Goal: Task Accomplishment & Management: Use online tool/utility

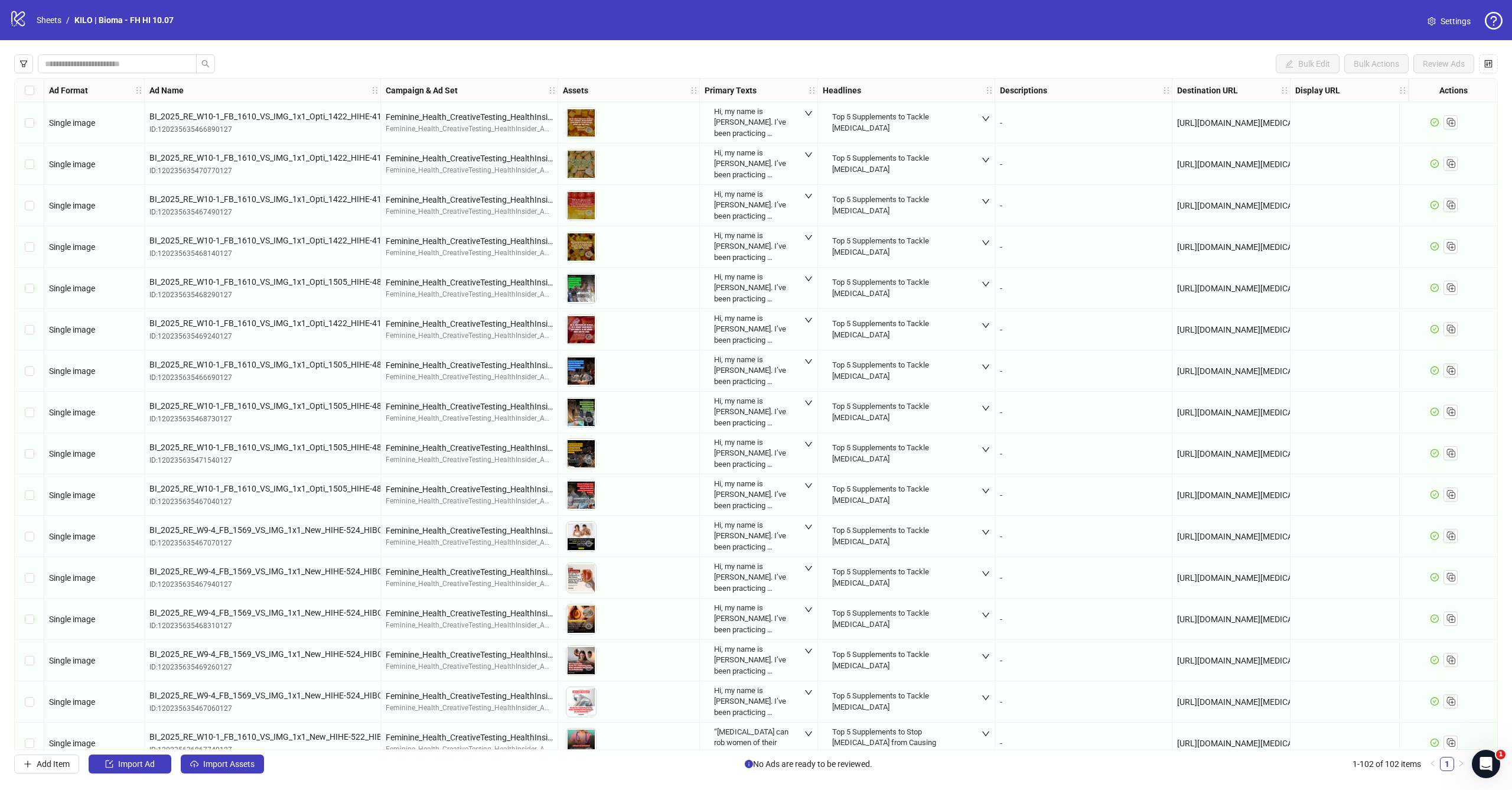
scroll to position [1005, 0]
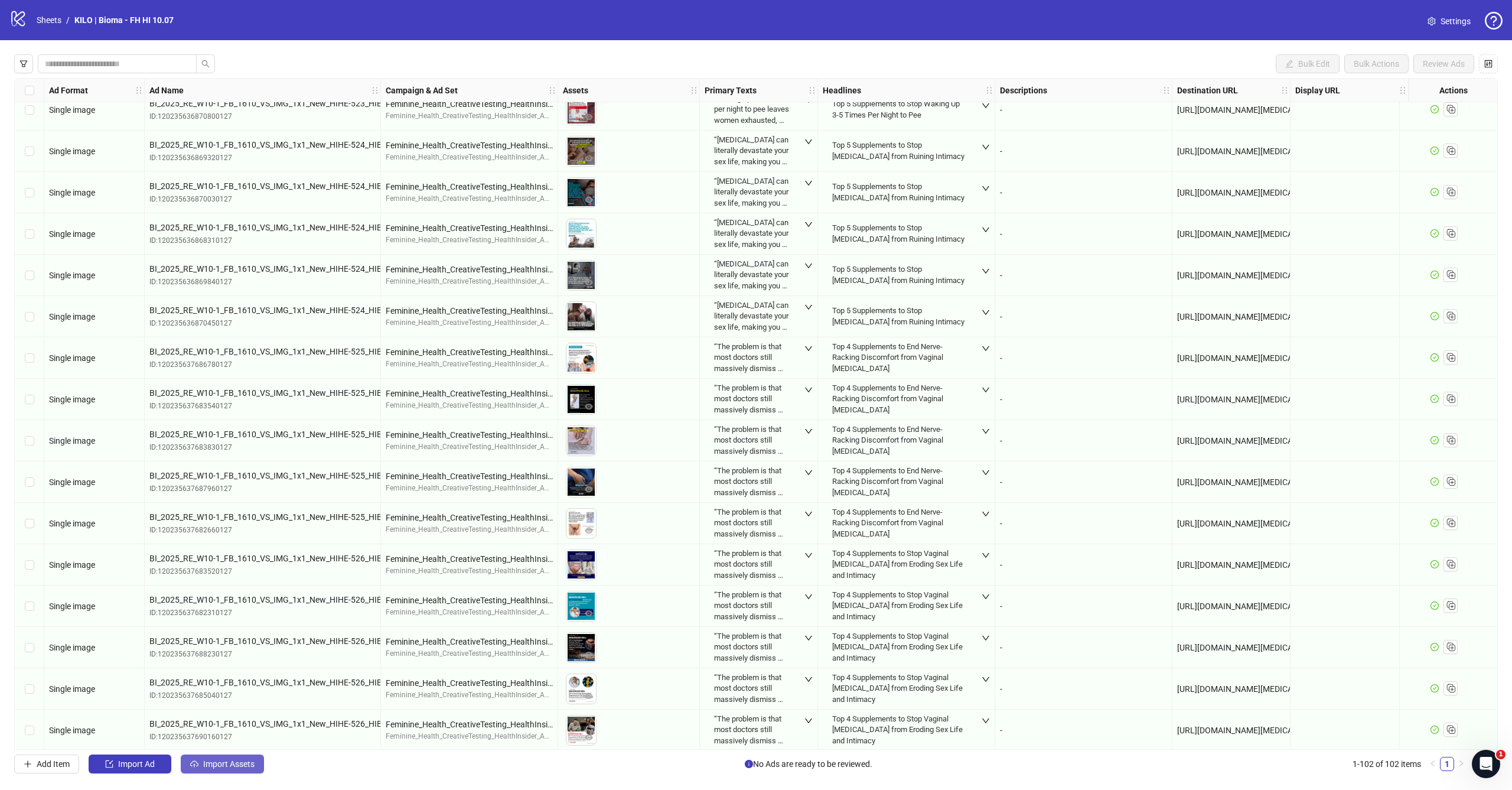
click at [234, 762] on span "Import Assets" at bounding box center [229, 763] width 51 height 10
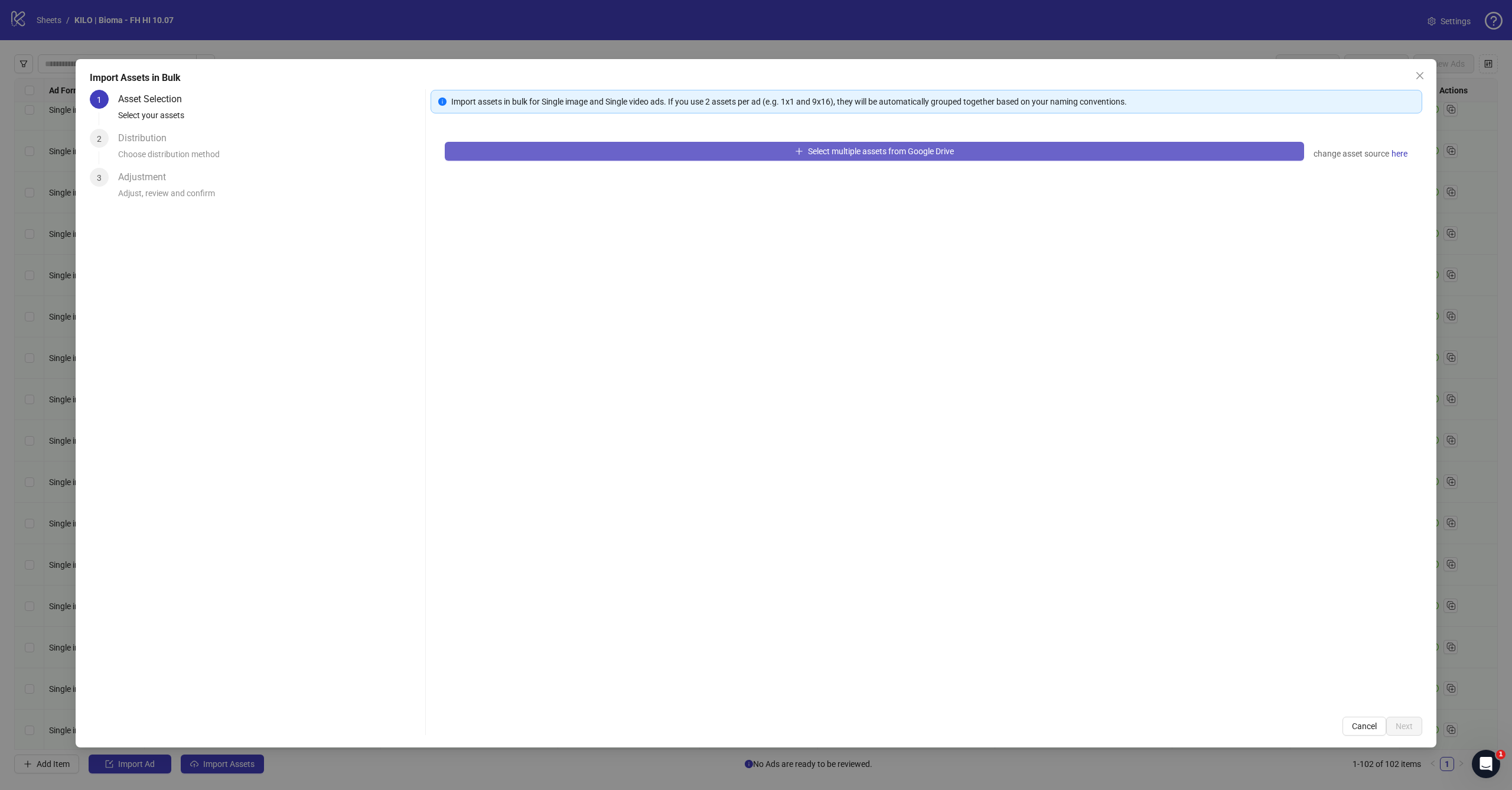
click at [707, 152] on button "Select multiple assets from Google Drive" at bounding box center [874, 151] width 859 height 19
click at [844, 295] on div "Select multiple assets from Google Drive change asset source here" at bounding box center [927, 415] width 991 height 575
click at [913, 155] on span "Select multiple assets from Google Drive" at bounding box center [881, 151] width 146 height 10
click at [907, 347] on div "Select multiple assets from Google Drive change asset source here" at bounding box center [927, 415] width 991 height 575
click at [1361, 725] on span "Cancel" at bounding box center [1365, 725] width 25 height 10
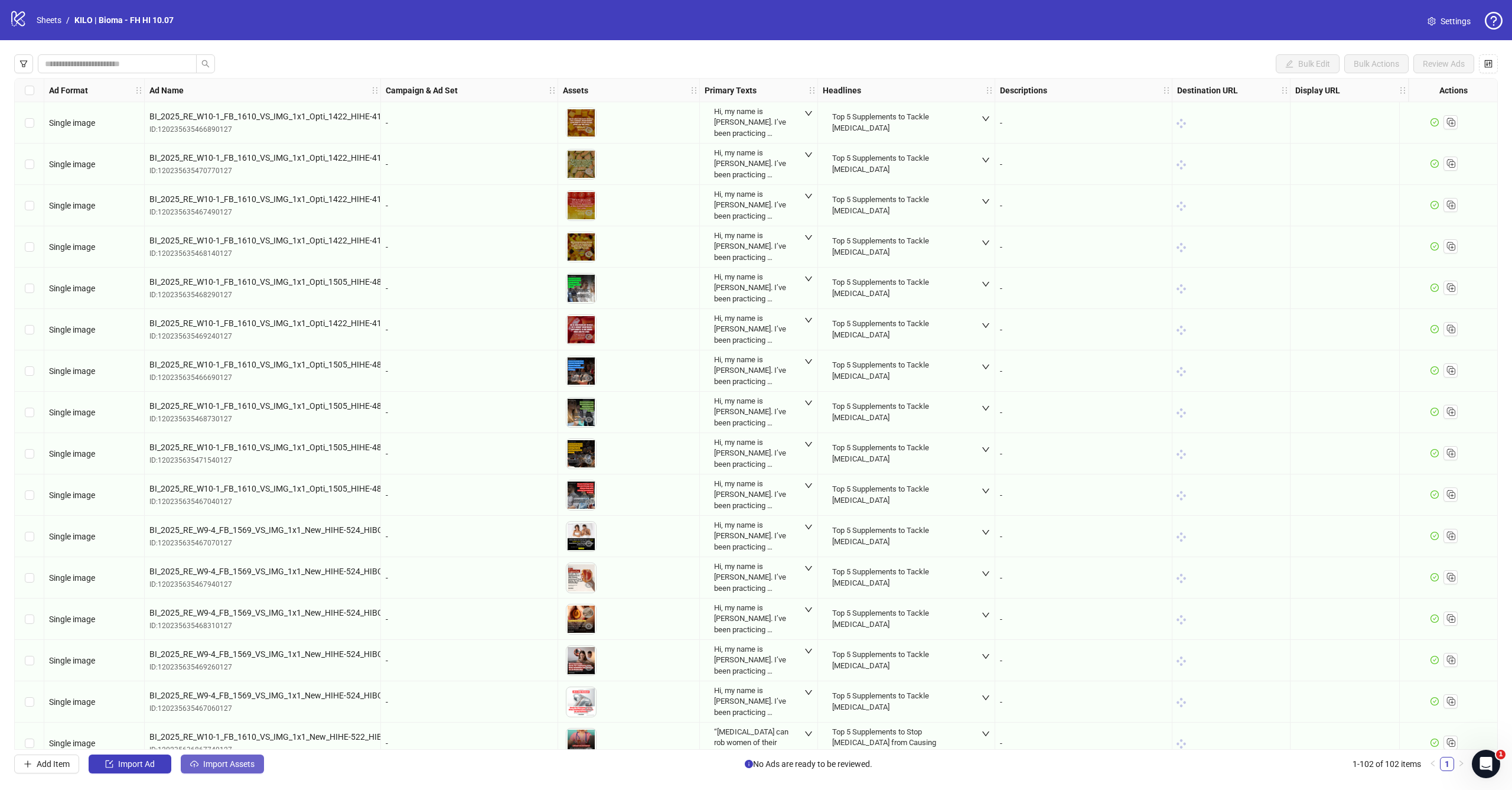
click at [247, 762] on span "Import Assets" at bounding box center [229, 763] width 51 height 10
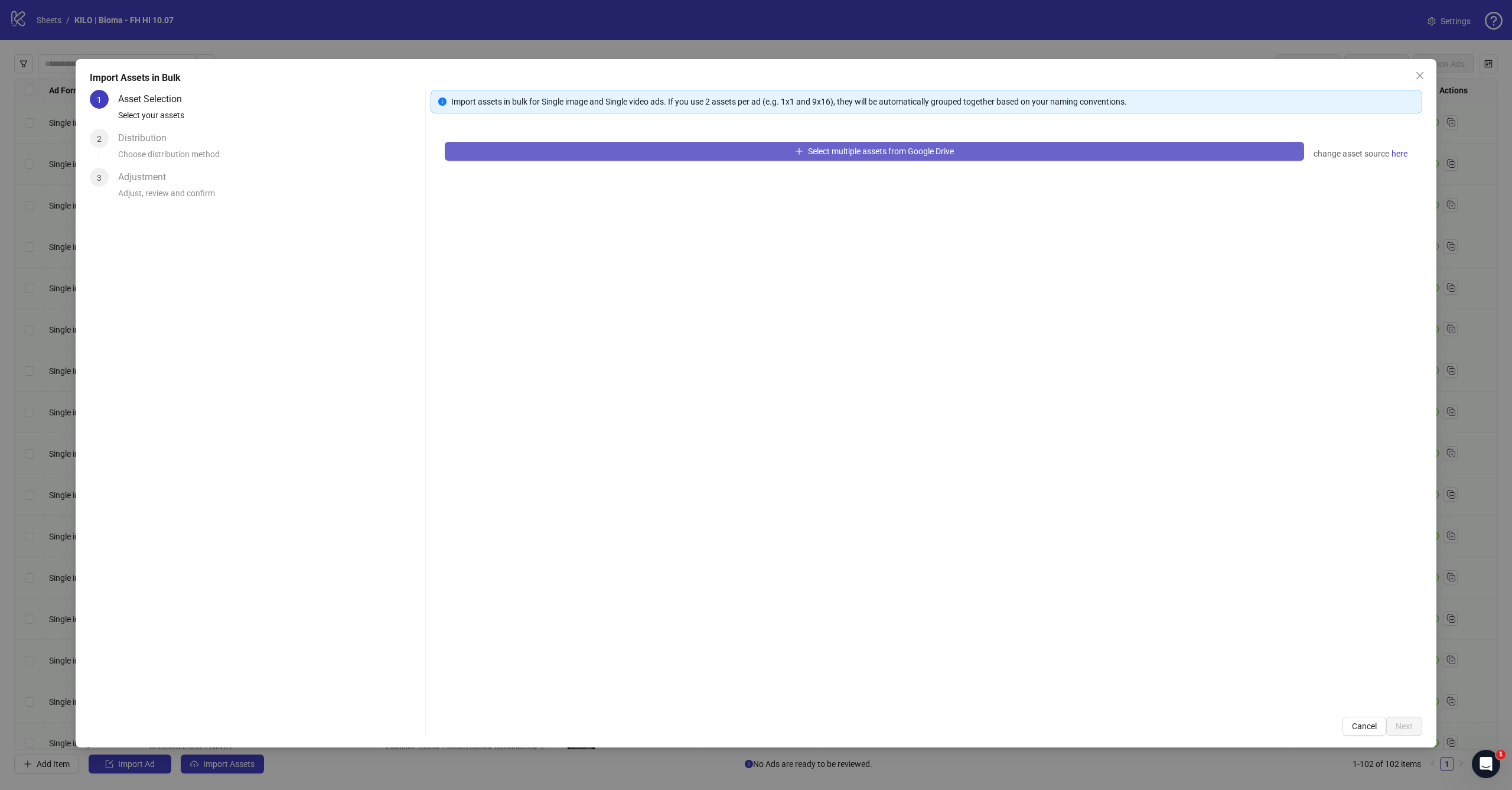
click at [696, 150] on button "Select multiple assets from Google Drive" at bounding box center [874, 151] width 859 height 19
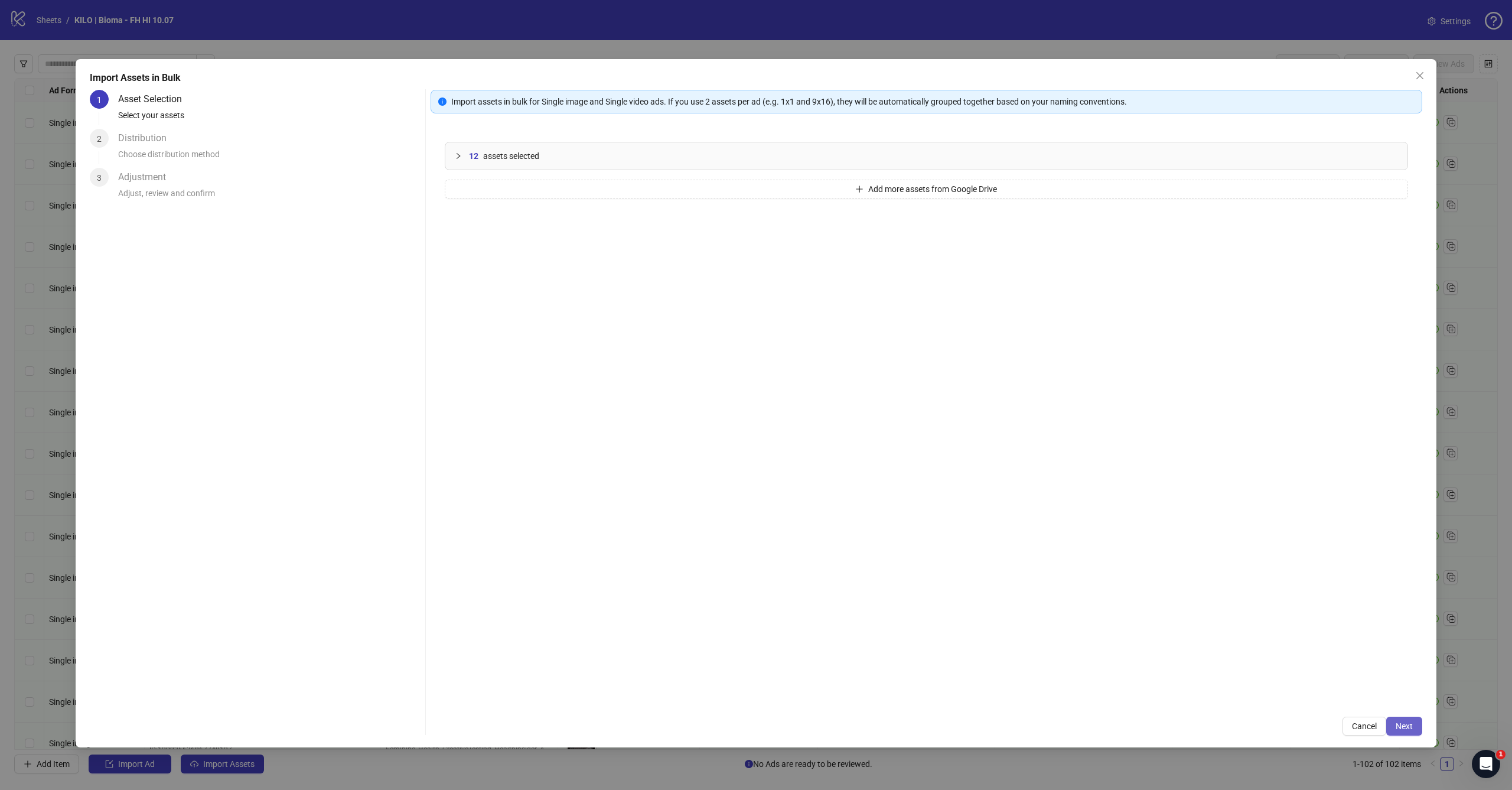
click at [1411, 731] on button "Next" at bounding box center [1404, 725] width 36 height 19
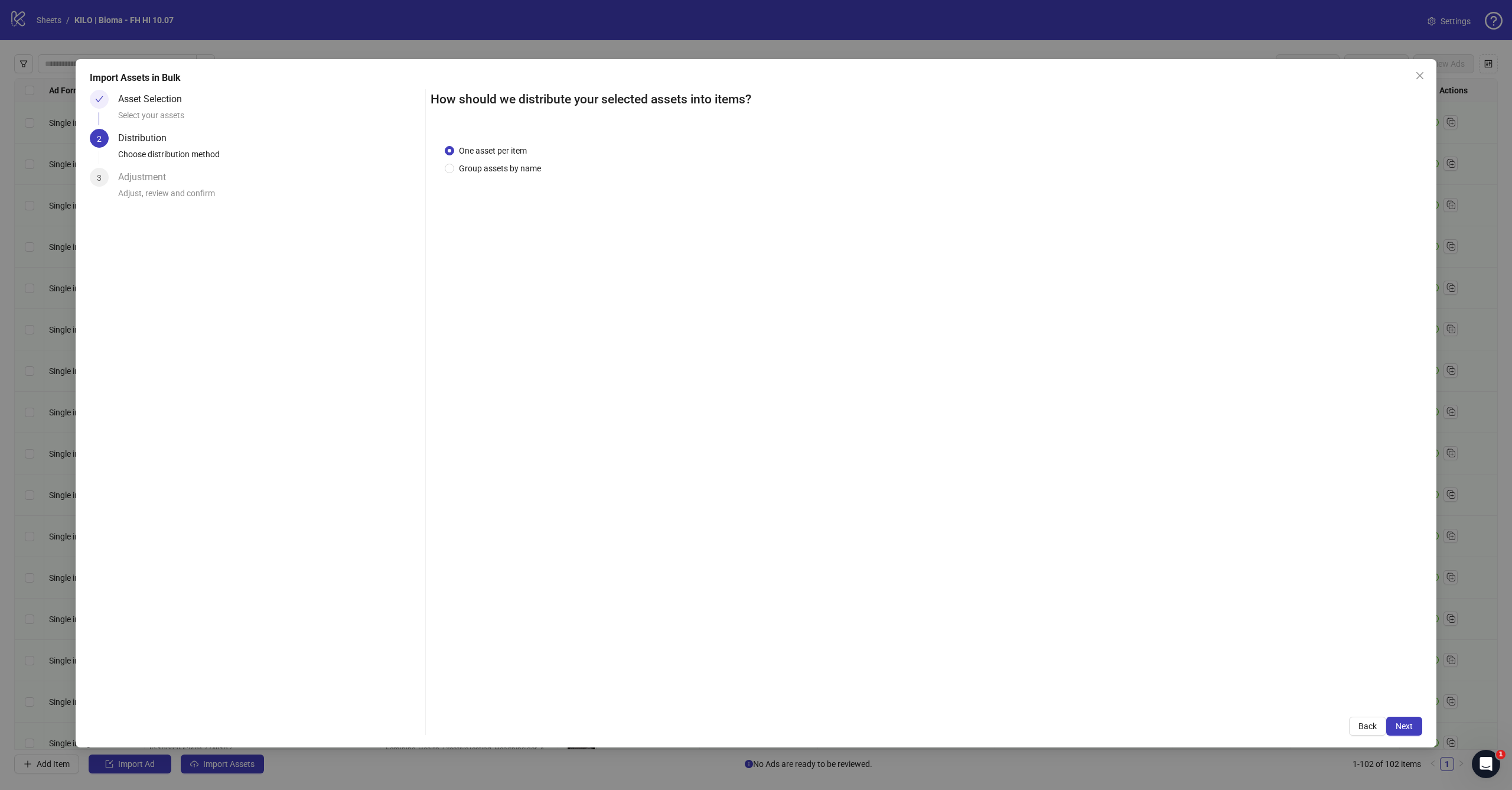
click at [1410, 730] on span "Next" at bounding box center [1404, 725] width 17 height 10
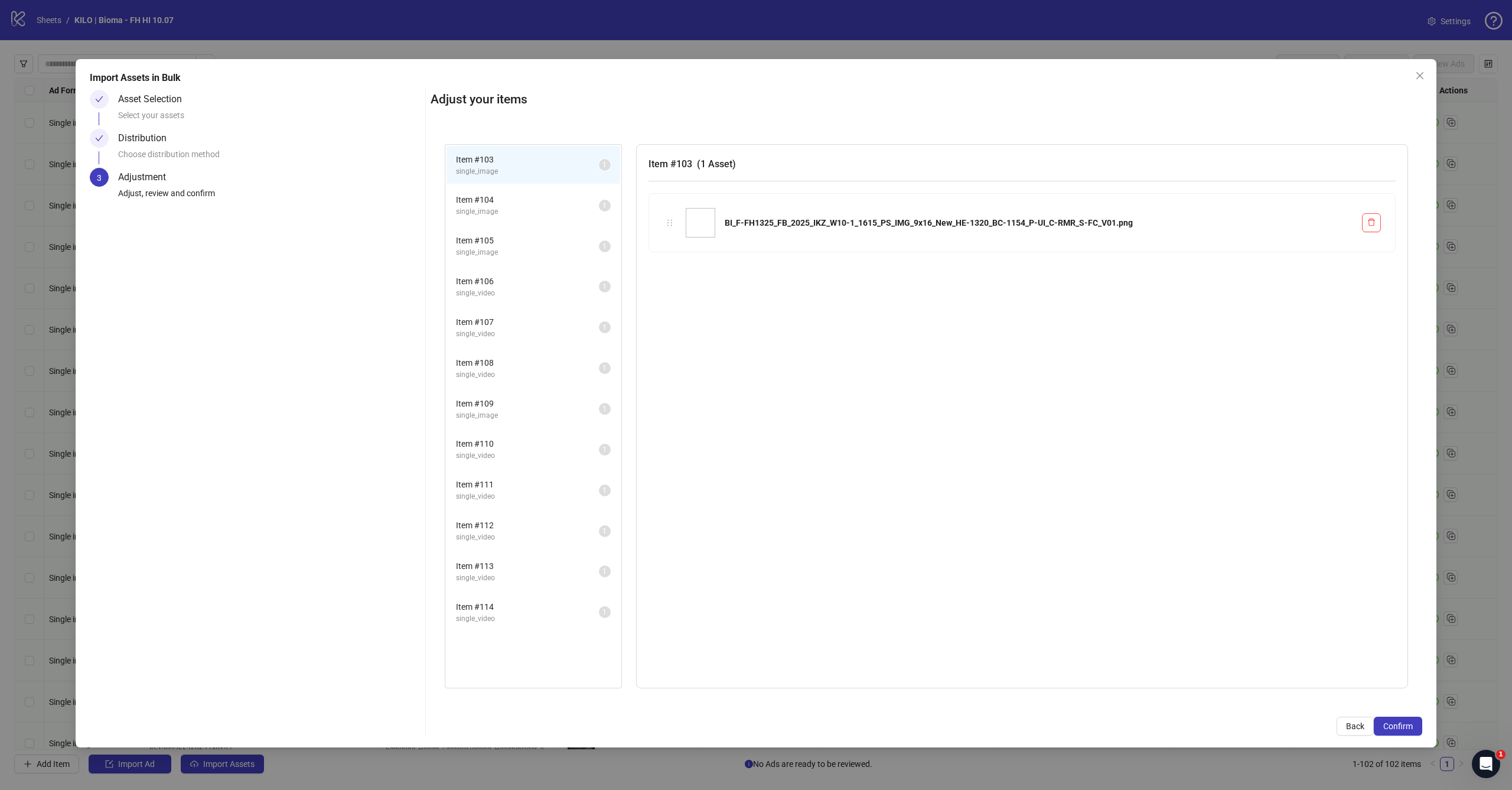
click at [1410, 730] on span "Confirm" at bounding box center [1398, 725] width 29 height 10
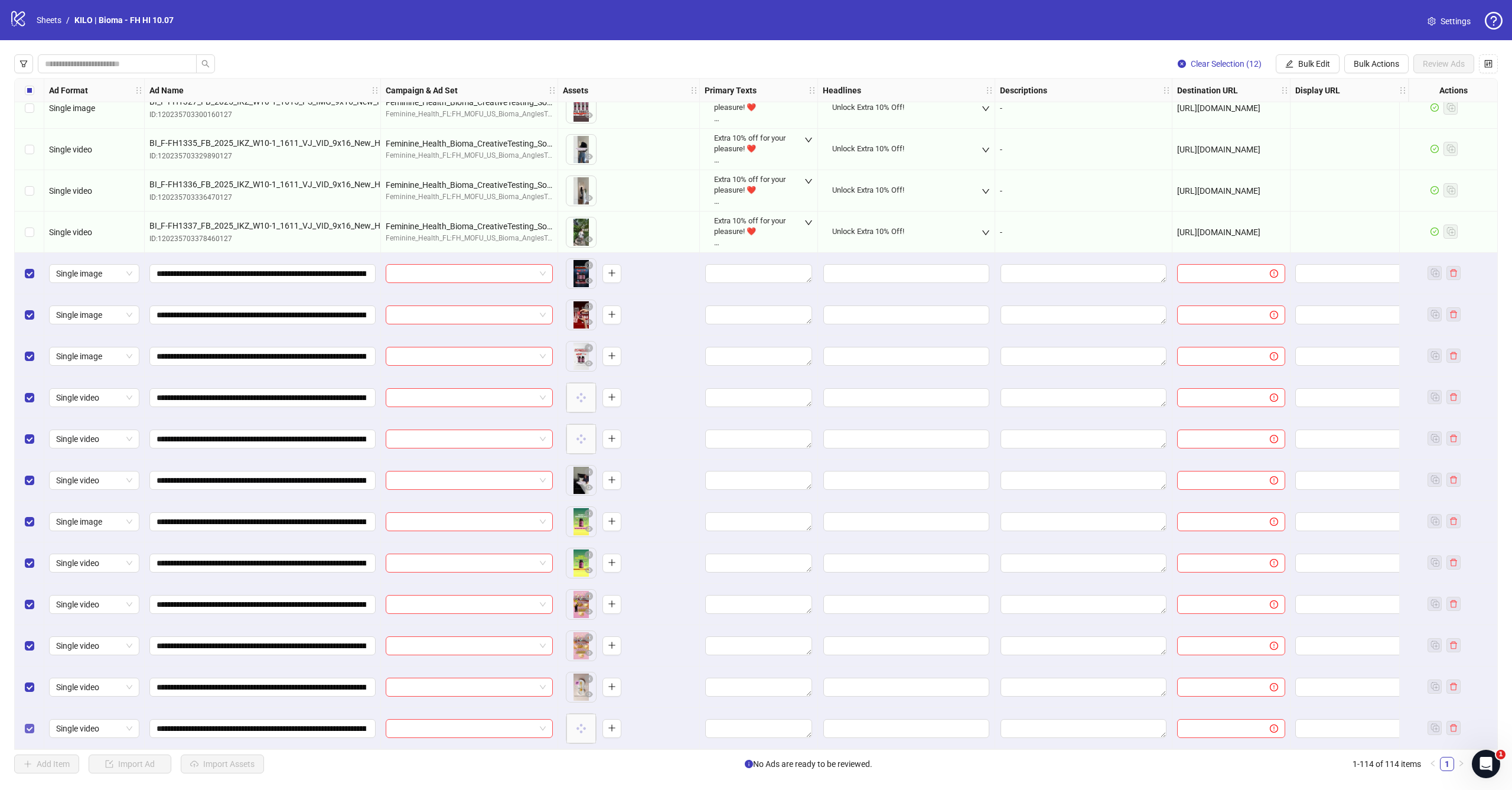
click at [28, 722] on label "Select row 114" at bounding box center [29, 728] width 10 height 13
click at [29, 673] on div "Select row 113" at bounding box center [29, 686] width 29 height 42
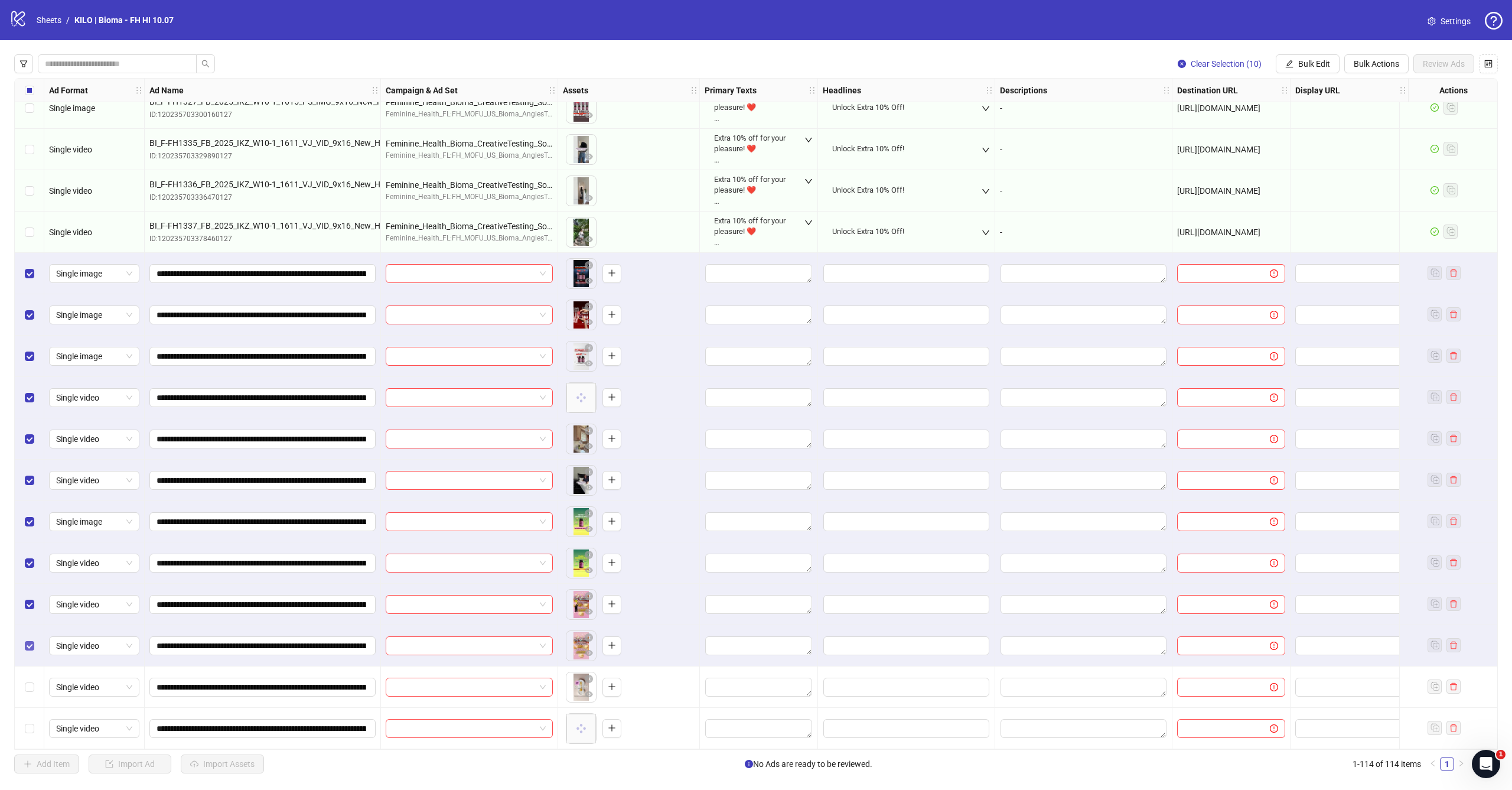
click at [34, 641] on span "Select row 112" at bounding box center [29, 645] width 10 height 10
click at [35, 598] on div "Select row 111" at bounding box center [29, 604] width 29 height 42
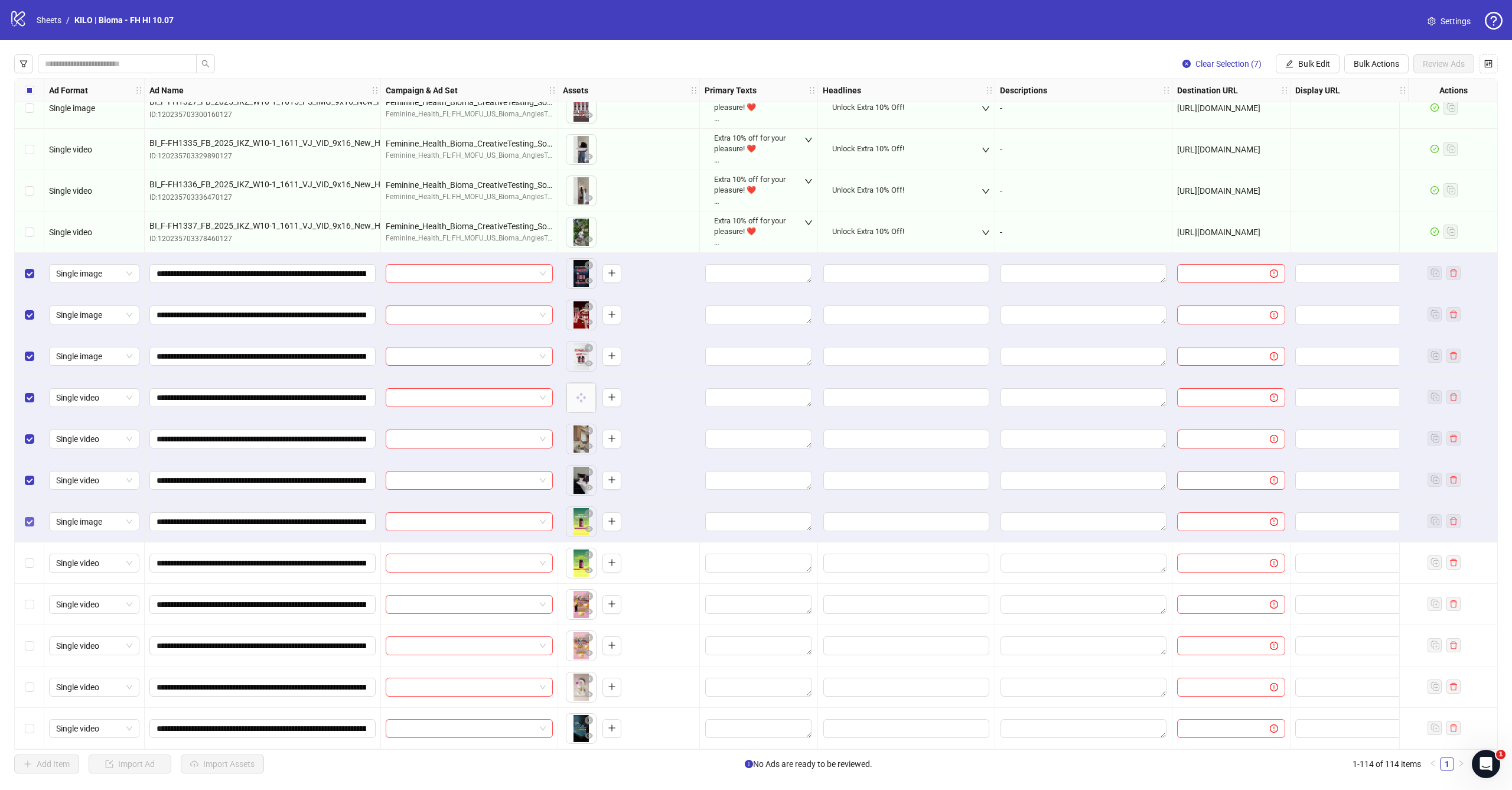
click at [33, 517] on span "Select row 109" at bounding box center [29, 521] width 10 height 10
click at [28, 467] on div "Select row 108" at bounding box center [29, 480] width 29 height 42
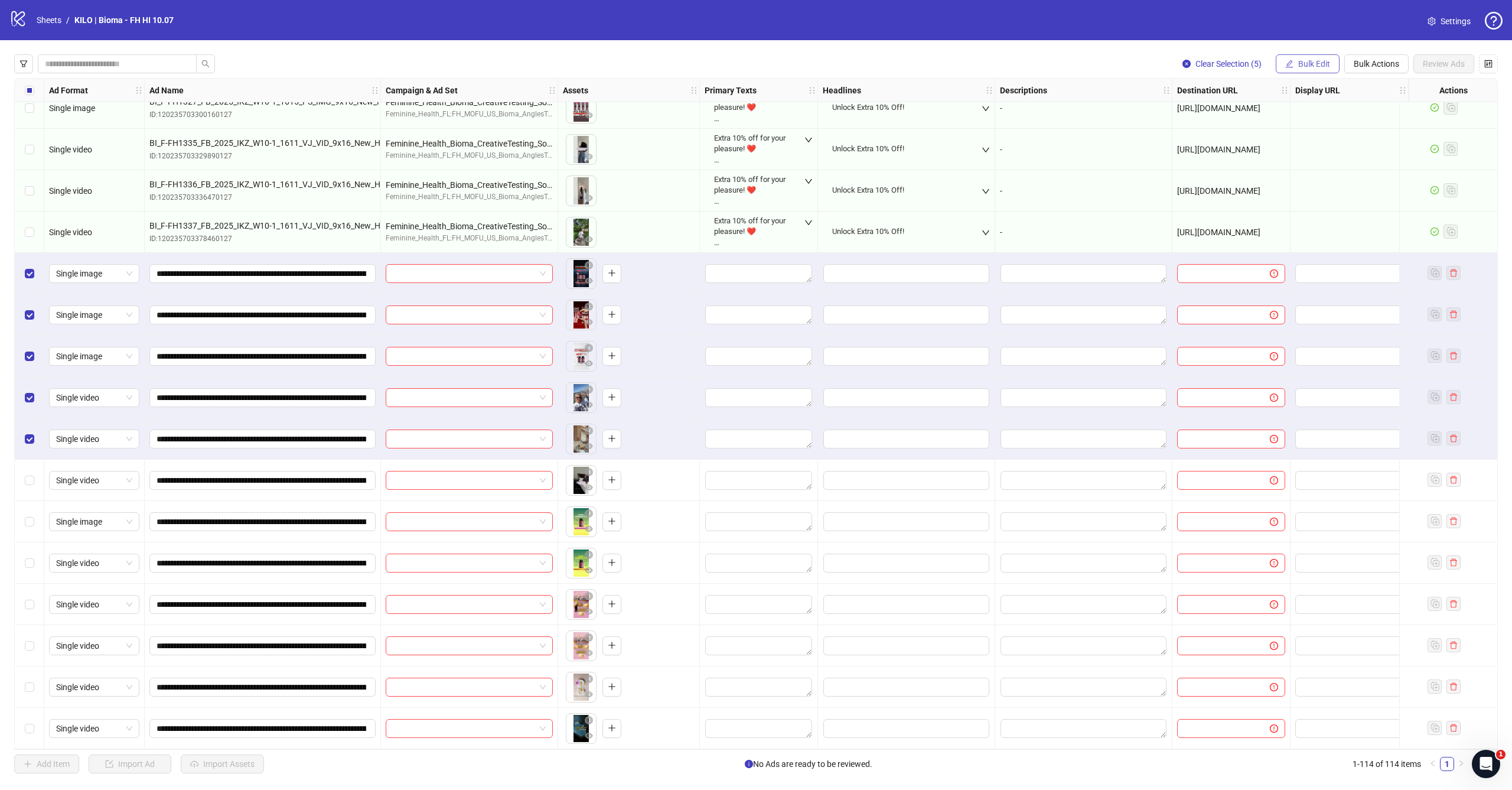
click at [1321, 65] on span "Bulk Edit" at bounding box center [1314, 64] width 32 height 10
click at [1302, 124] on span "Campaign & Ad Set" at bounding box center [1319, 125] width 70 height 13
click at [1256, 116] on input "search" at bounding box center [1269, 114] width 211 height 18
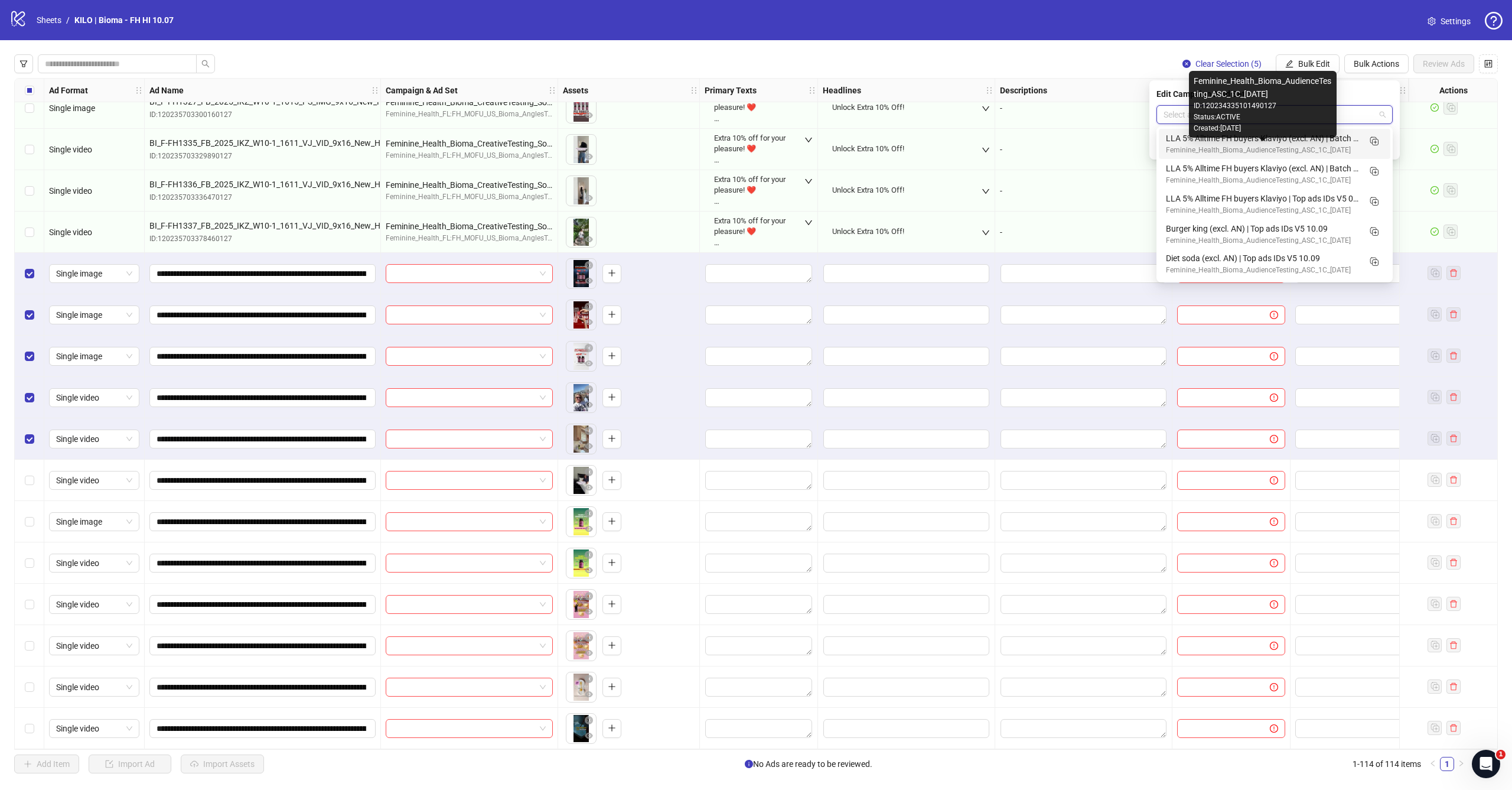
click at [1247, 147] on div "Feminine_Health_Bioma_AudienceTesting_ASC_1C_[DATE]" at bounding box center [1263, 150] width 193 height 12
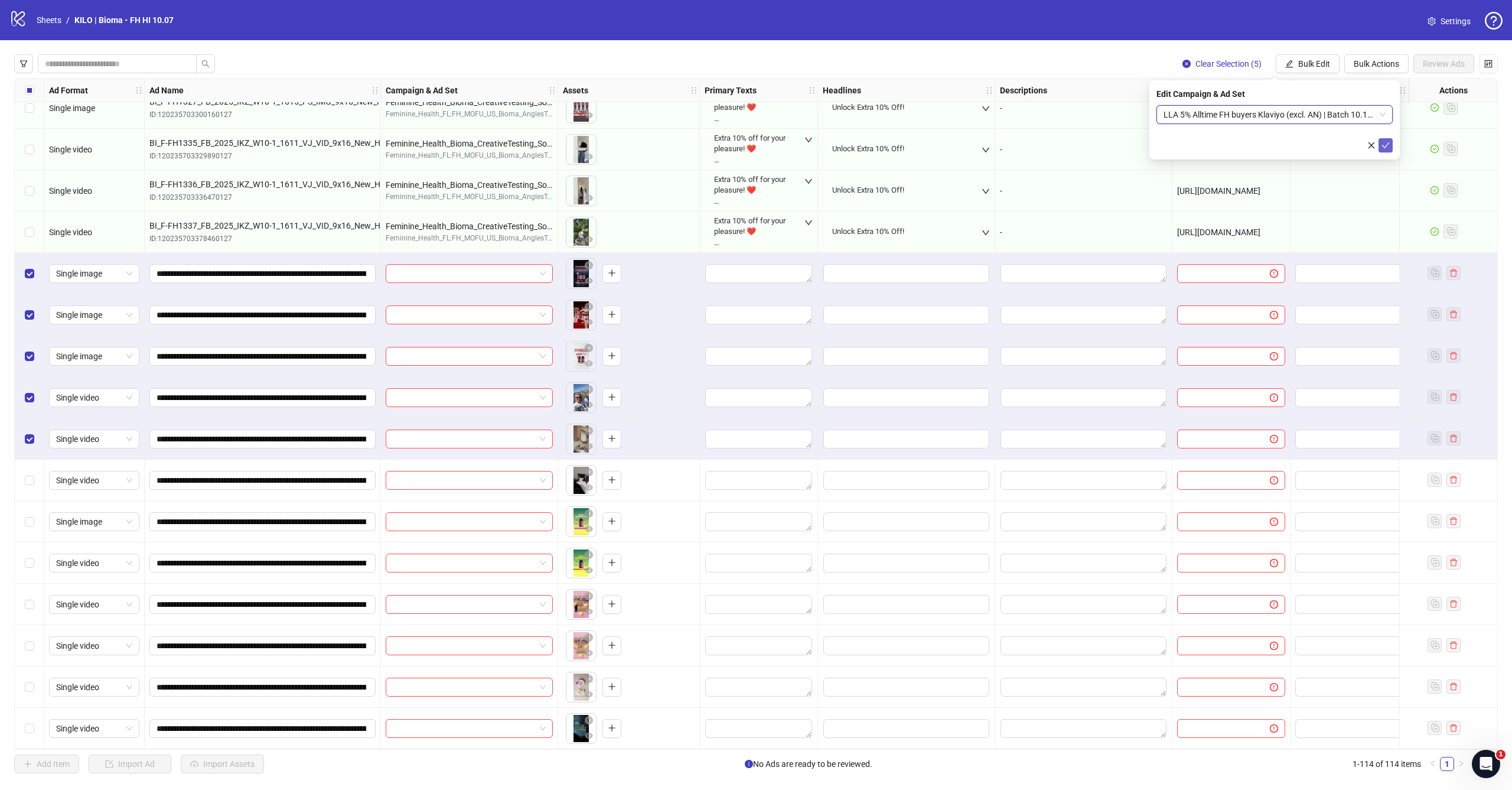
click at [1388, 146] on icon "check" at bounding box center [1385, 145] width 8 height 8
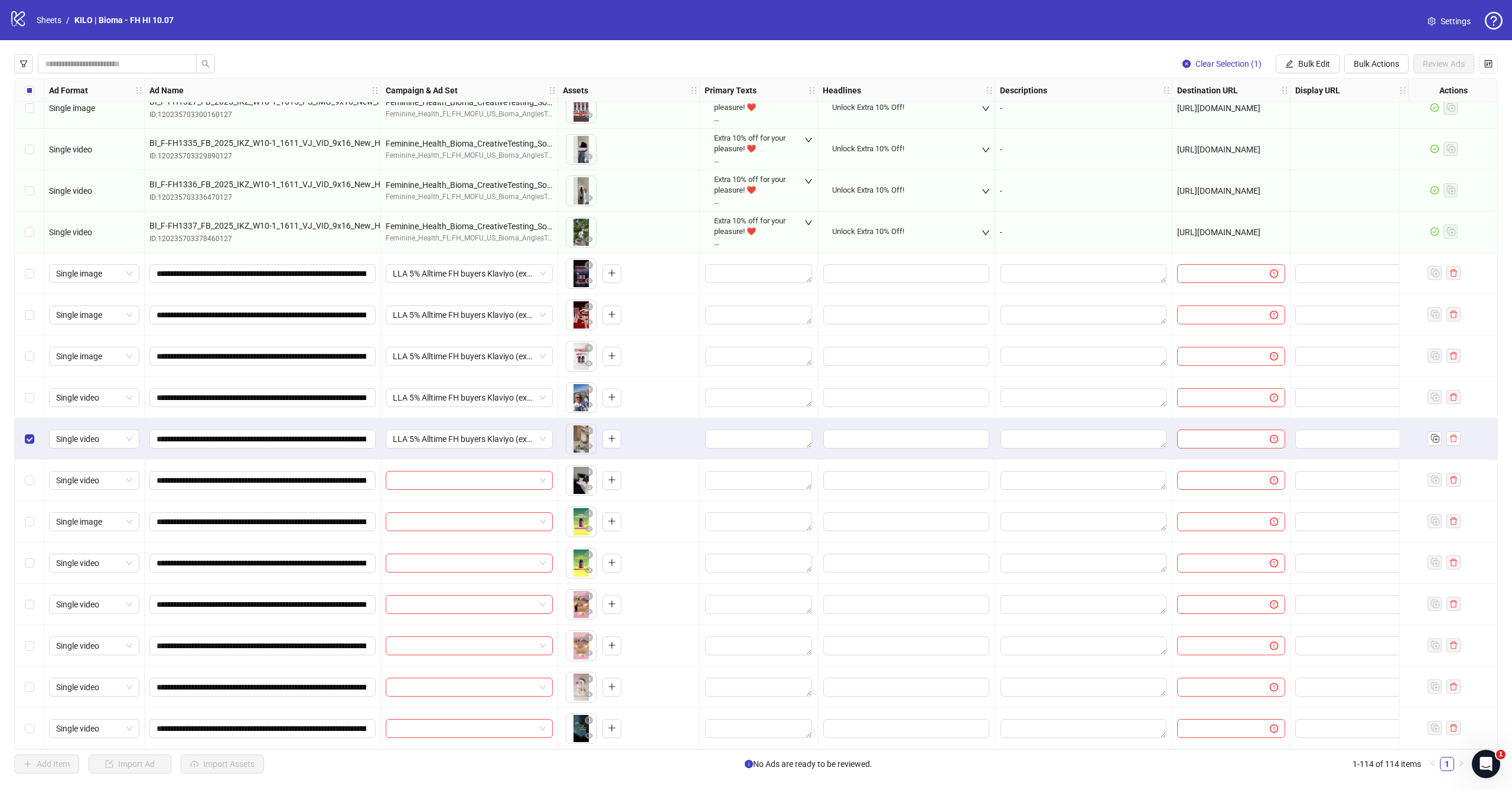
click at [28, 423] on div "Select row 107" at bounding box center [29, 439] width 29 height 42
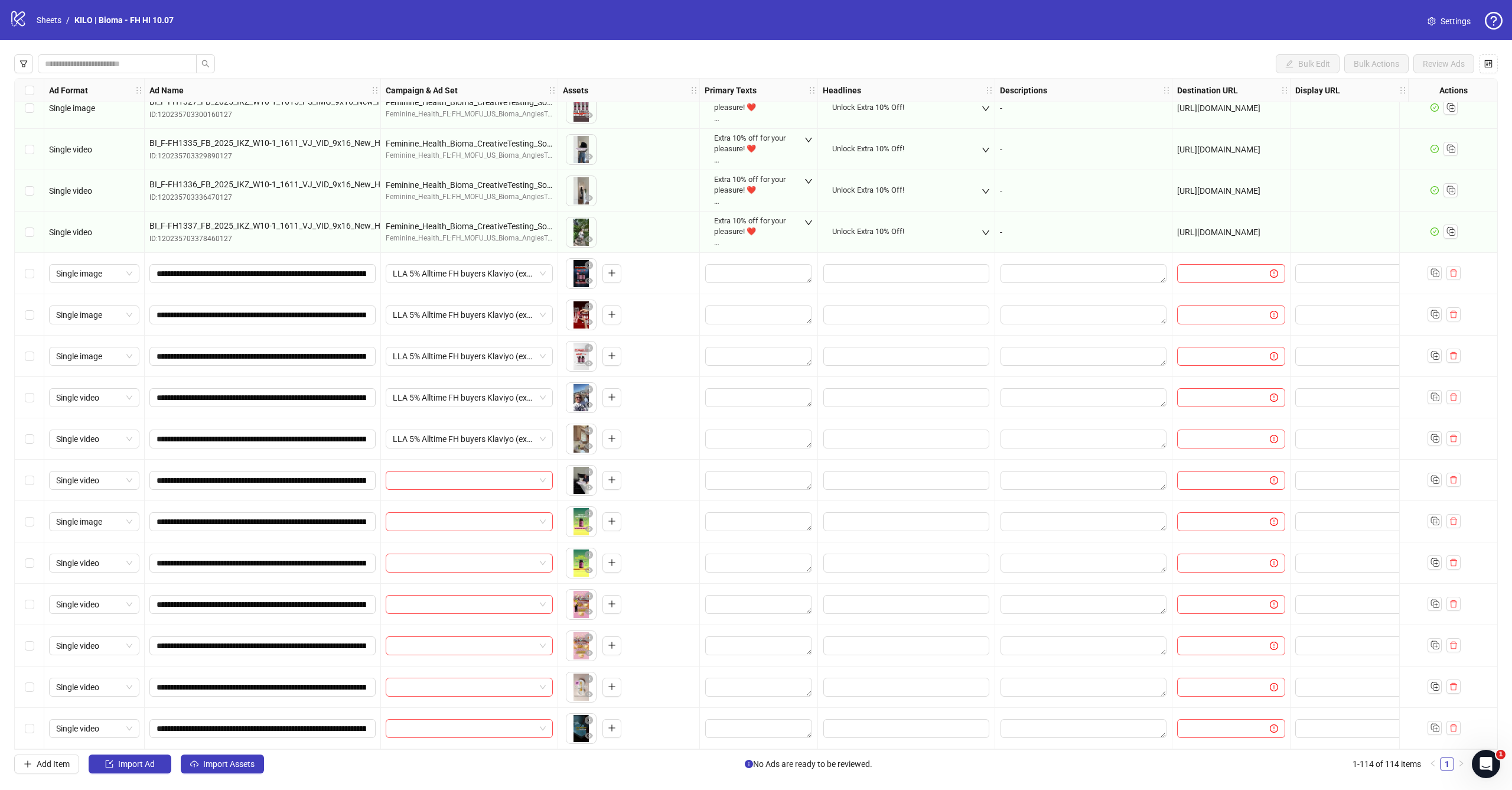
click at [26, 464] on div "Select row 108" at bounding box center [29, 480] width 29 height 42
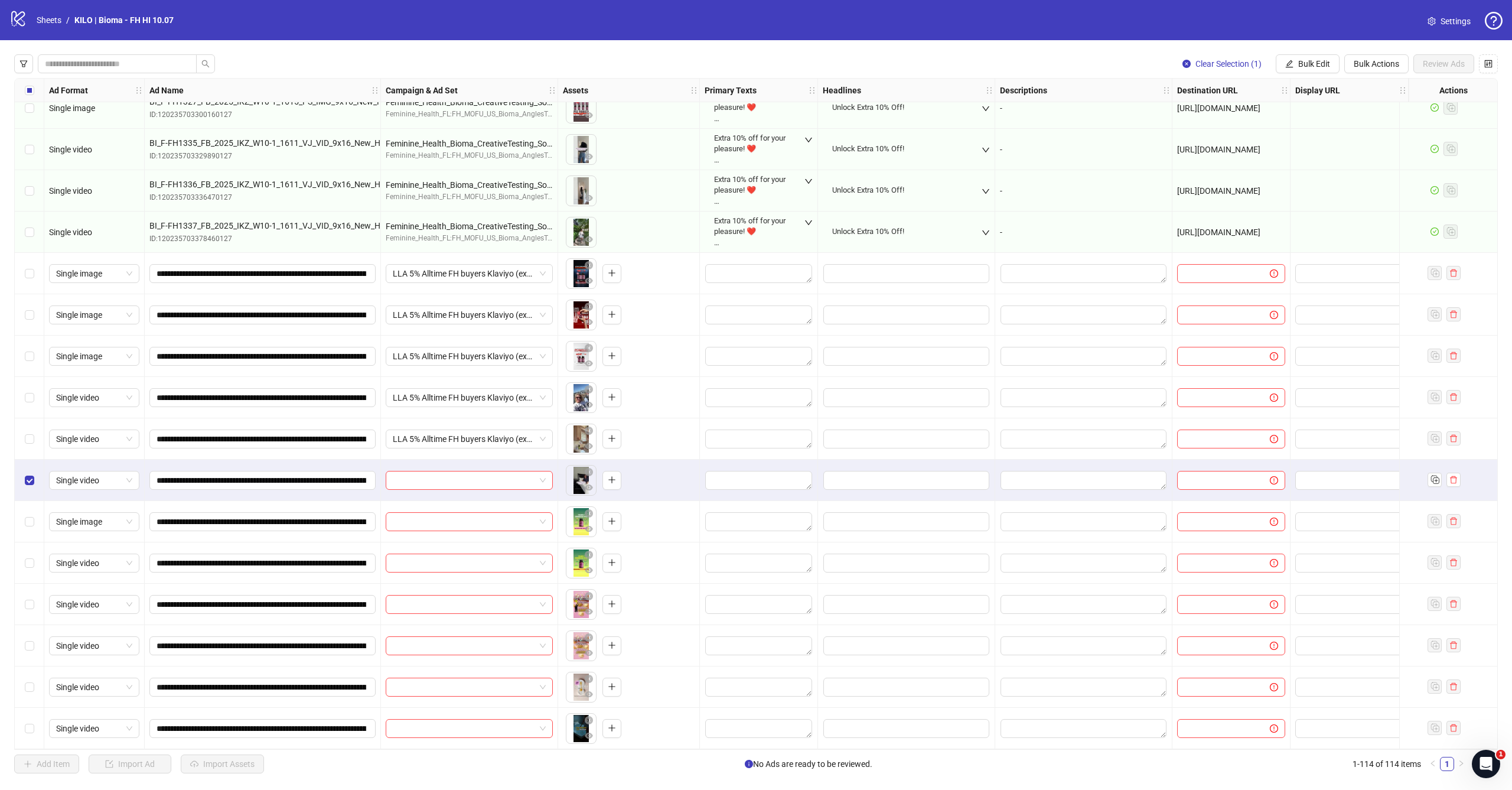
click at [26, 508] on div "Select row 109" at bounding box center [29, 521] width 29 height 42
click at [29, 548] on div "Select row 110" at bounding box center [29, 562] width 29 height 42
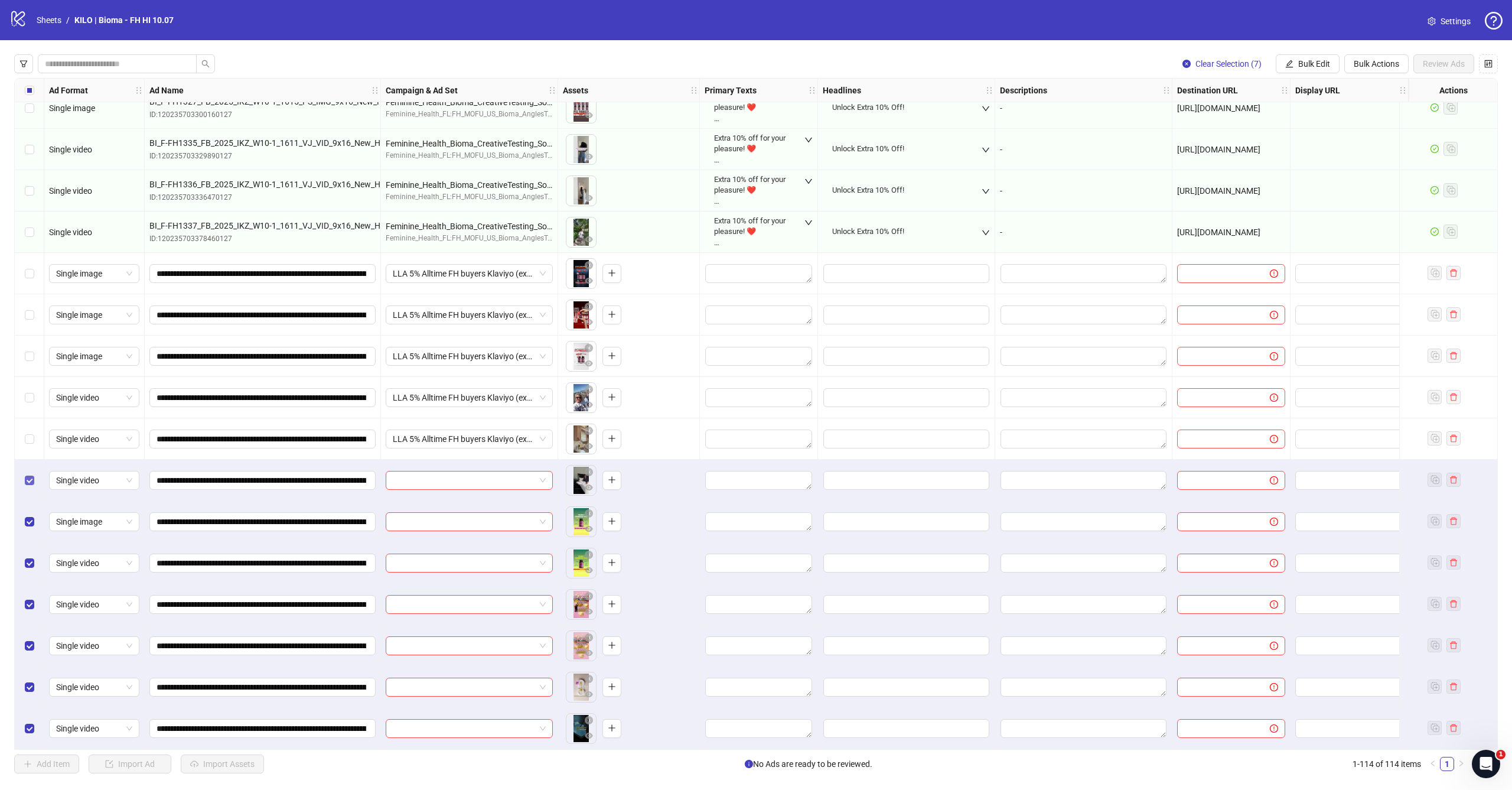
click at [32, 479] on span "Select row 108" at bounding box center [29, 480] width 10 height 10
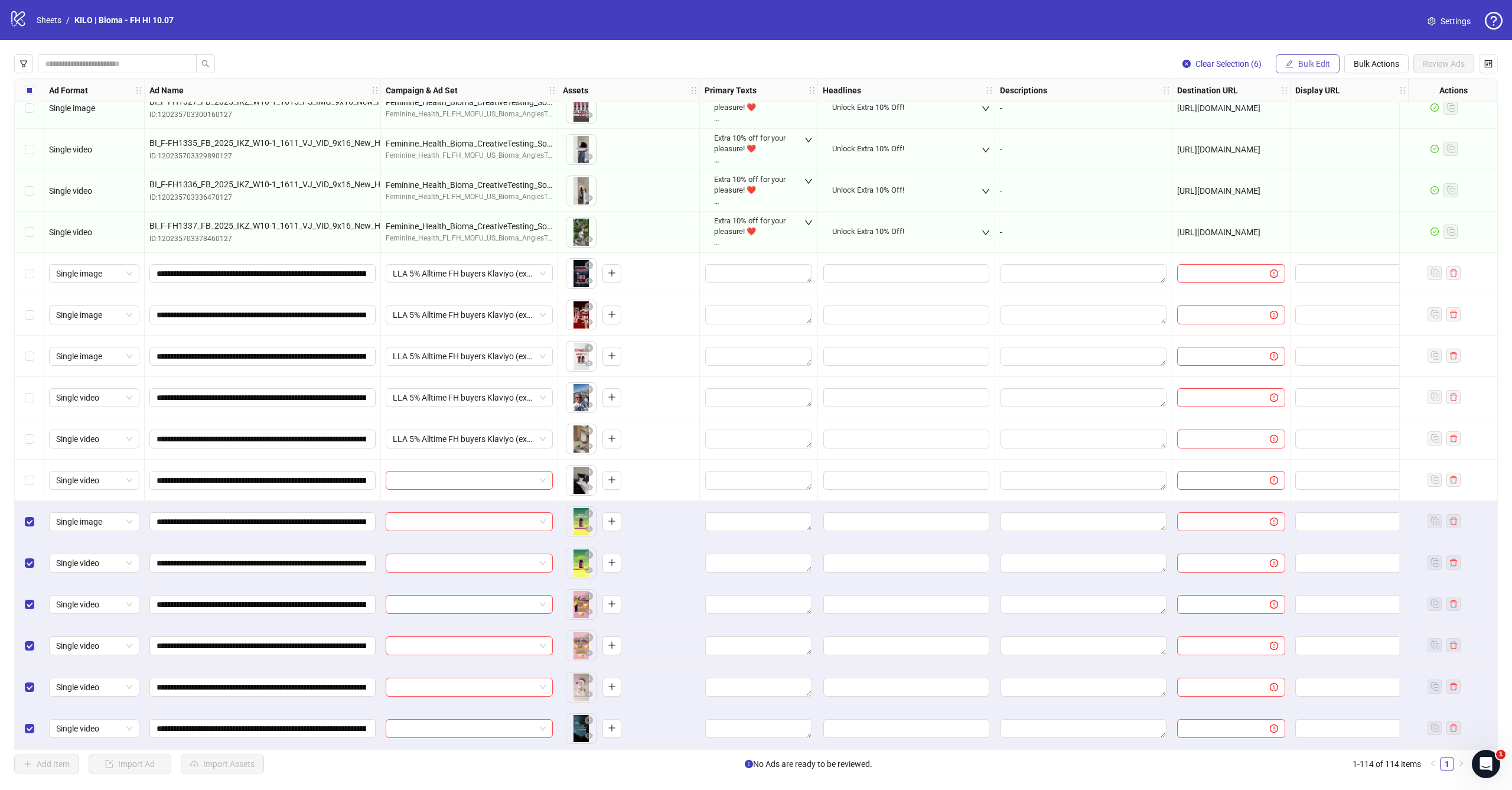
click at [1317, 63] on span "Bulk Edit" at bounding box center [1314, 64] width 32 height 10
click at [1299, 123] on span "Campaign & Ad Set" at bounding box center [1319, 125] width 70 height 13
click at [1273, 113] on input "search" at bounding box center [1269, 114] width 211 height 18
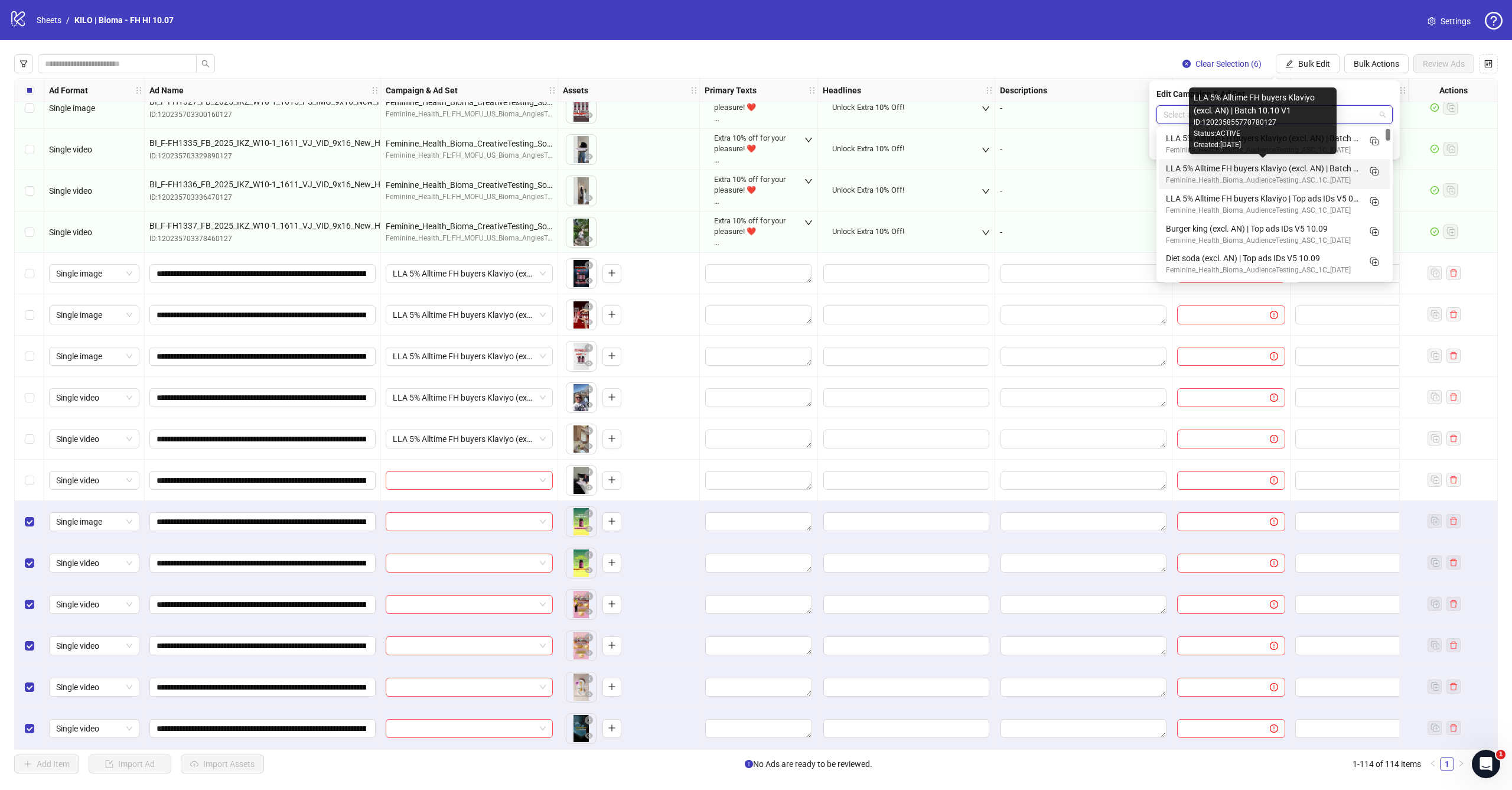
click at [1258, 171] on div "LLA 5% Alltime FH buyers Klaviyo (excl. AN) | Batch 10.10 V1" at bounding box center [1263, 168] width 193 height 13
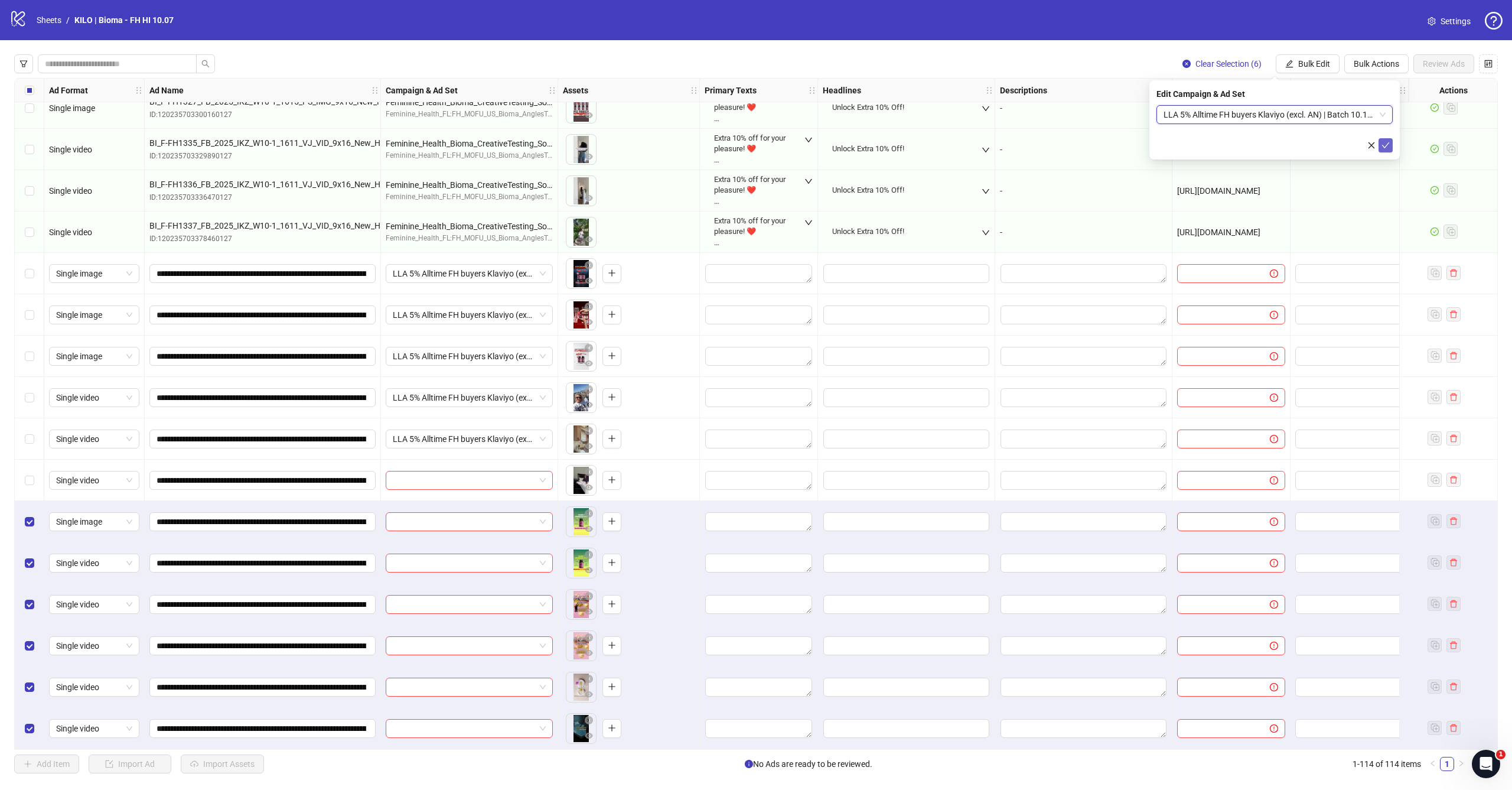
click at [1382, 146] on icon "check" at bounding box center [1385, 145] width 8 height 8
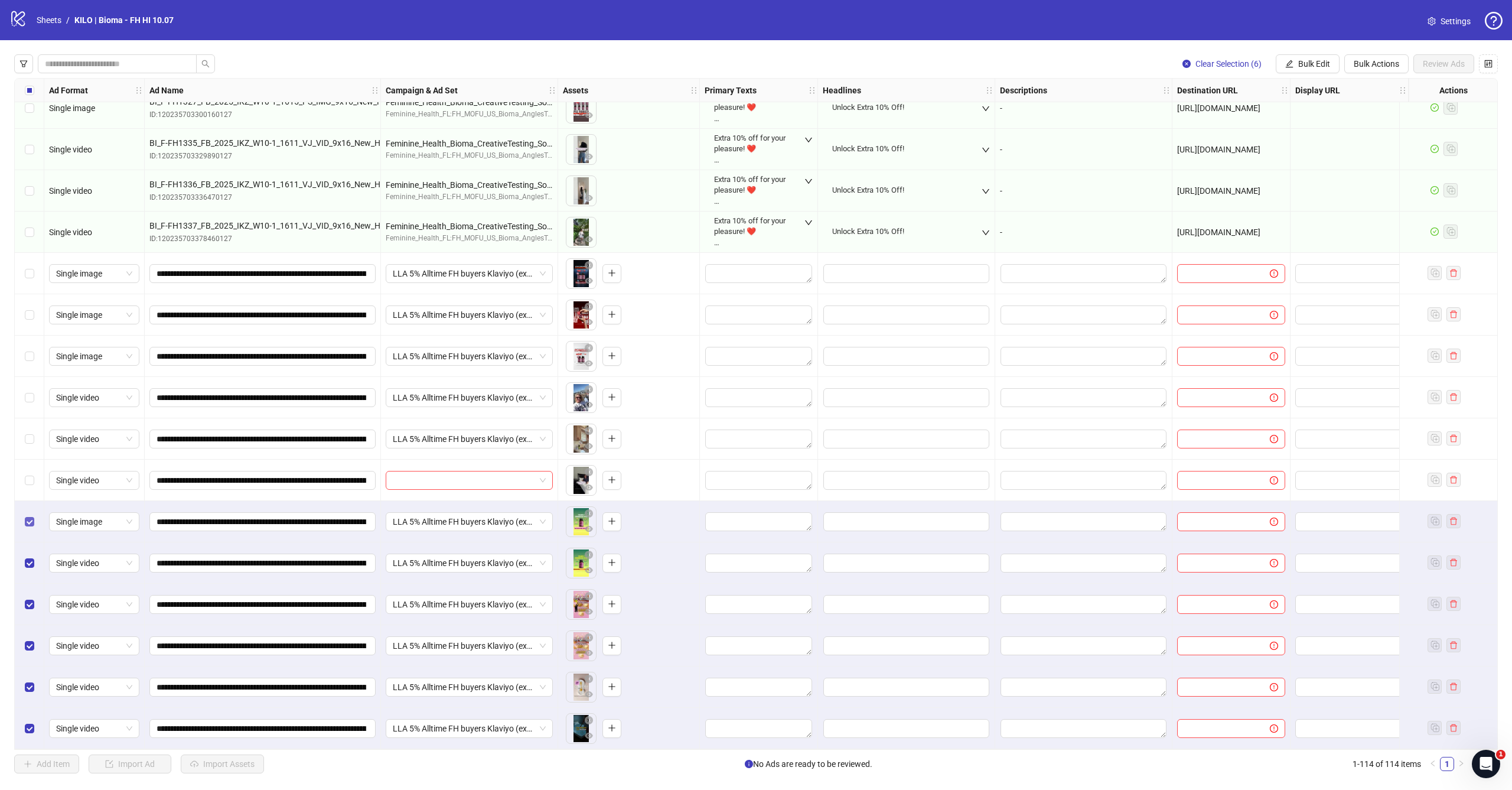
click at [27, 520] on span "Select row 109" at bounding box center [29, 521] width 10 height 10
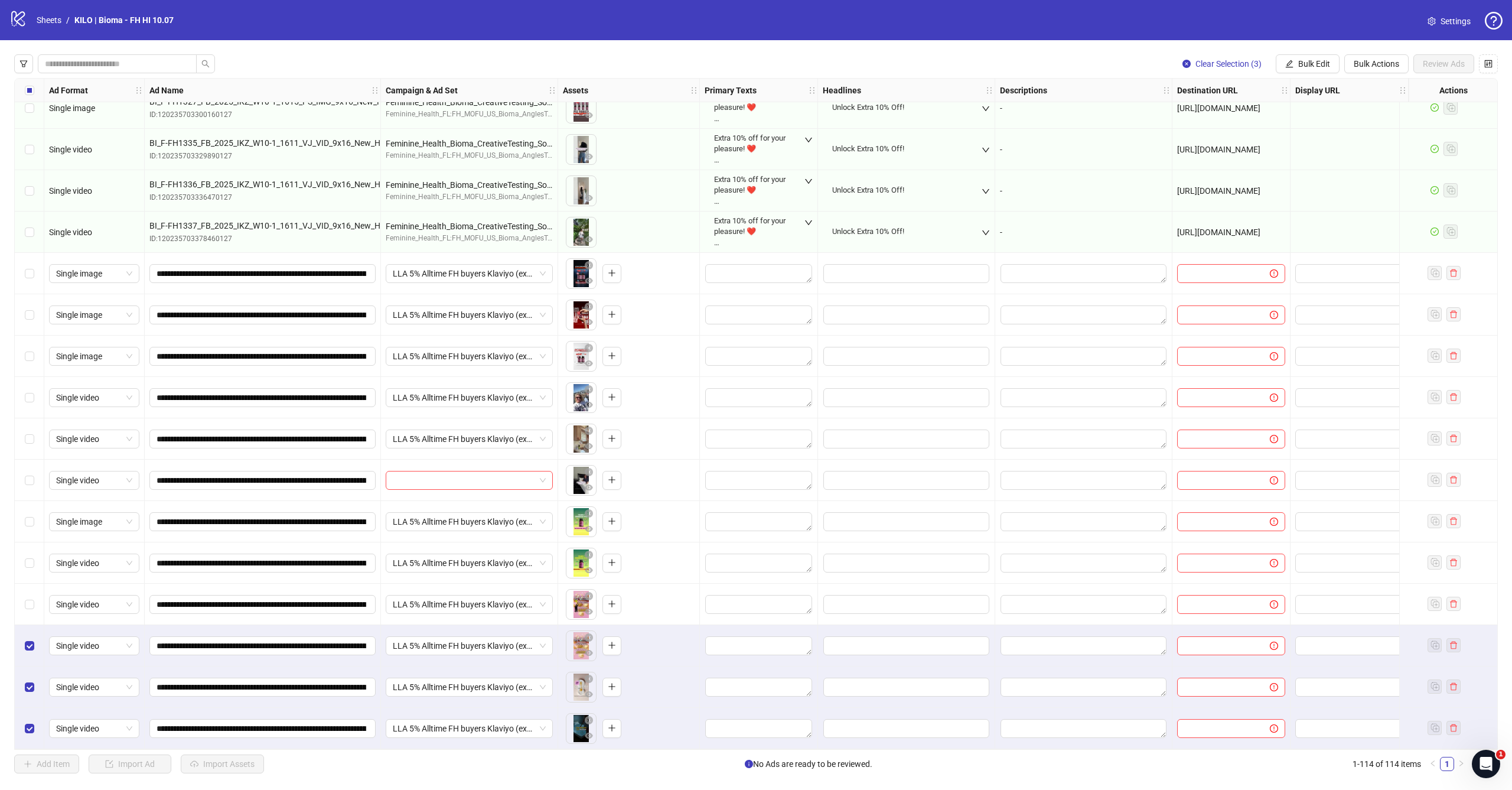
click at [32, 650] on div "Select row 112" at bounding box center [29, 645] width 29 height 42
click at [32, 687] on label "Select row 113" at bounding box center [29, 686] width 10 height 13
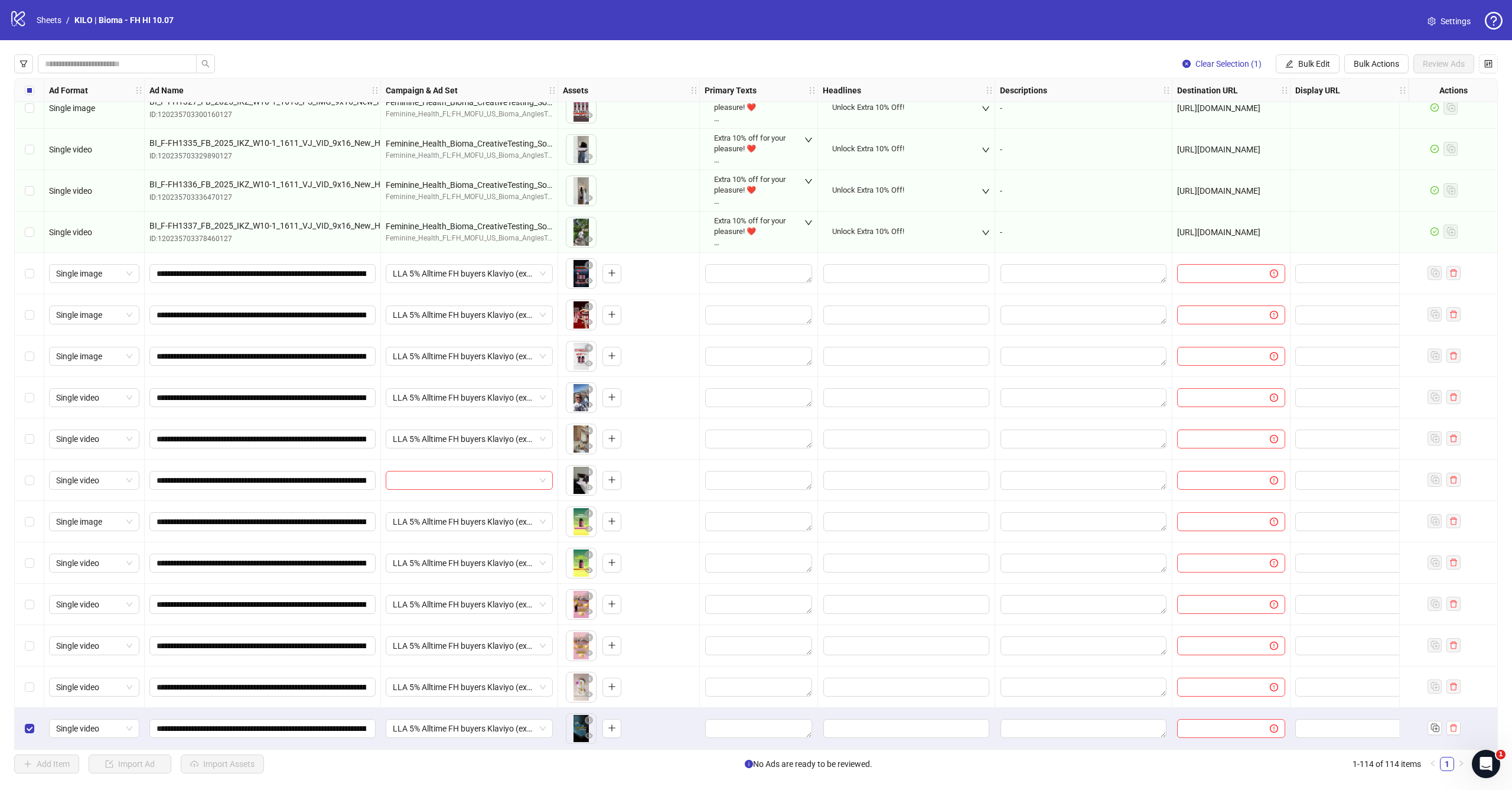
click at [29, 716] on div "Select row 114" at bounding box center [29, 728] width 29 height 42
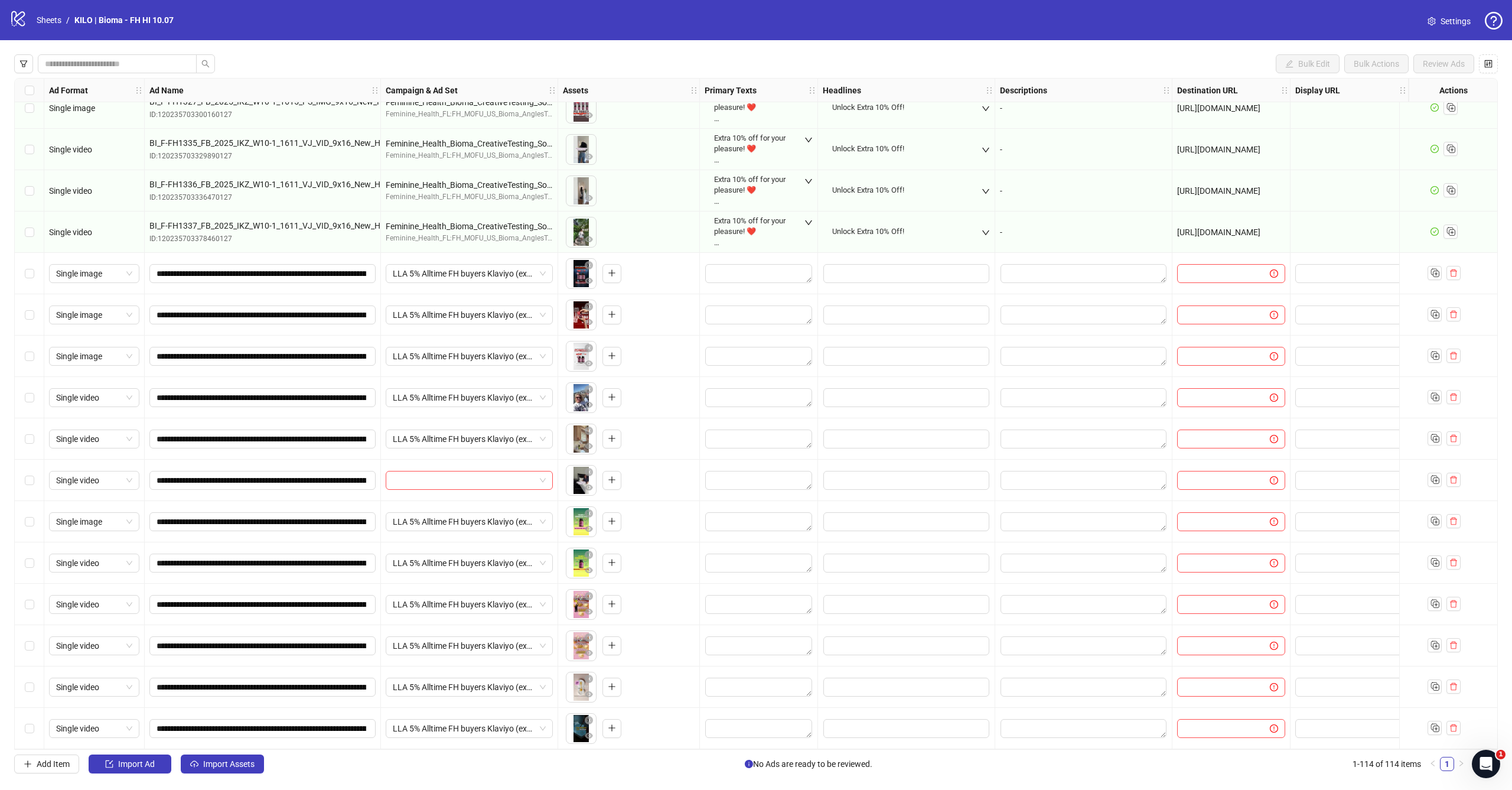
click at [33, 468] on div "Select row 108" at bounding box center [29, 480] width 29 height 42
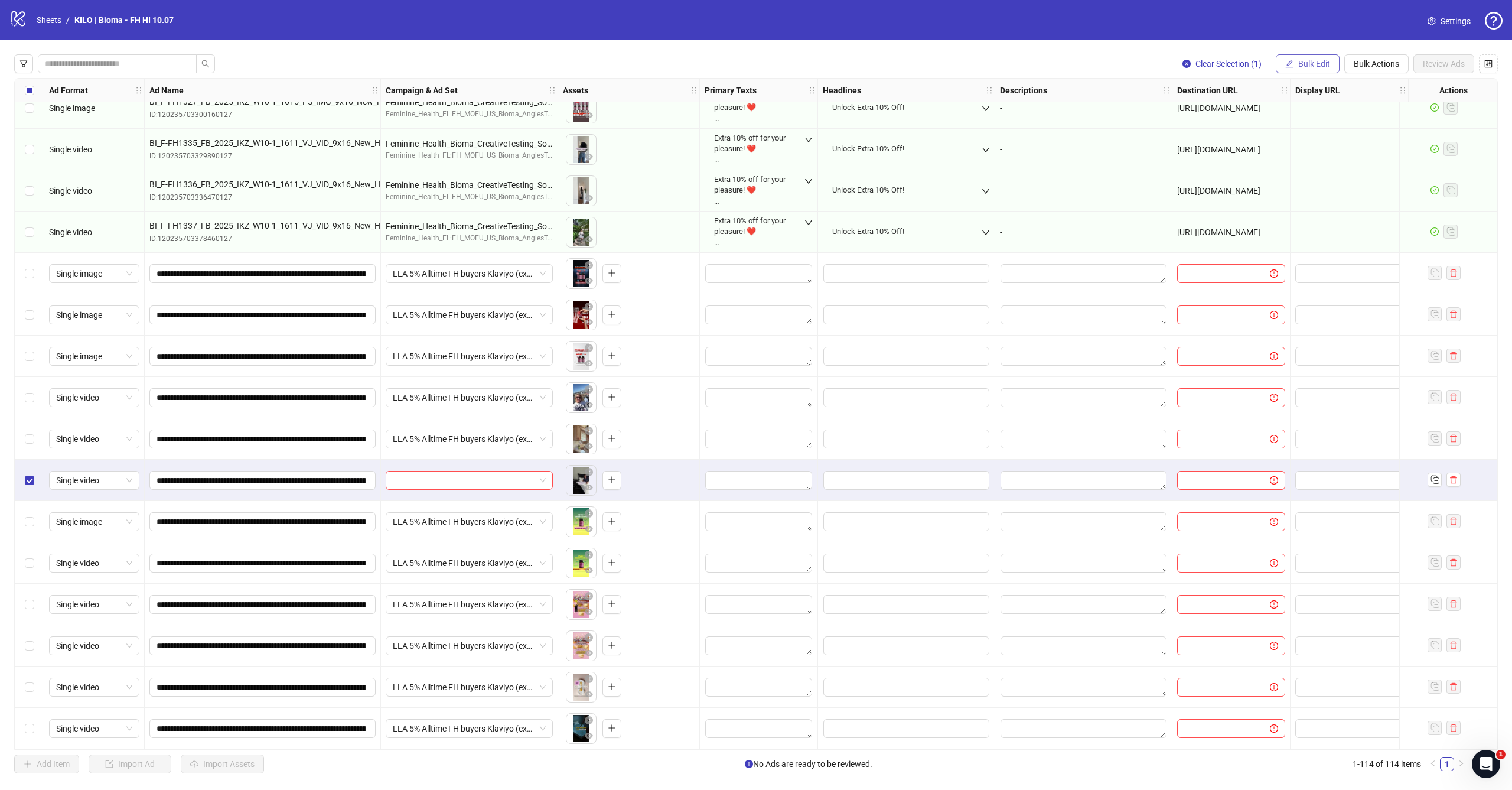
click at [1328, 67] on span "Bulk Edit" at bounding box center [1314, 64] width 32 height 10
click at [1325, 129] on span "Campaign & Ad Set" at bounding box center [1319, 125] width 70 height 13
click at [1304, 116] on input "search" at bounding box center [1269, 114] width 211 height 18
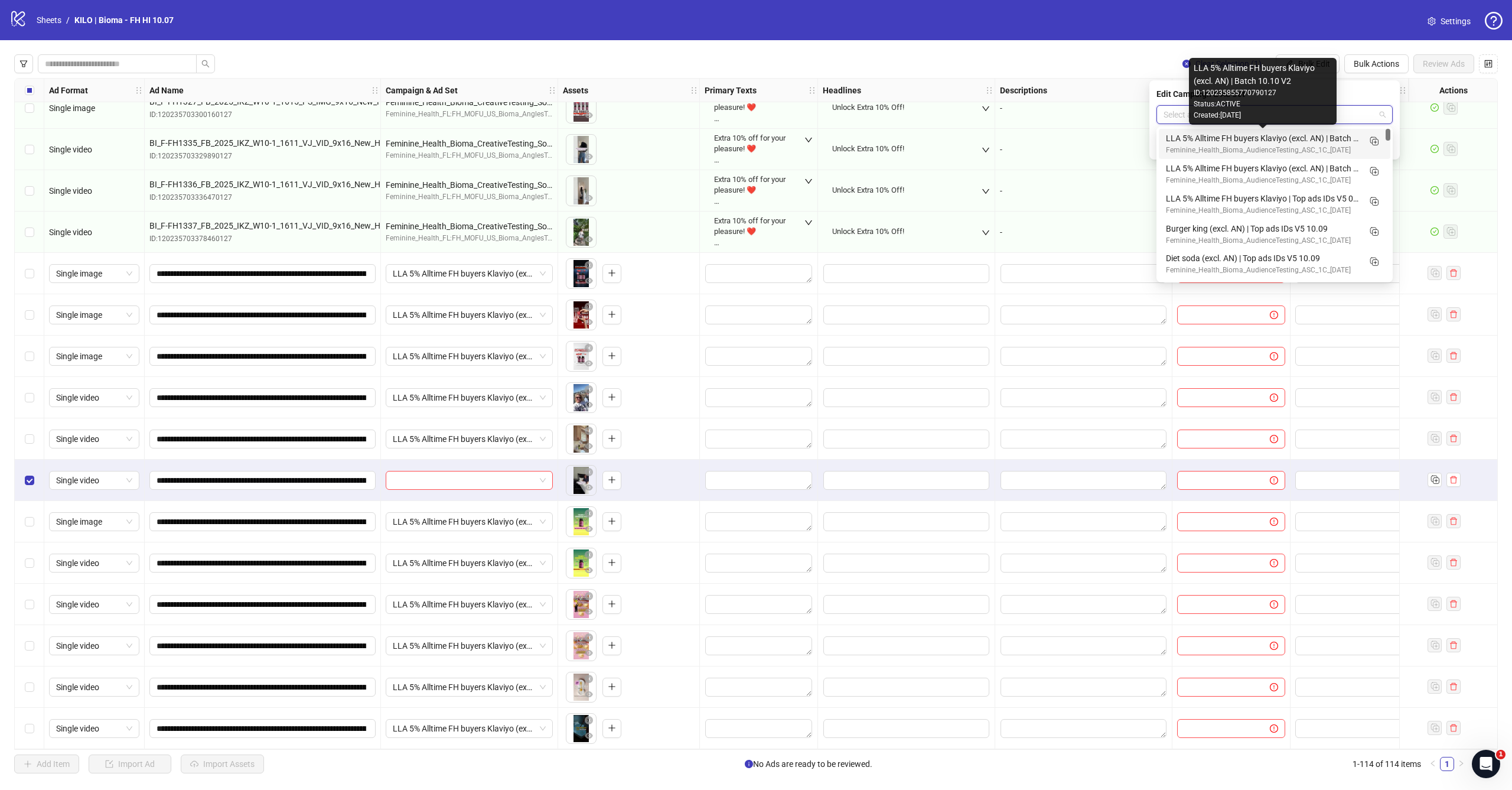
click at [1336, 139] on div "LLA 5% Alltime FH buyers Klaviyo (excl. AN) | Batch 10.10 V2" at bounding box center [1263, 138] width 193 height 13
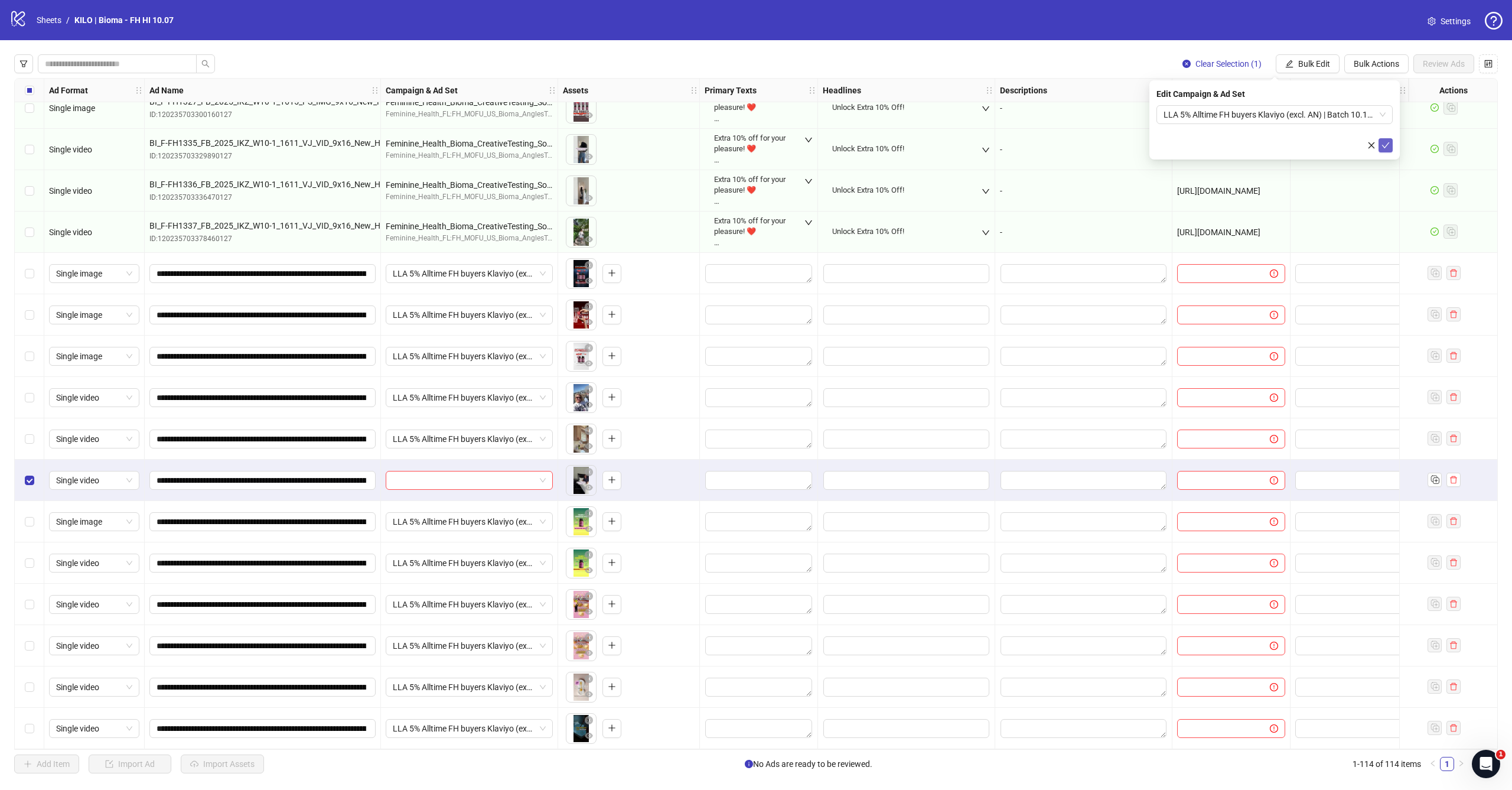
click at [1387, 145] on icon "check" at bounding box center [1385, 145] width 8 height 8
click at [29, 275] on label "Select row 103" at bounding box center [29, 273] width 10 height 13
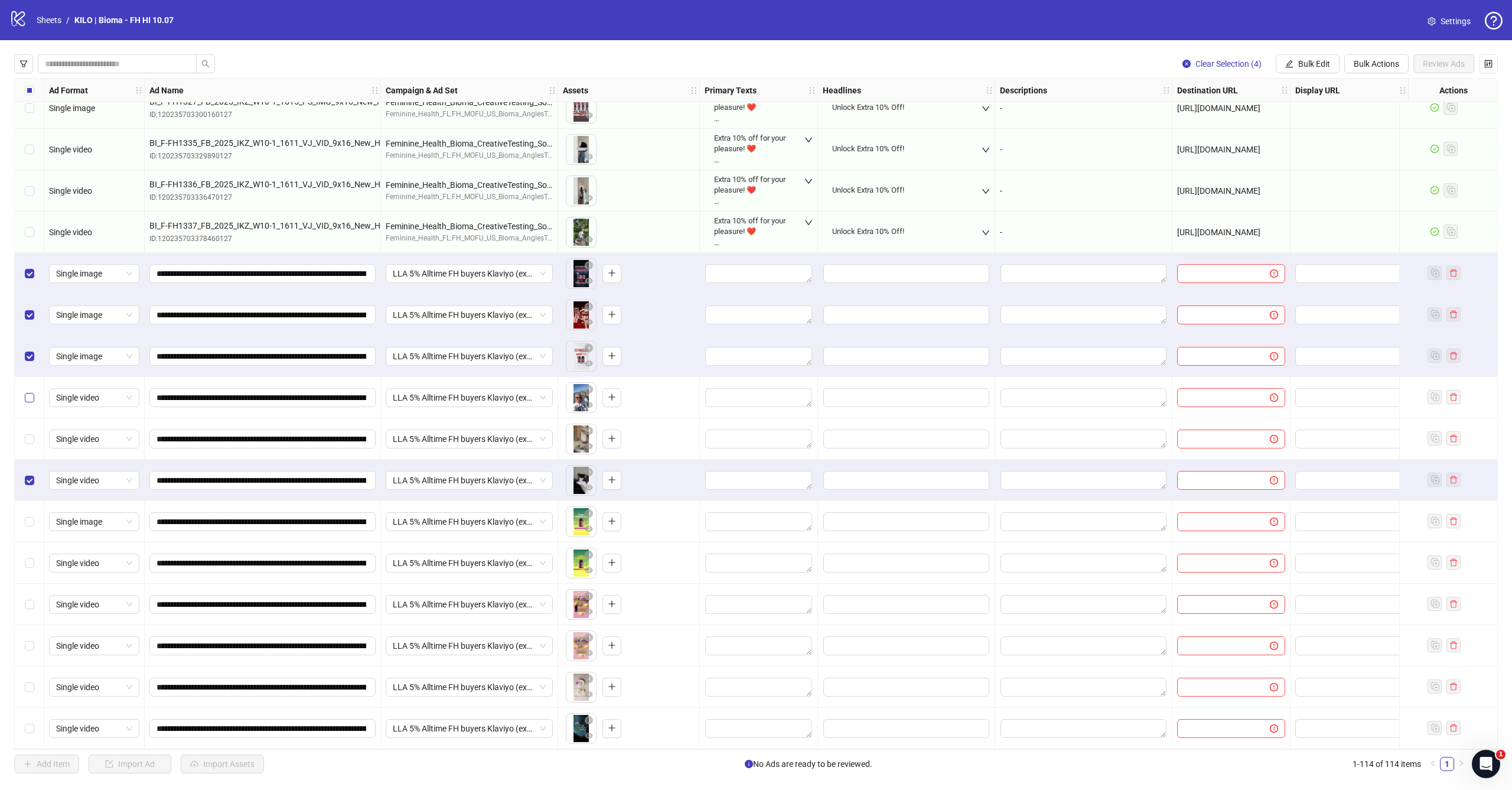
click at [29, 396] on span "Select row 106" at bounding box center [29, 397] width 10 height 10
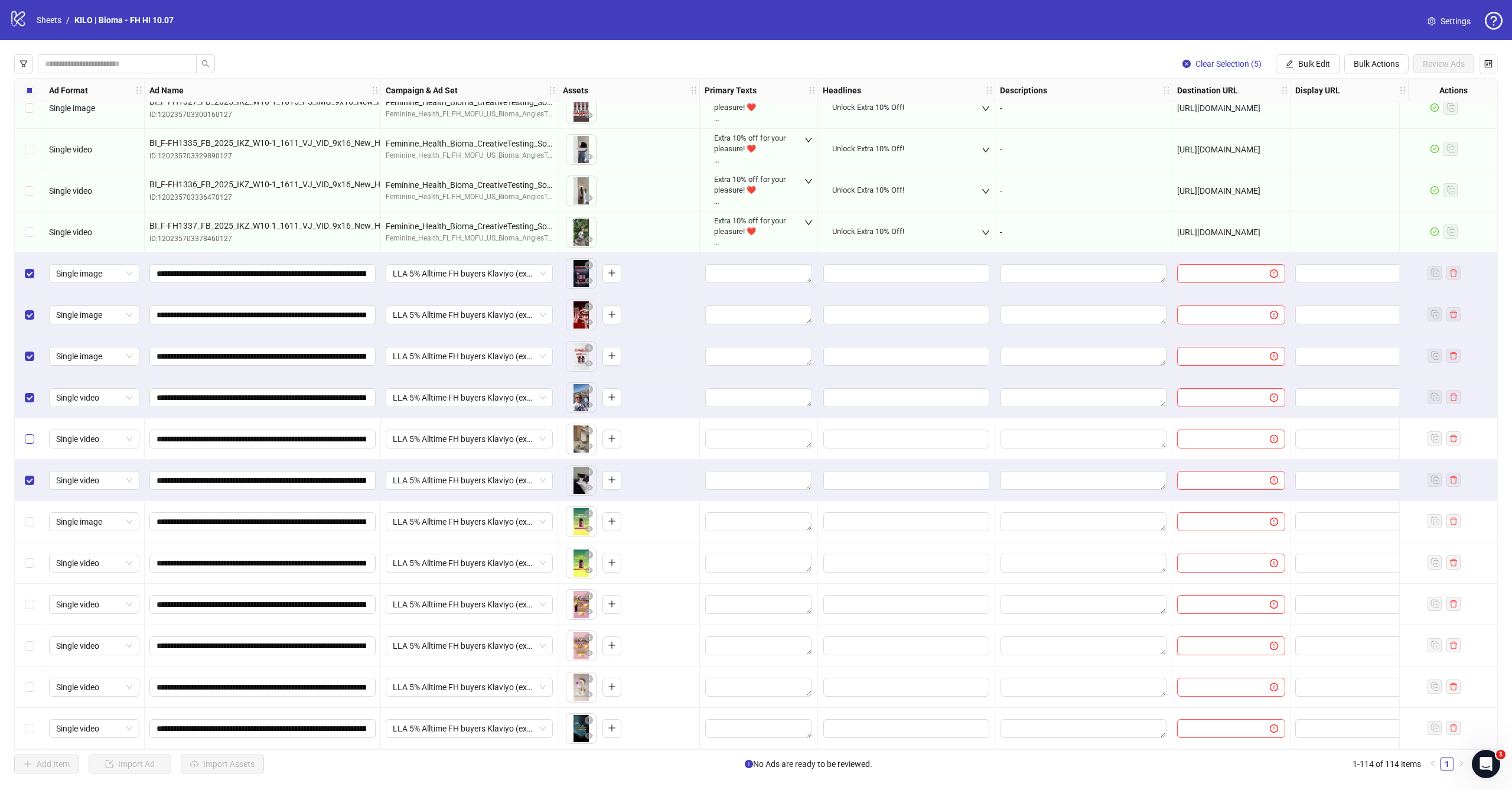
click at [27, 438] on span "Select row 107" at bounding box center [29, 439] width 10 height 10
click at [28, 520] on span "Select row 109" at bounding box center [29, 521] width 10 height 10
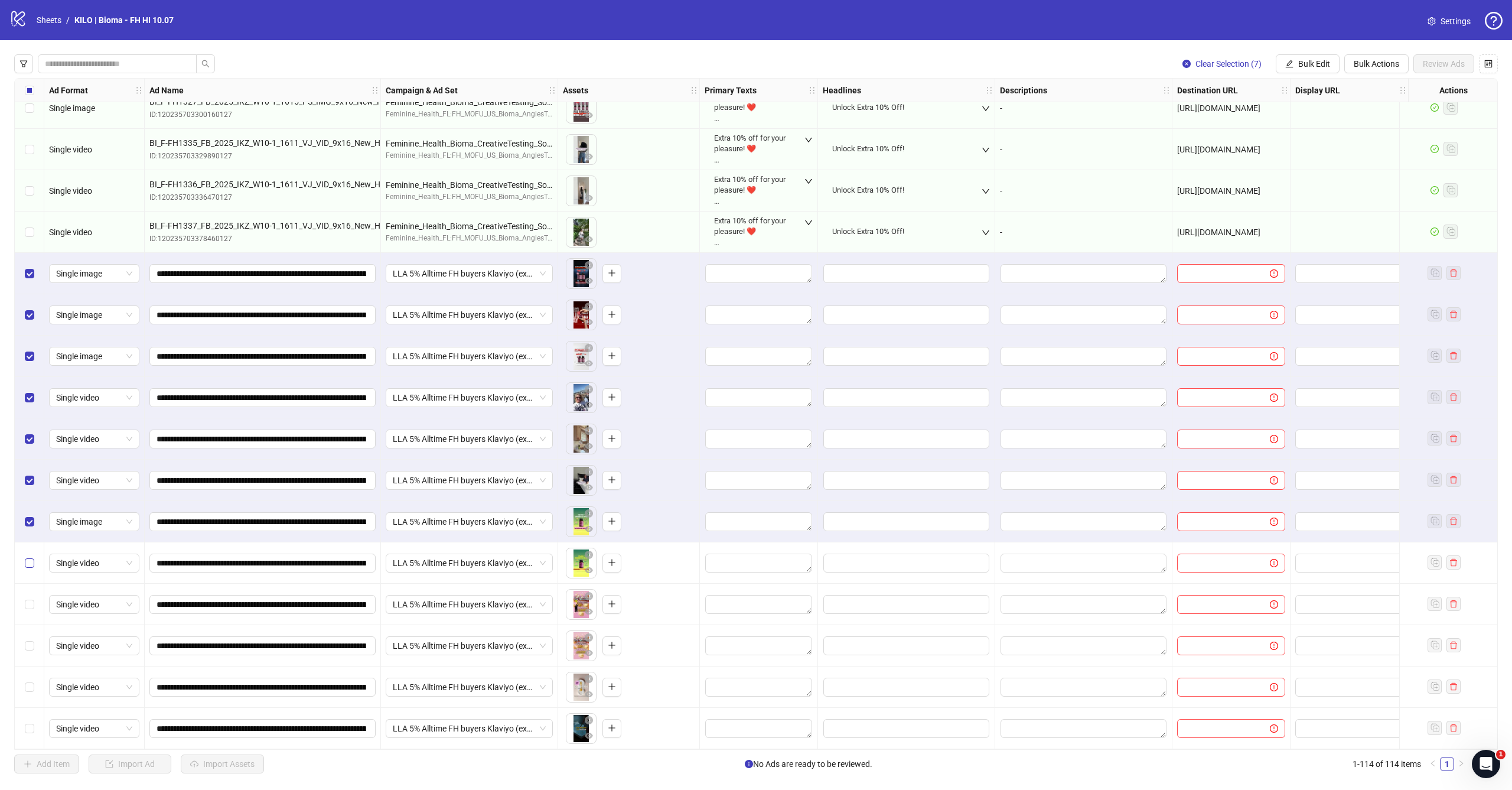
click at [28, 561] on span "Select row 110" at bounding box center [29, 562] width 10 height 10
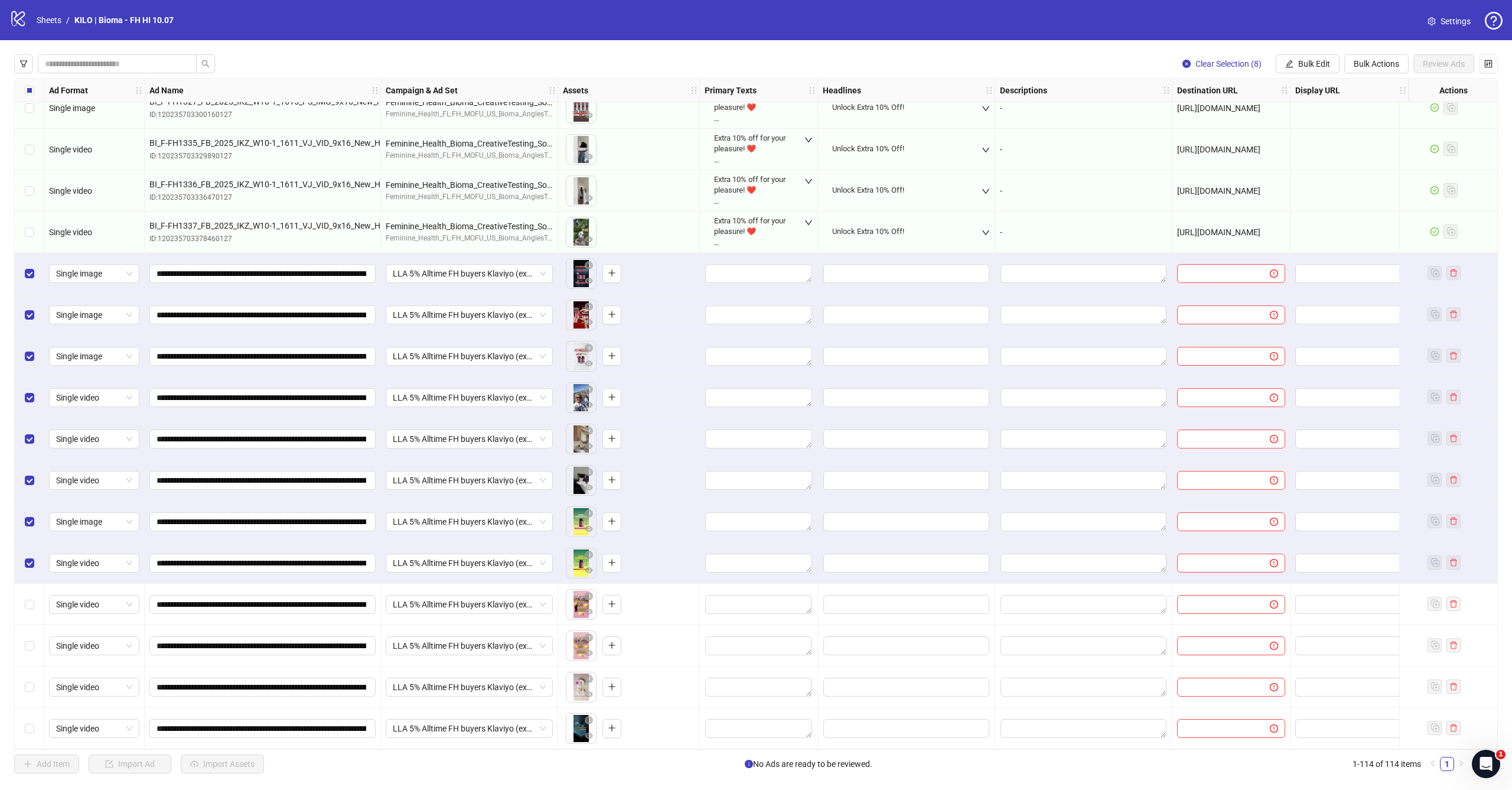
click at [28, 606] on div "Select row 111" at bounding box center [29, 604] width 29 height 42
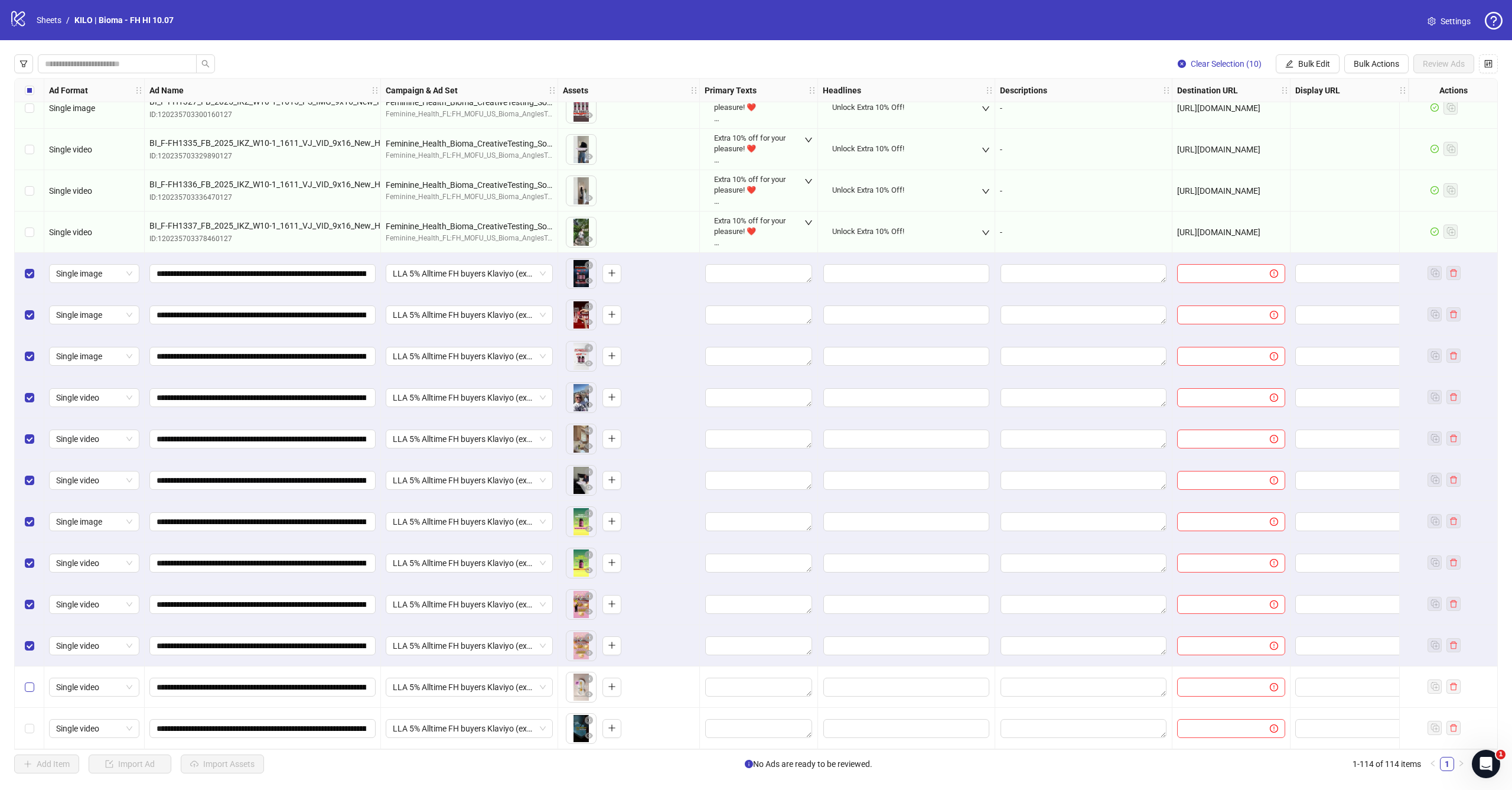
click at [27, 684] on span "Select row 113" at bounding box center [29, 686] width 10 height 10
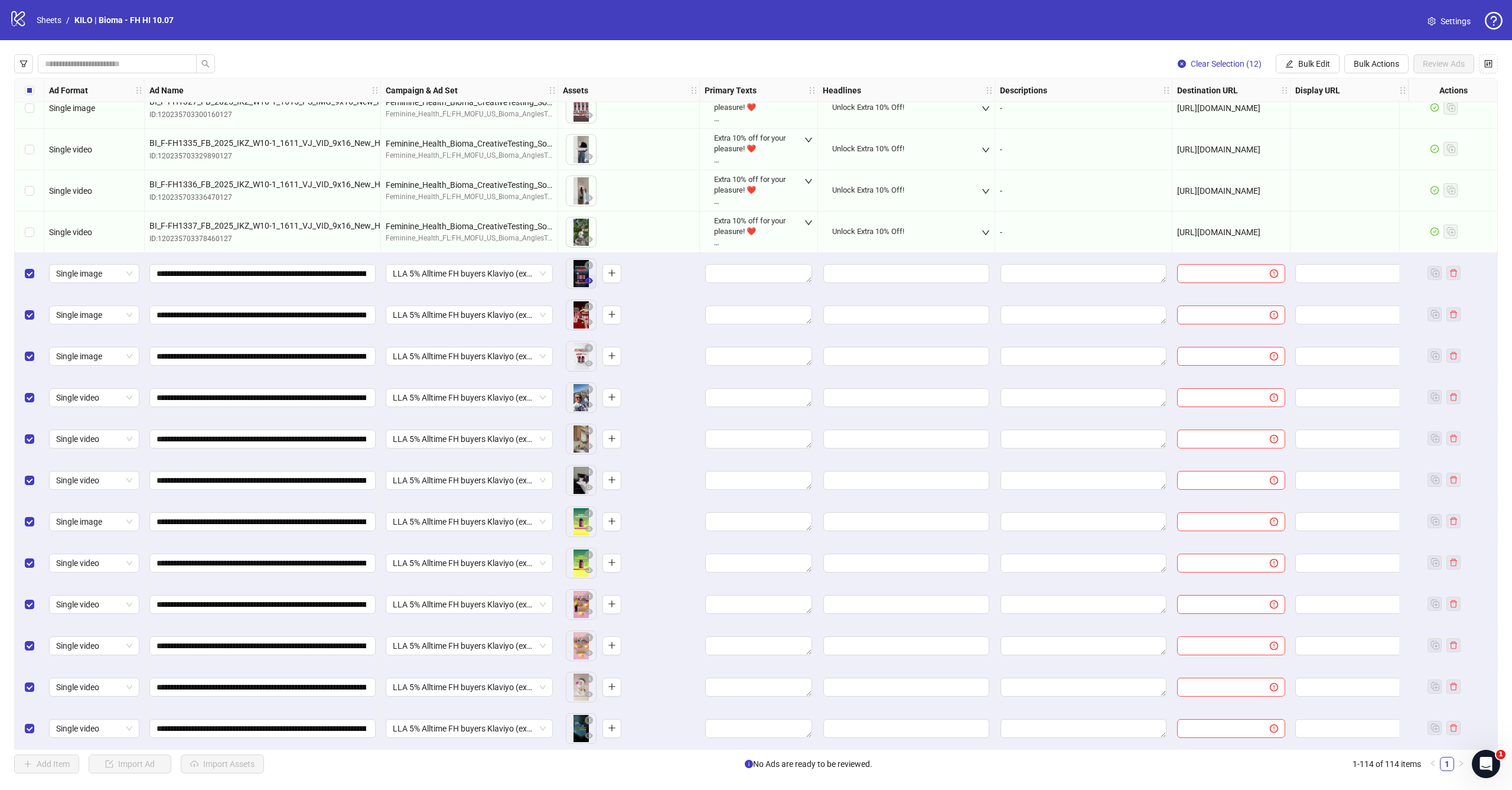
click at [591, 278] on icon "eye" at bounding box center [588, 280] width 8 height 6
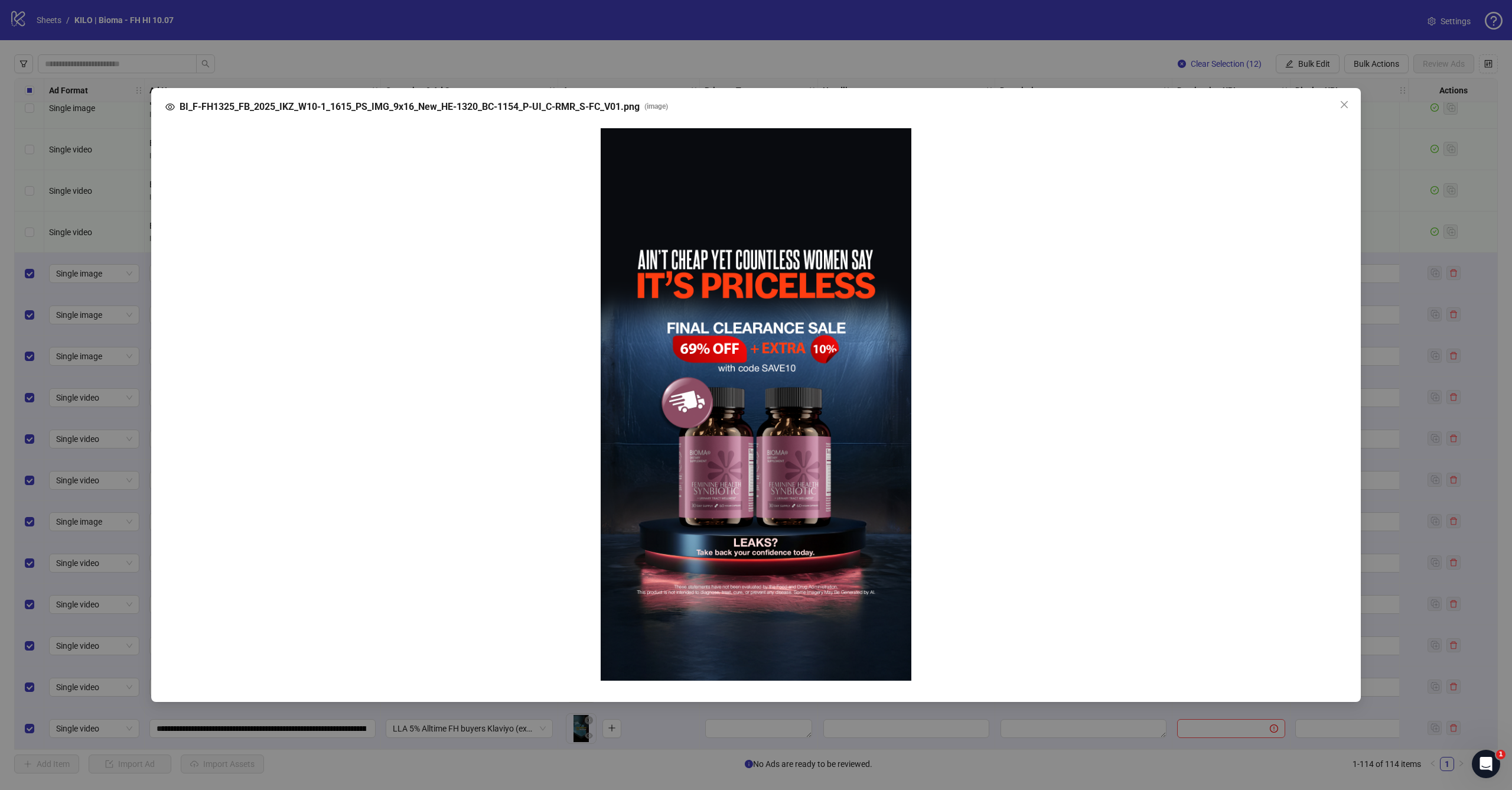
click at [139, 404] on div "BI_F-FH1325_FB_2025_IKZ_W10-1_1615_PS_IMG_9x16_New_HE-1320_BC-1154_P-UI_C-RMR_S…" at bounding box center [756, 395] width 1512 height 790
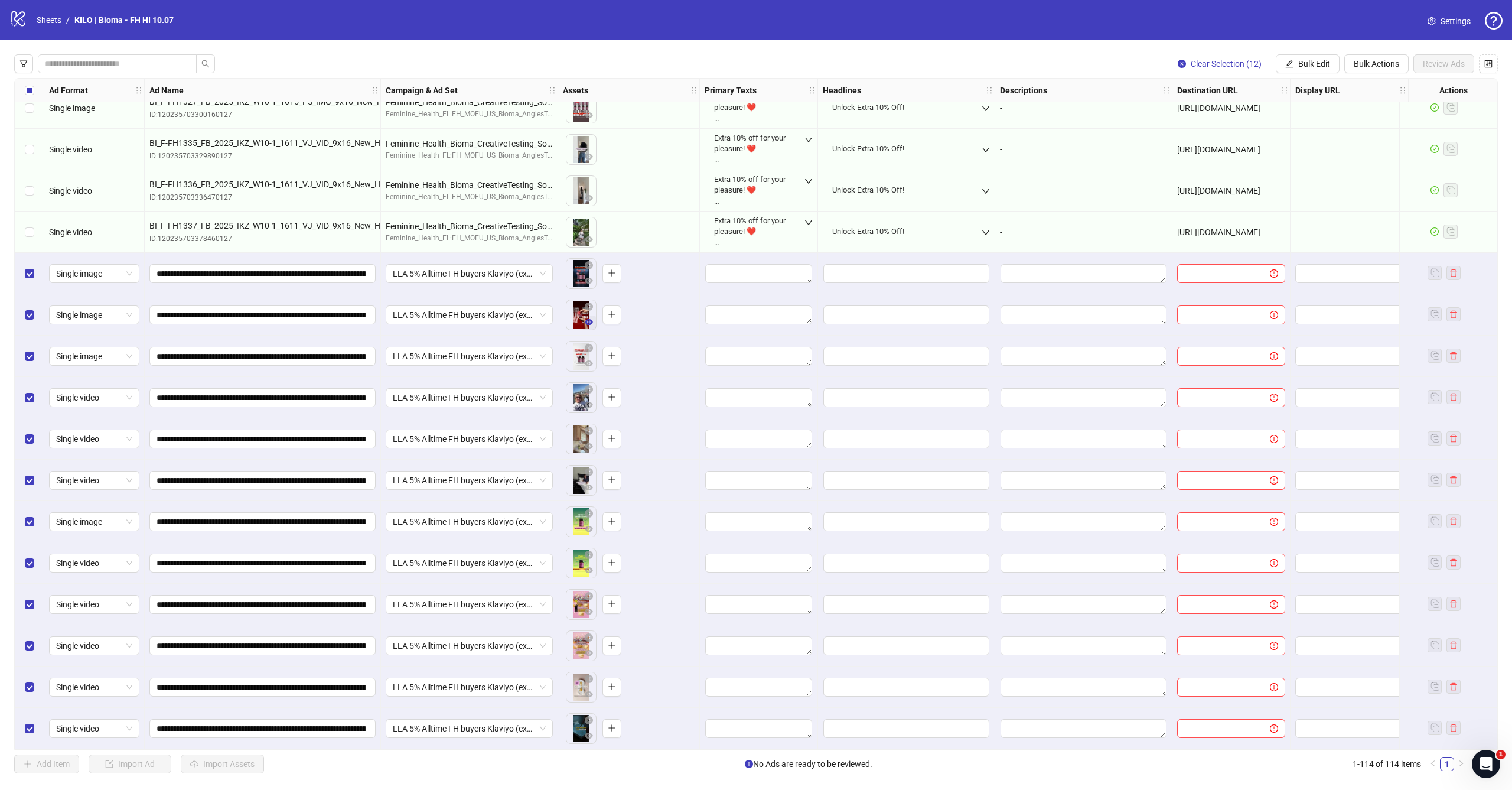
click at [589, 319] on icon "eye" at bounding box center [588, 322] width 8 height 6
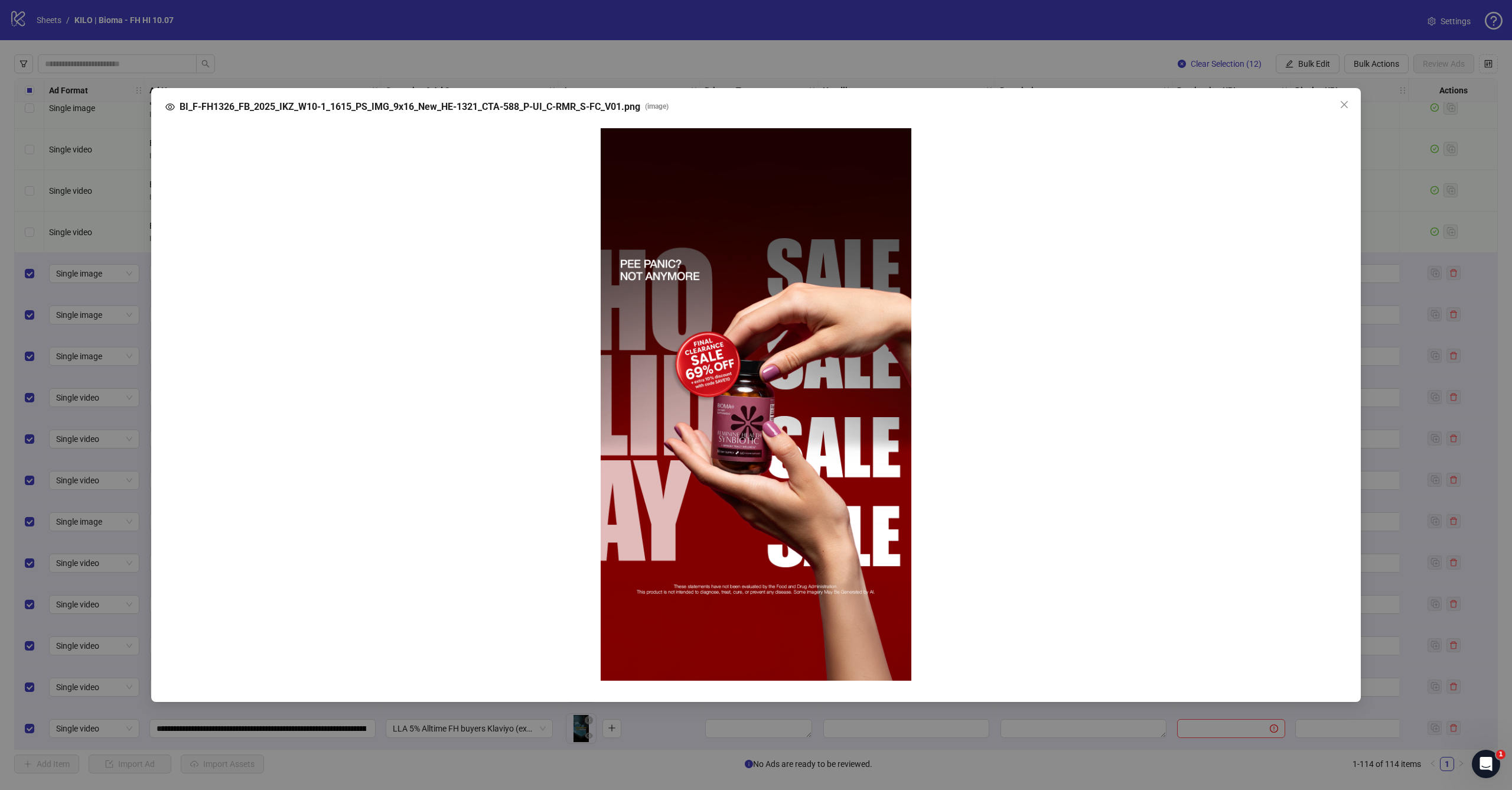
click at [139, 436] on div "BI_F-FH1326_FB_2025_IKZ_W10-1_1615_PS_IMG_9x16_New_HE-1321_CTA-588_P-UI_C-RMR_S…" at bounding box center [756, 395] width 1512 height 790
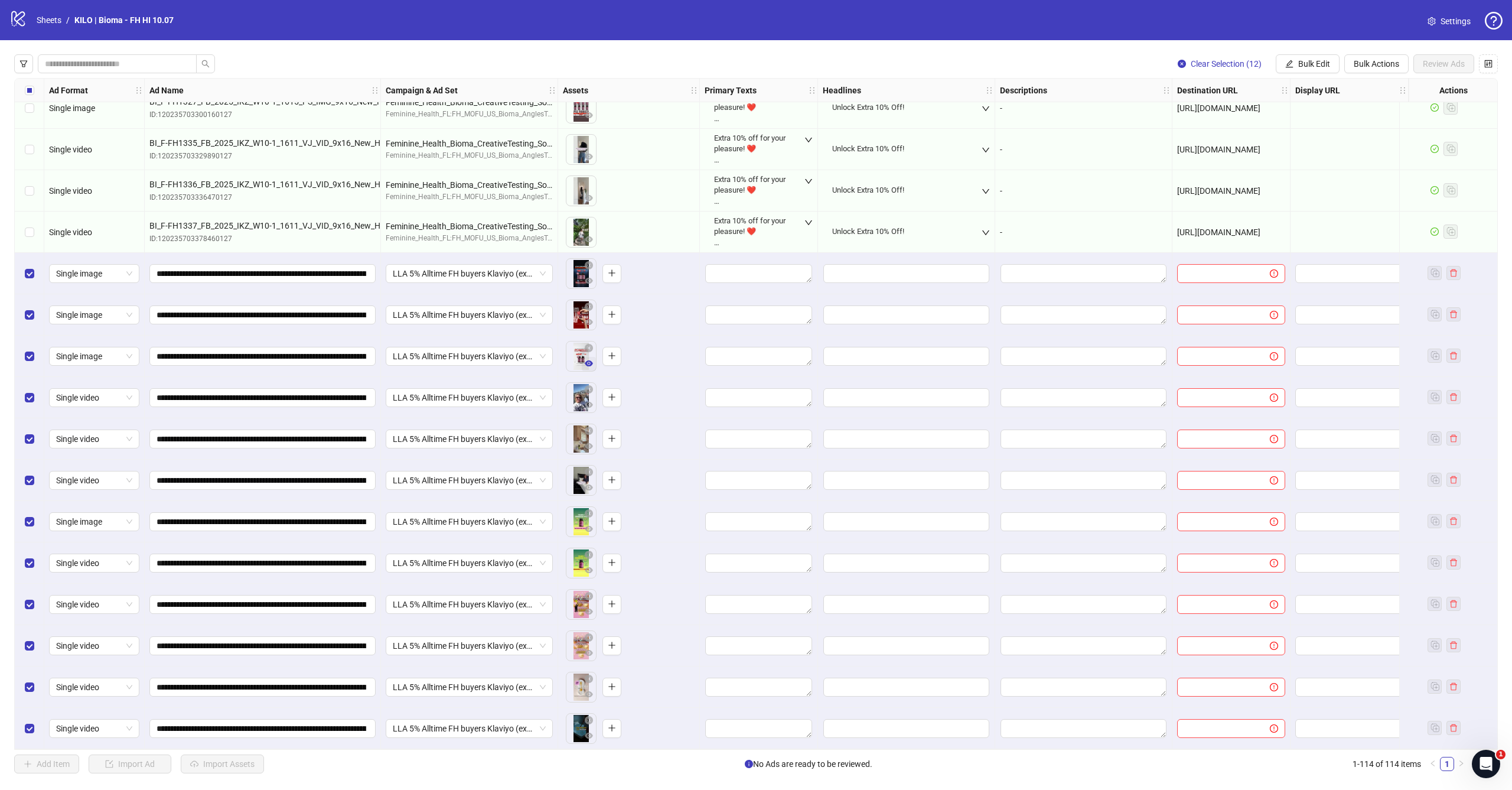
click at [590, 359] on icon "eye" at bounding box center [588, 363] width 8 height 8
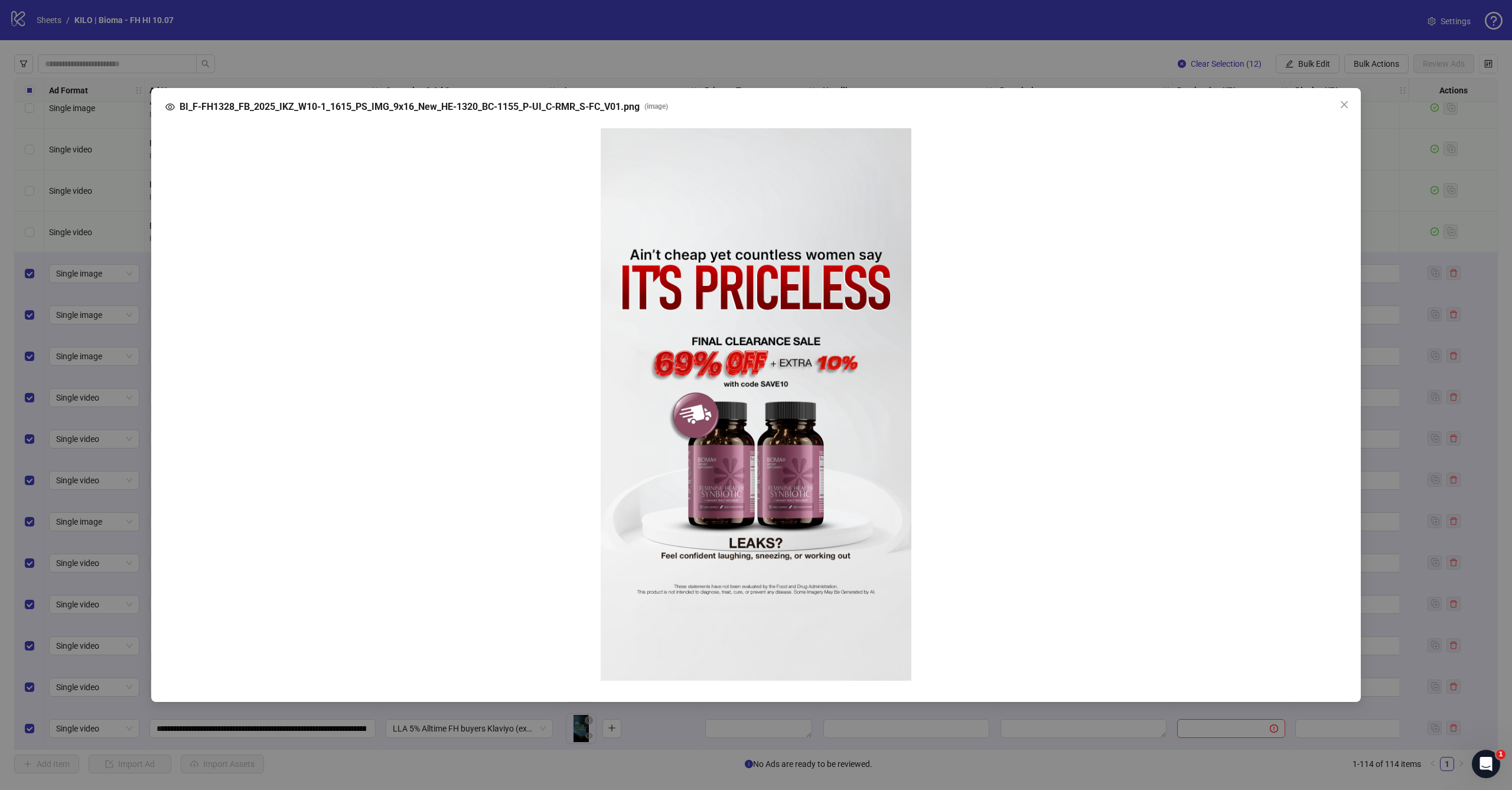
click at [250, 432] on div at bounding box center [756, 404] width 1163 height 552
click at [110, 447] on div "BI_F-FH1328_FB_2025_IKZ_W10-1_1615_PS_IMG_9x16_New_HE-1320_BC-1155_P-UI_C-RMR_S…" at bounding box center [756, 395] width 1512 height 790
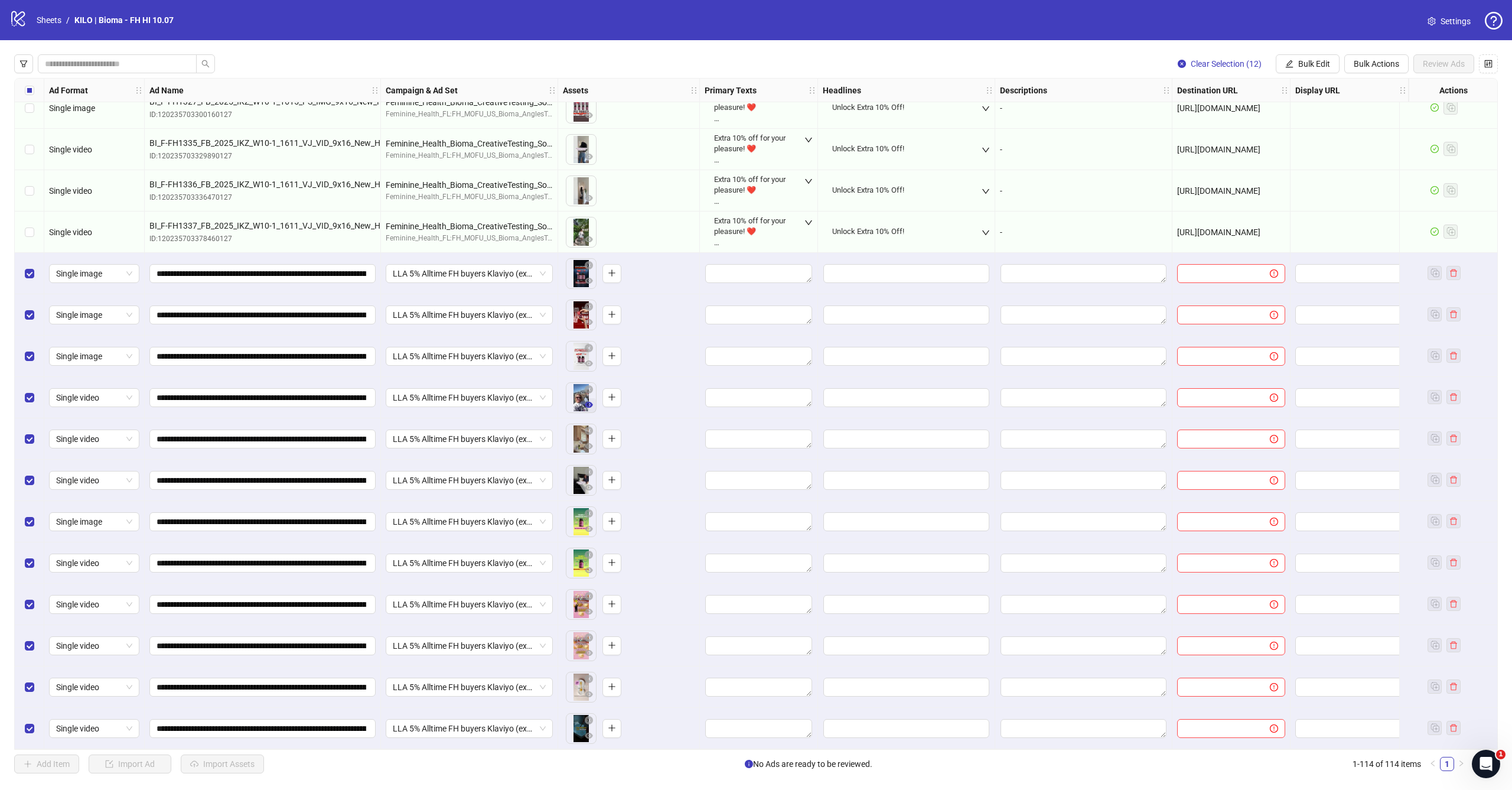
click at [588, 403] on icon "eye" at bounding box center [588, 404] width 8 height 6
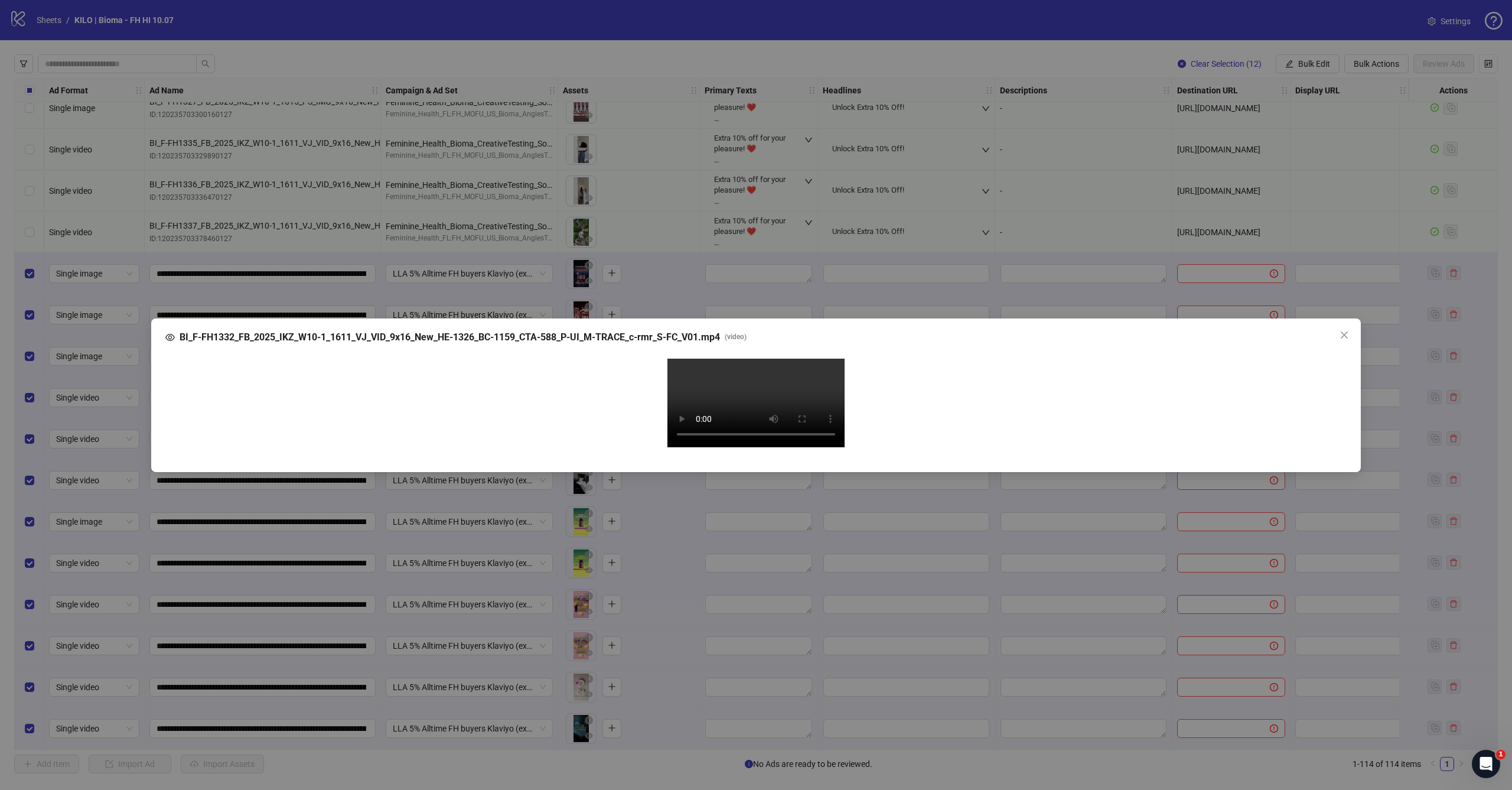
click at [106, 433] on div "BI_F-FH1332_FB_2025_IKZ_W10-1_1611_VJ_VID_9x16_New_HE-1326_BC-1159_CTA-588_P-UI…" at bounding box center [756, 395] width 1512 height 790
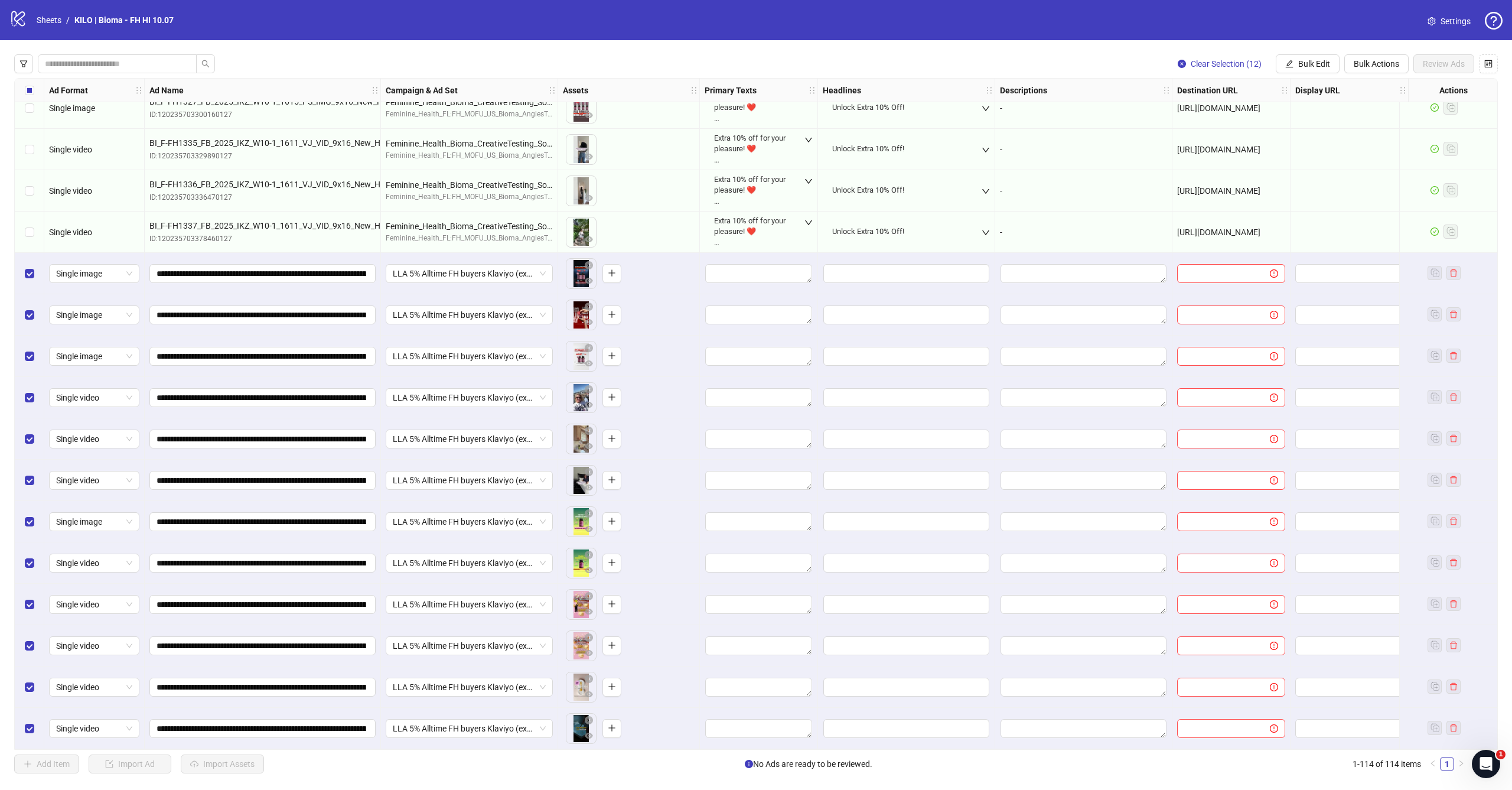
click at [35, 271] on div "Select row 103" at bounding box center [29, 273] width 29 height 42
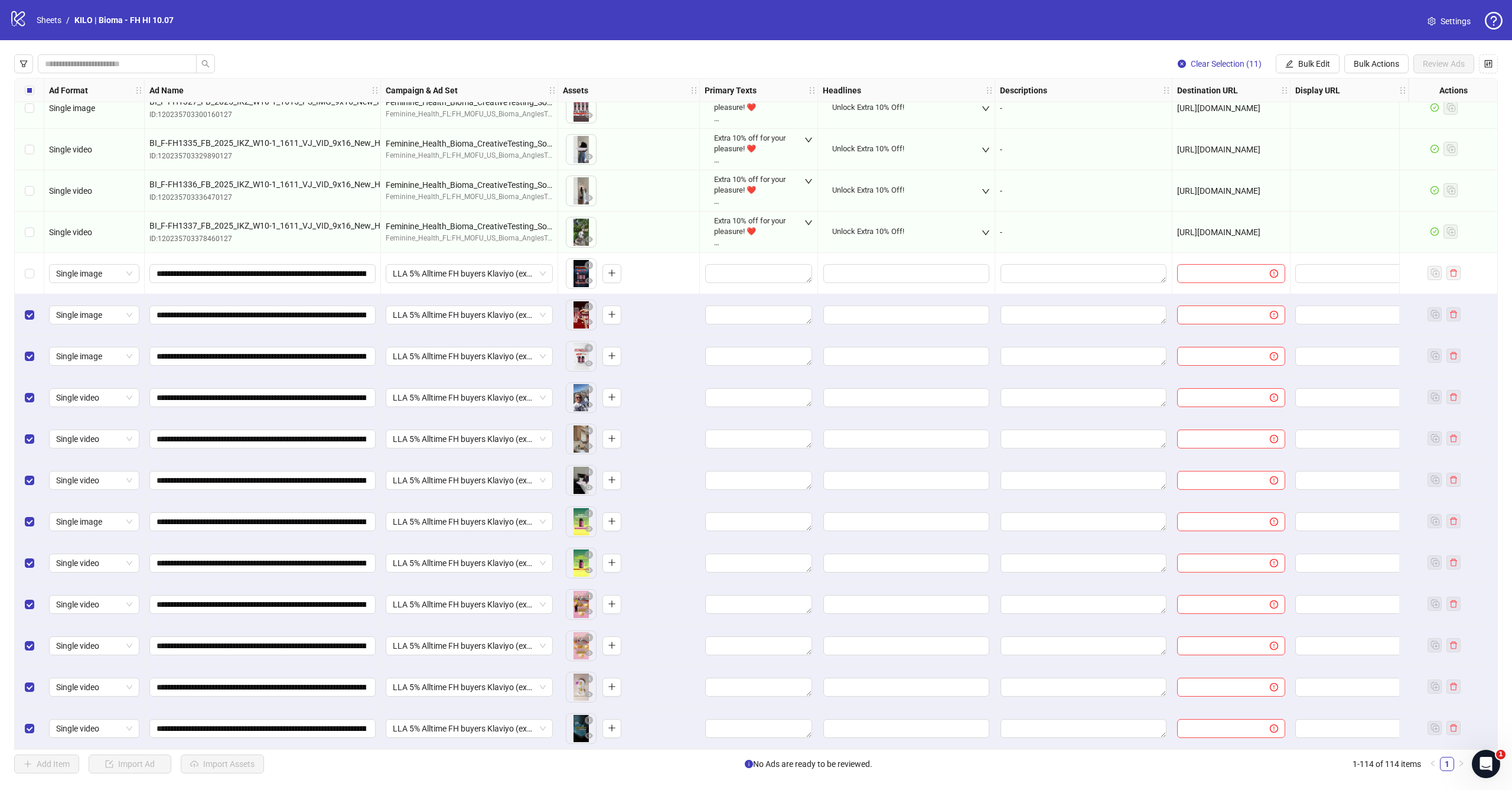
click at [33, 733] on div "Select row 114" at bounding box center [29, 728] width 29 height 42
click at [29, 689] on div "Select row 113" at bounding box center [29, 686] width 29 height 42
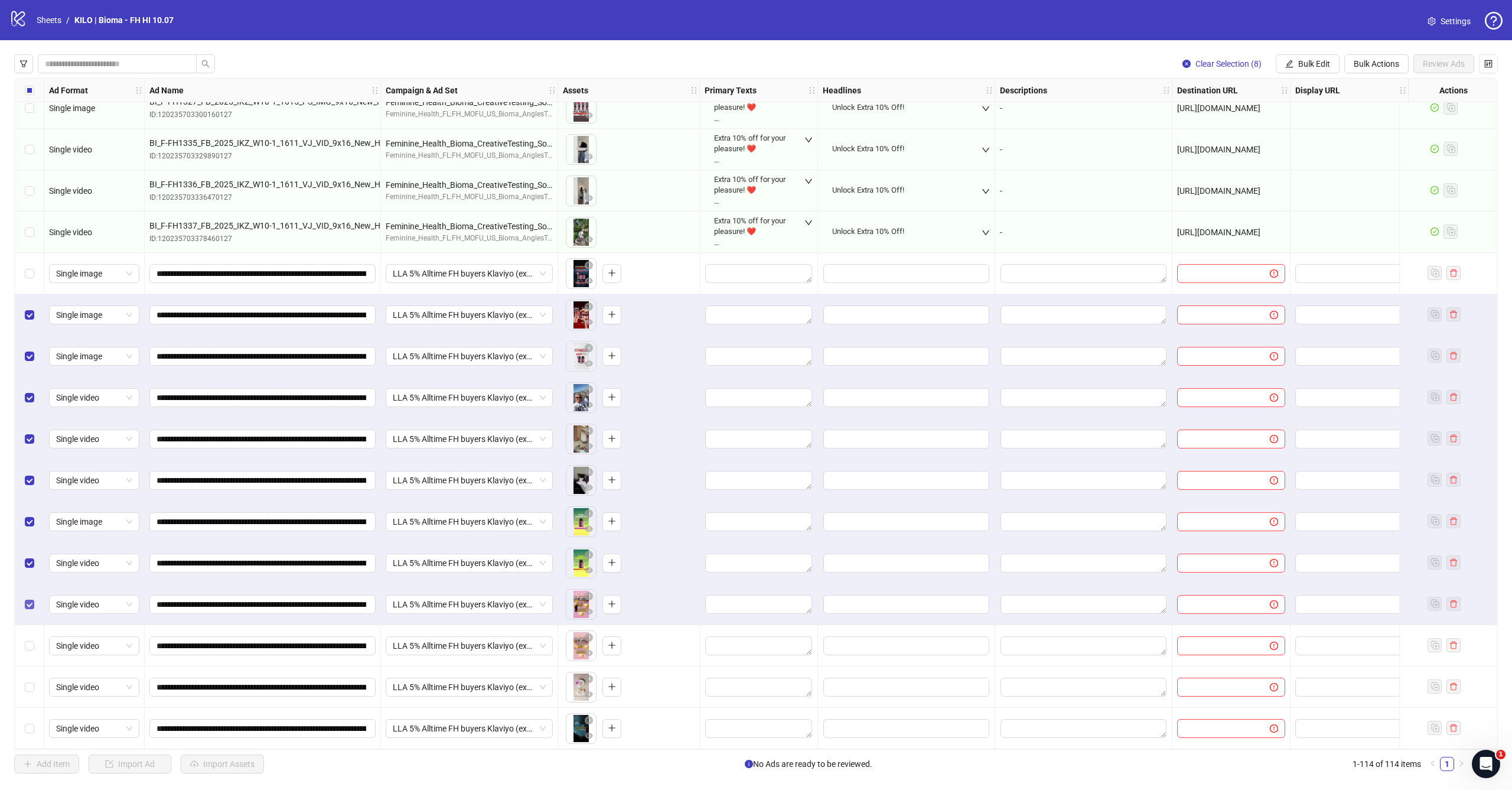
click at [31, 603] on span "Select row 111" at bounding box center [29, 604] width 10 height 10
click at [31, 550] on div "Select row 110" at bounding box center [29, 562] width 29 height 42
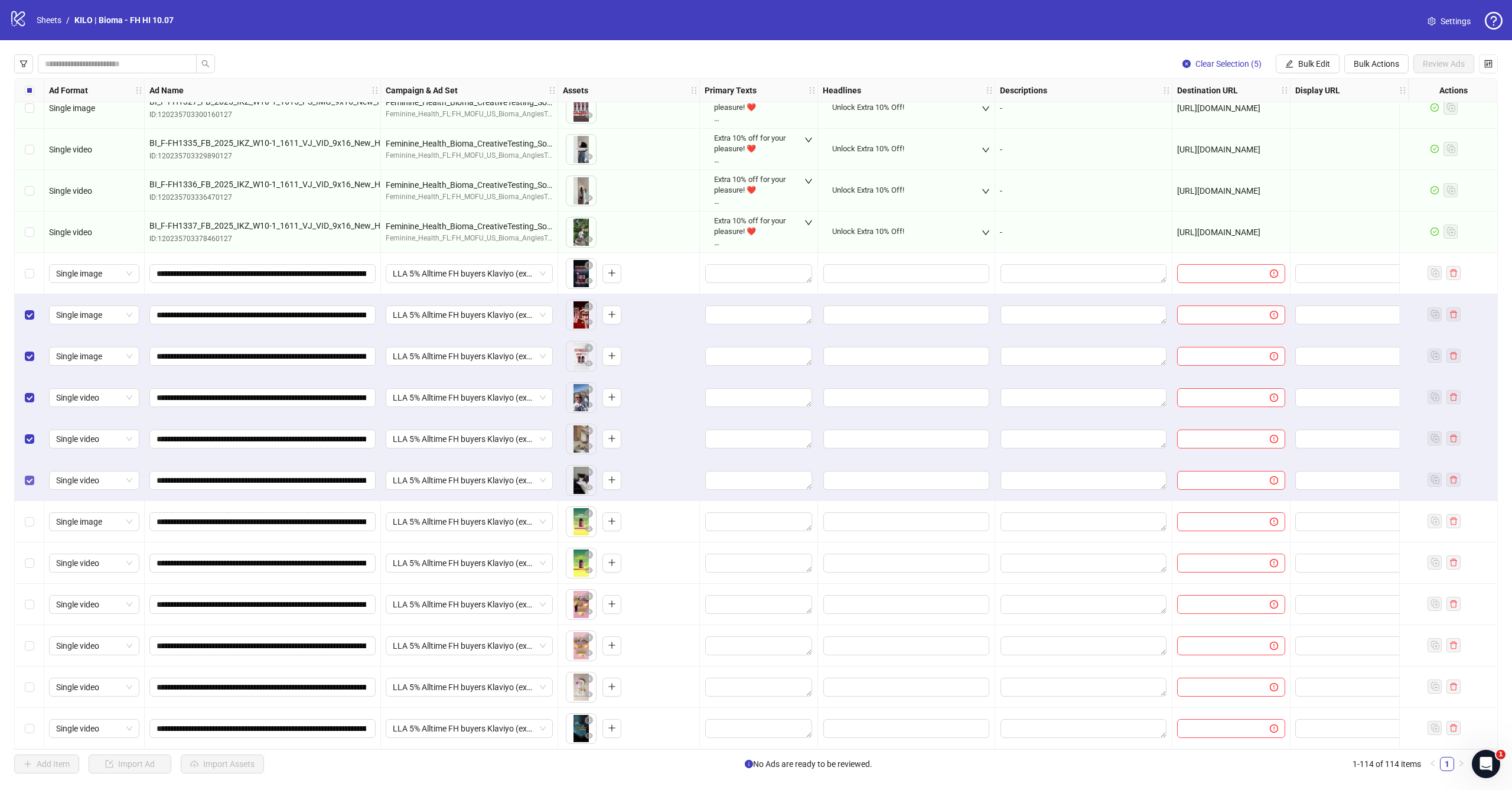
click at [31, 473] on label "Select row 108" at bounding box center [29, 480] width 10 height 13
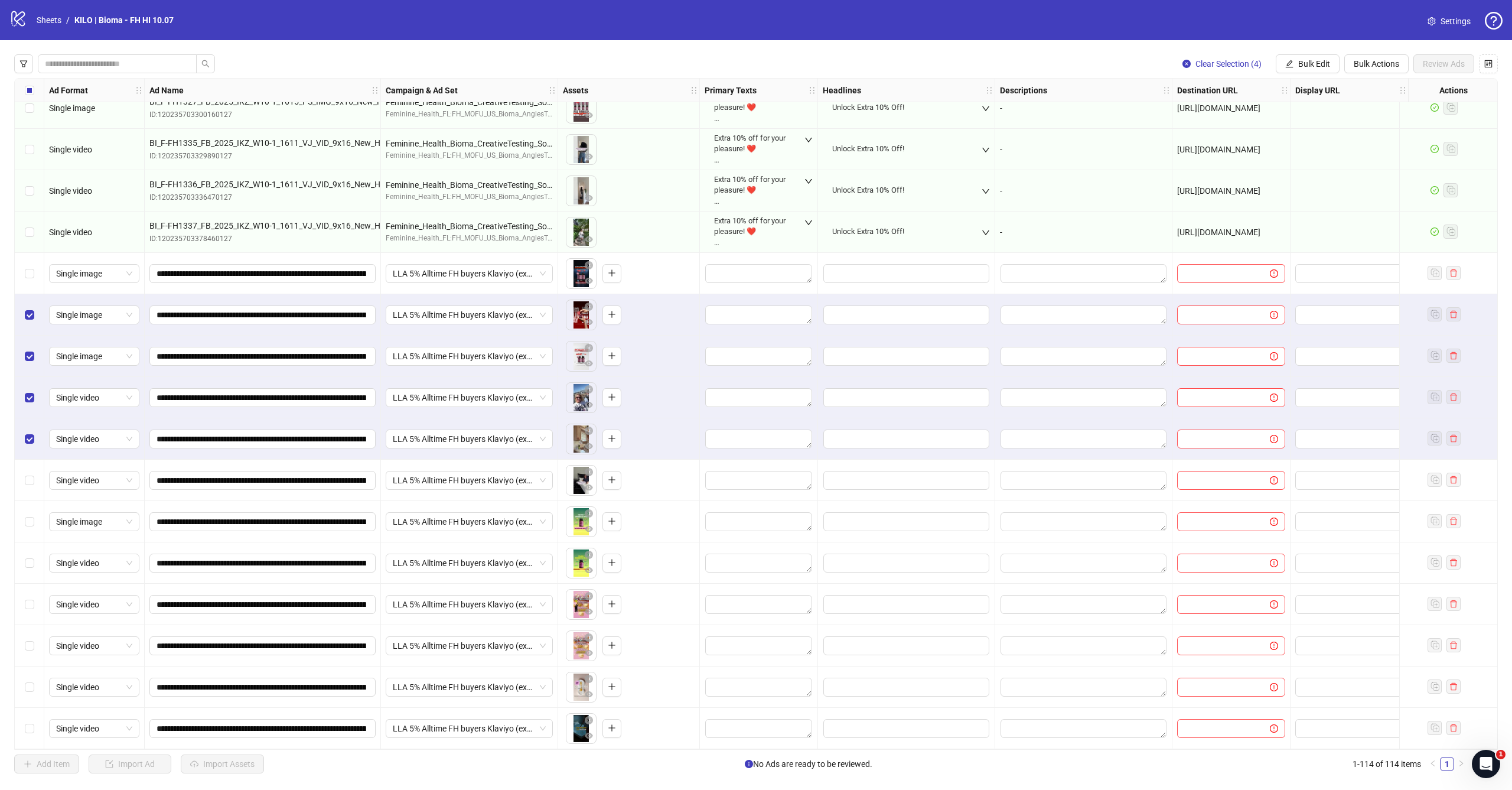
drag, startPoint x: 33, startPoint y: 268, endPoint x: 33, endPoint y: 284, distance: 16.0
click at [33, 269] on span "Select row 103" at bounding box center [29, 273] width 10 height 10
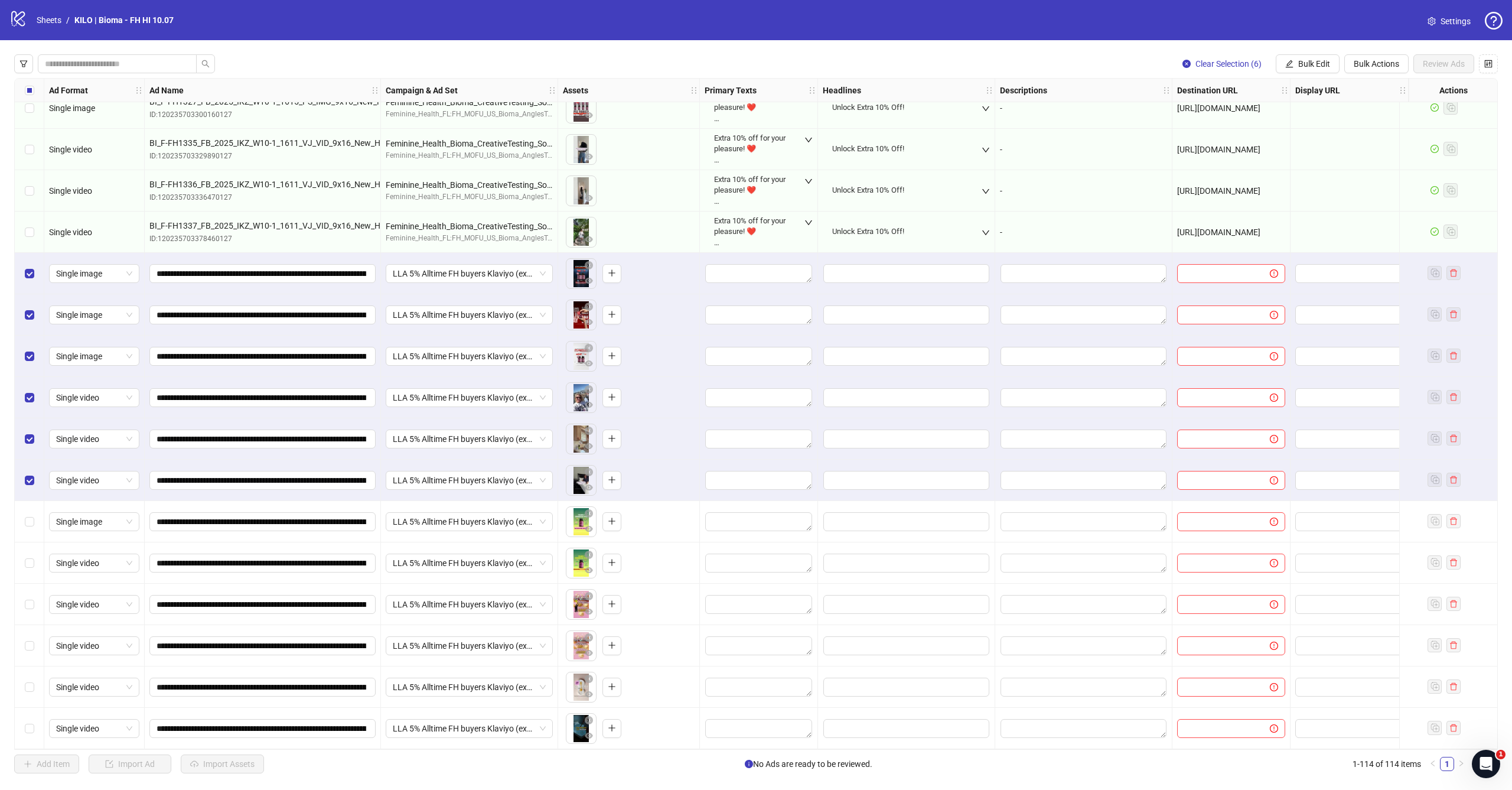
scroll to position [4071, 13]
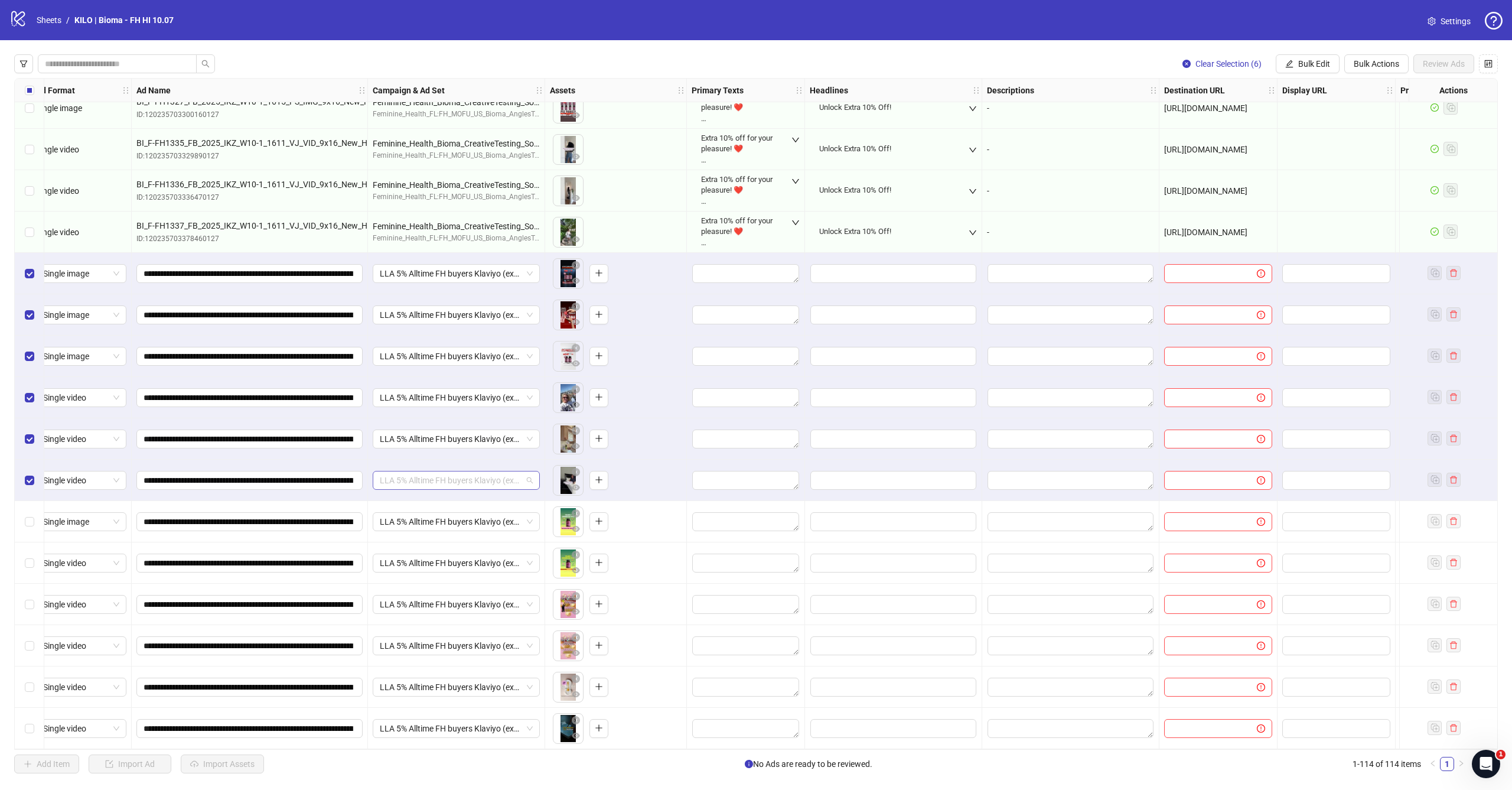
click at [510, 472] on span "LLA 5% Alltime FH buyers Klaviyo (excl. AN) | Batch 10.10 V2" at bounding box center [456, 481] width 153 height 18
click at [643, 476] on div "To pick up a draggable item, press the space bar. While dragging, use the arrow…" at bounding box center [615, 480] width 132 height 36
click at [455, 437] on span "LLA 5% Alltime FH buyers Klaviyo (excl. AN) | Batch 10.10 V2" at bounding box center [456, 439] width 153 height 18
click at [650, 464] on div "To pick up a draggable item, press the space bar. While dragging, use the arrow…" at bounding box center [615, 480] width 132 height 36
click at [1304, 63] on span "Bulk Edit" at bounding box center [1314, 64] width 32 height 10
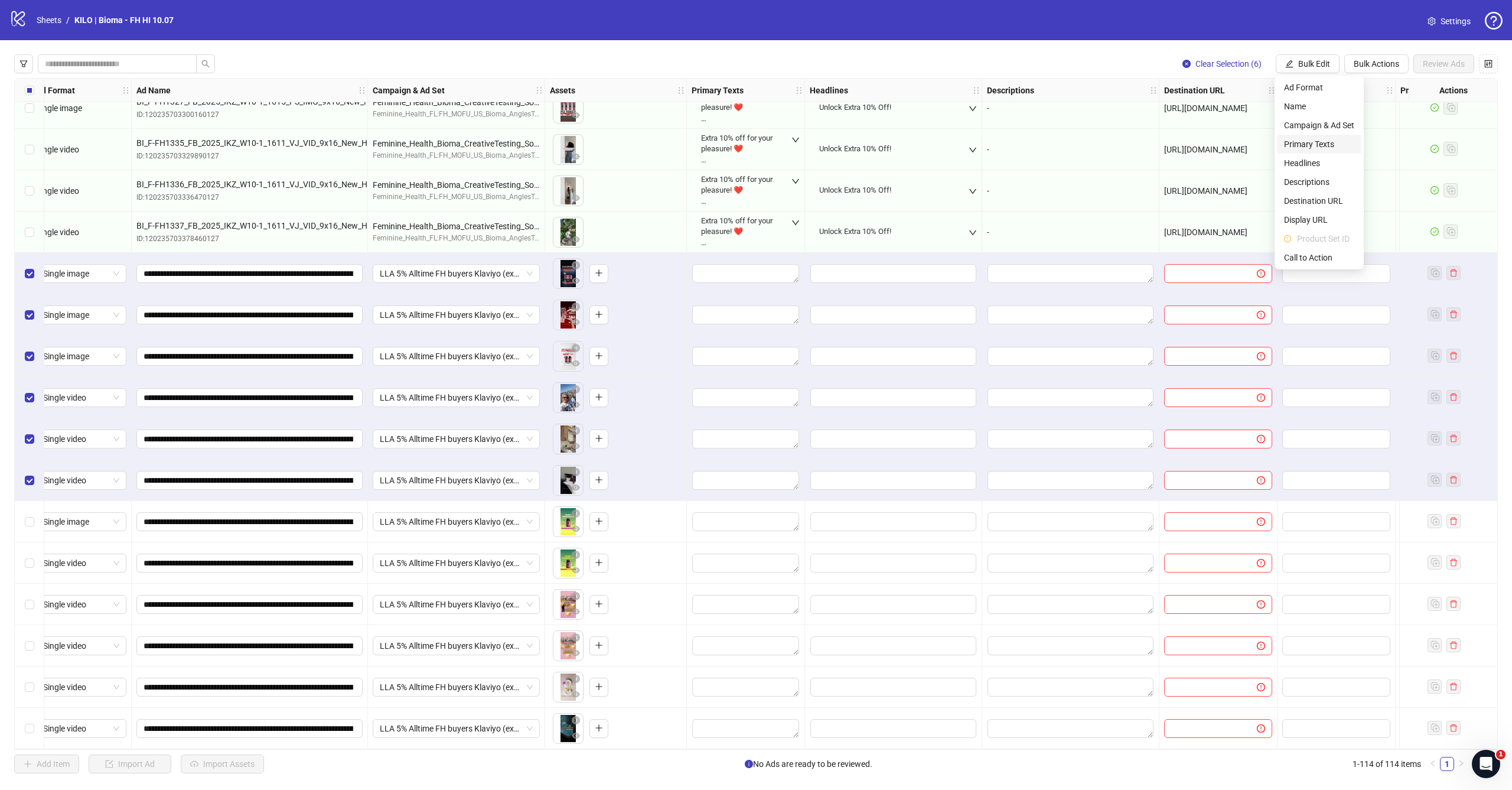
click at [1297, 146] on span "Primary Texts" at bounding box center [1319, 144] width 70 height 13
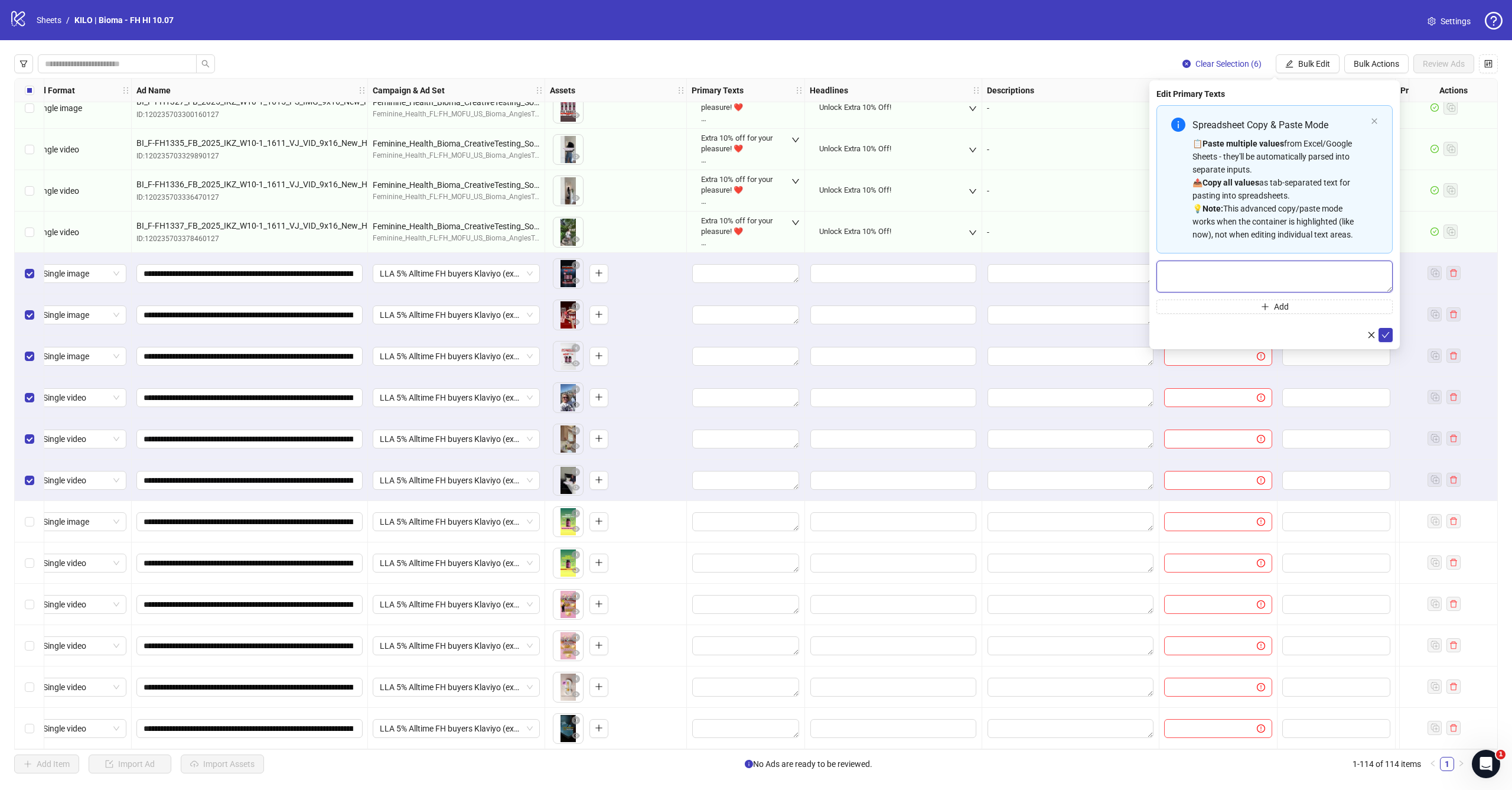
click at [1223, 282] on textarea "Multi-text input container - paste or copy values" at bounding box center [1274, 277] width 236 height 32
paste textarea "**********"
type textarea "**********"
click at [1388, 334] on icon "check" at bounding box center [1386, 334] width 8 height 6
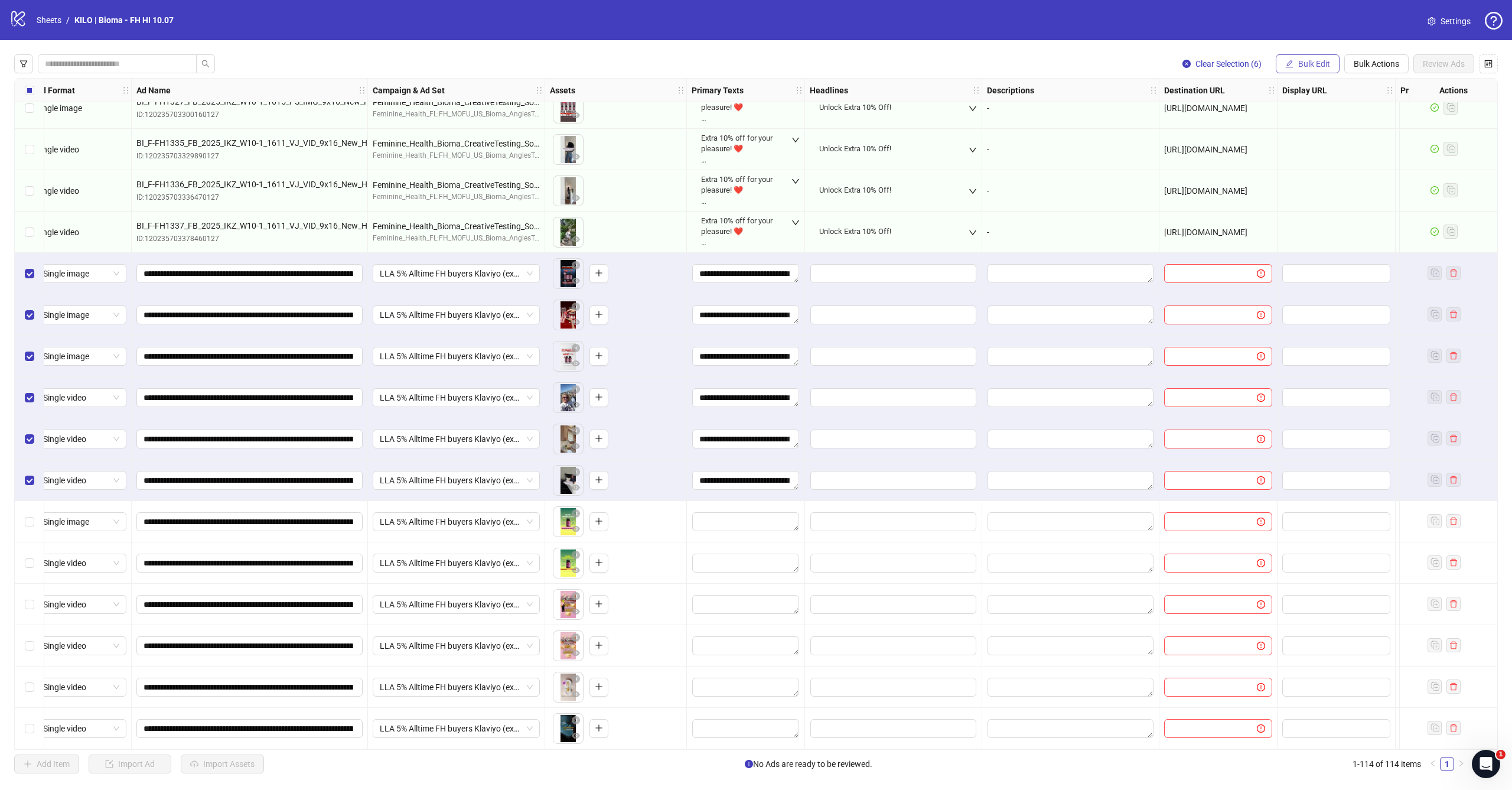
click at [1316, 66] on span "Bulk Edit" at bounding box center [1314, 64] width 32 height 10
click at [1304, 160] on span "Headlines" at bounding box center [1319, 163] width 70 height 13
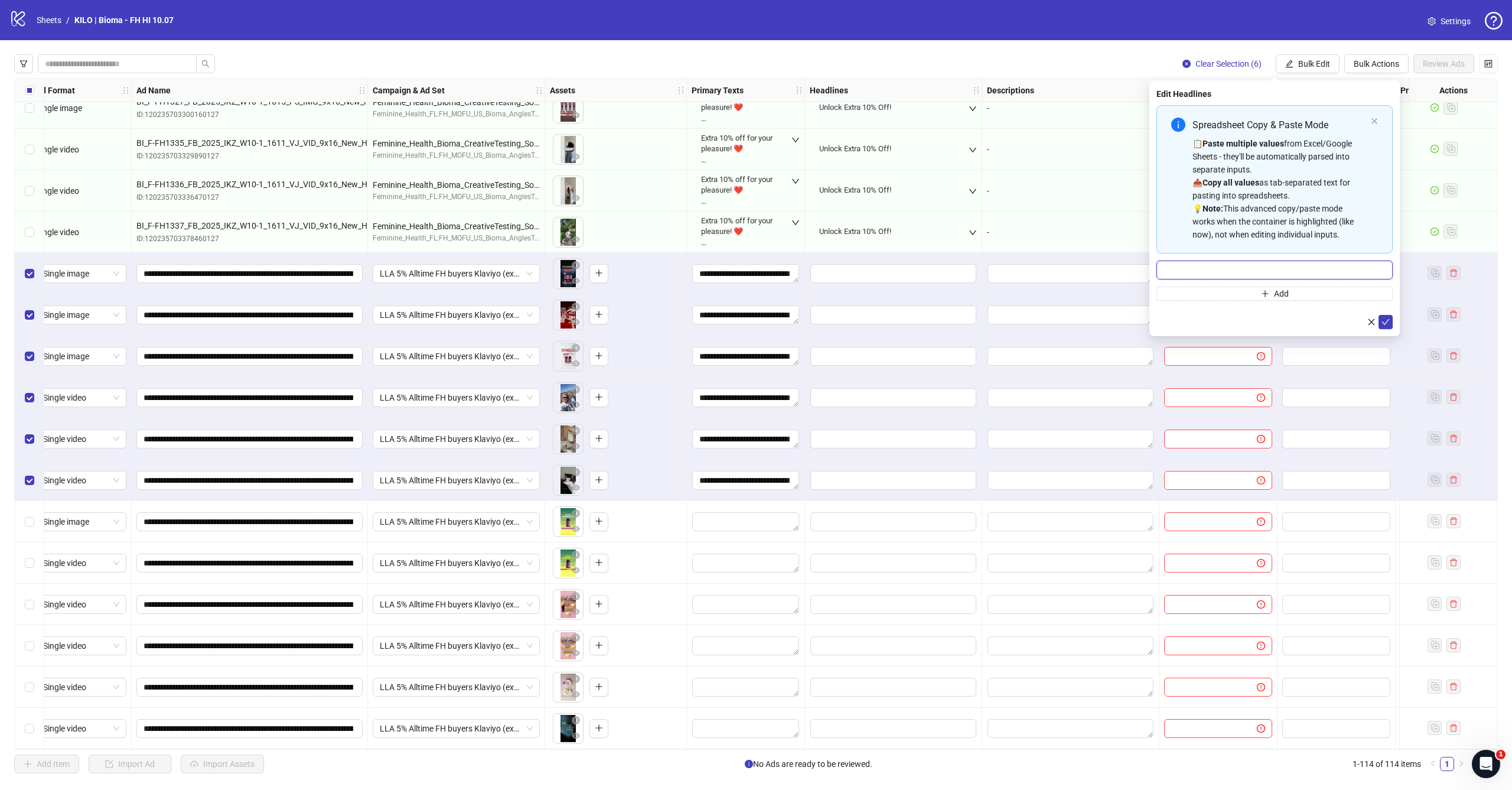
click at [1247, 268] on input "Multi-input container - paste or copy values" at bounding box center [1274, 270] width 236 height 19
paste input "**********"
type input "**********"
click at [1383, 318] on icon "check" at bounding box center [1385, 321] width 8 height 8
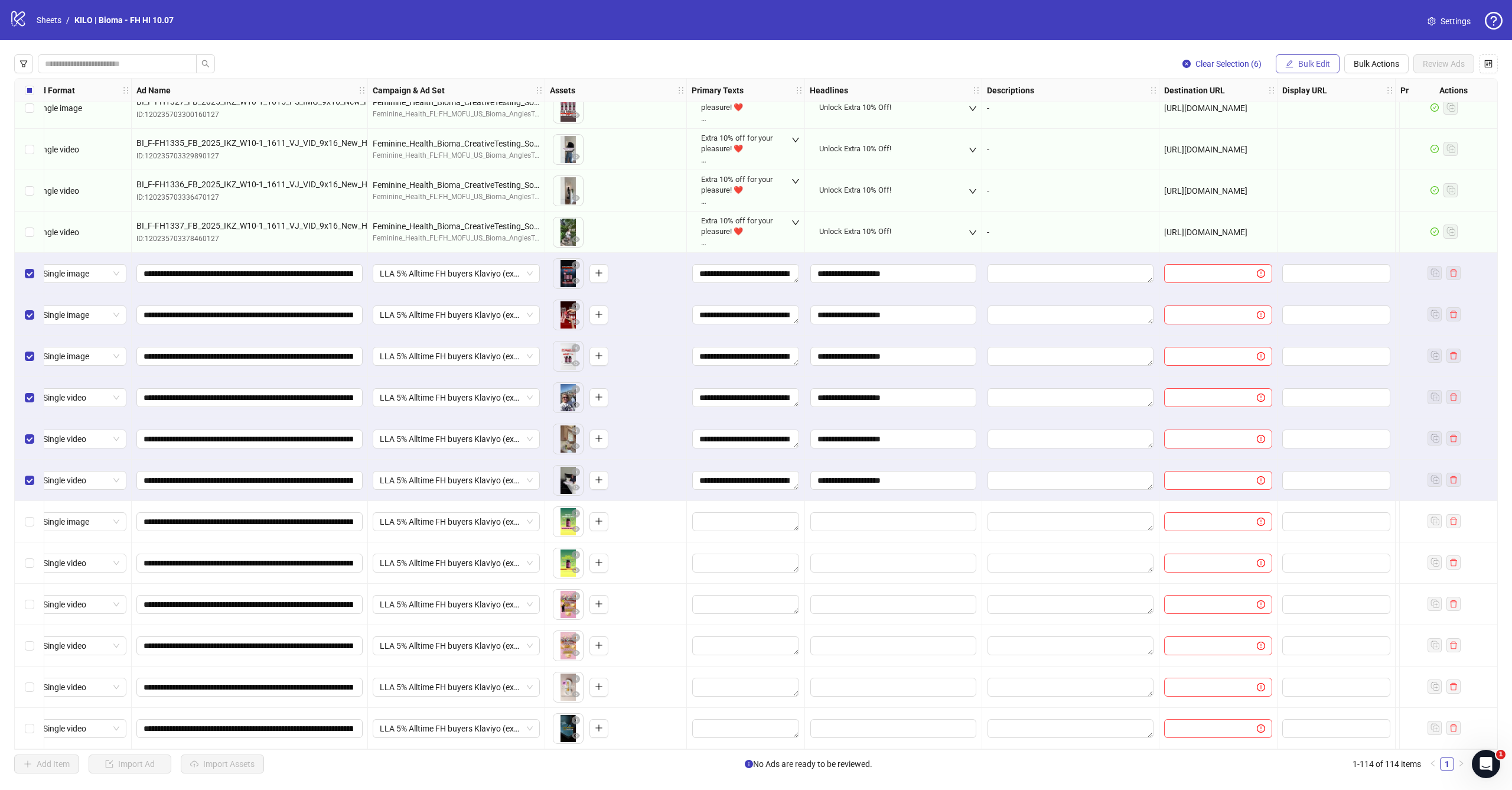
click at [1289, 65] on icon "edit" at bounding box center [1289, 63] width 8 height 8
click at [1283, 196] on li "Destination URL" at bounding box center [1319, 200] width 84 height 19
click at [1257, 125] on form at bounding box center [1274, 129] width 236 height 47
click at [1270, 114] on input "text" at bounding box center [1270, 114] width 213 height 13
paste input "**********"
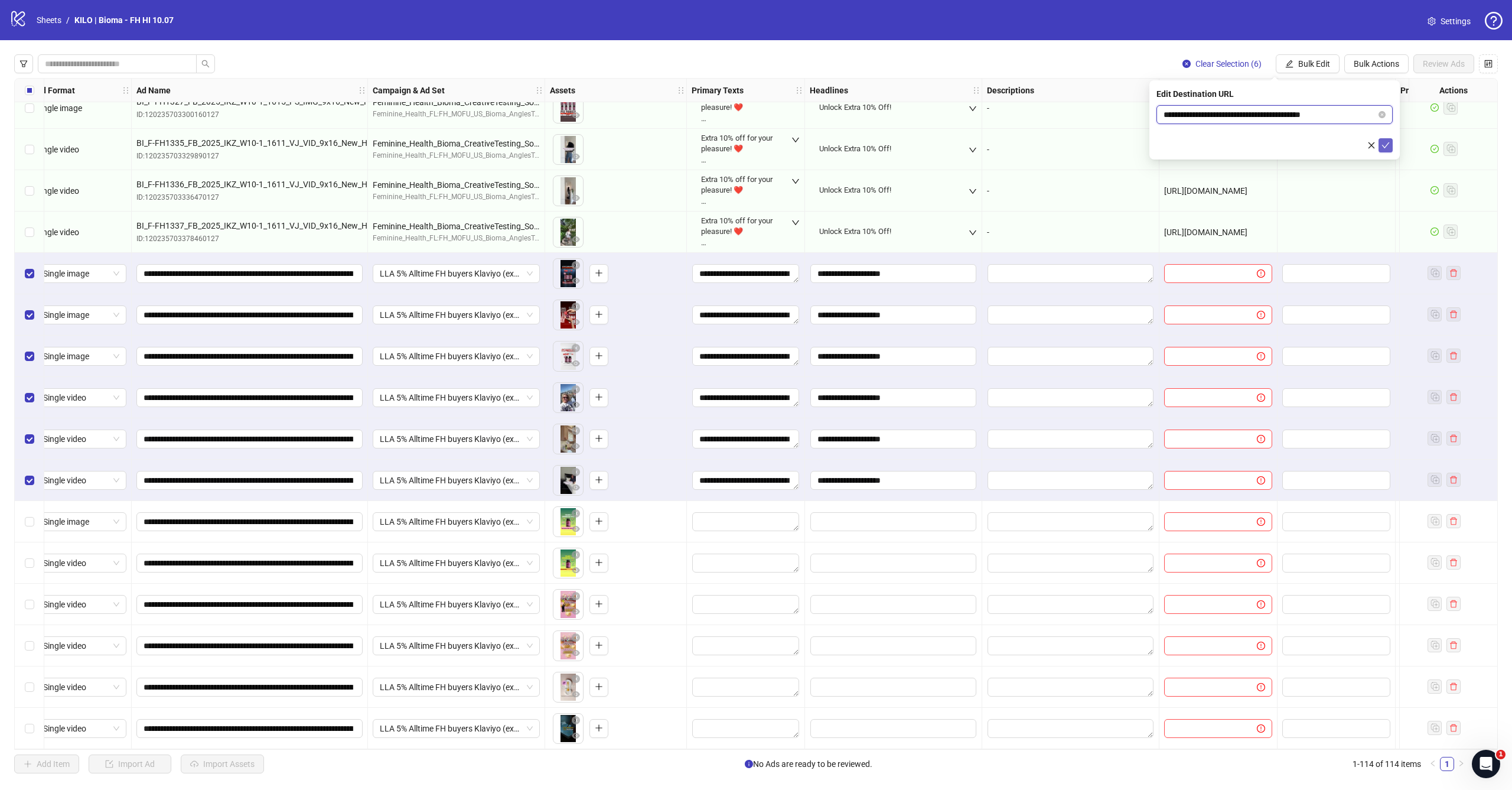
type input "**********"
click at [1388, 151] on button "submit" at bounding box center [1386, 145] width 14 height 14
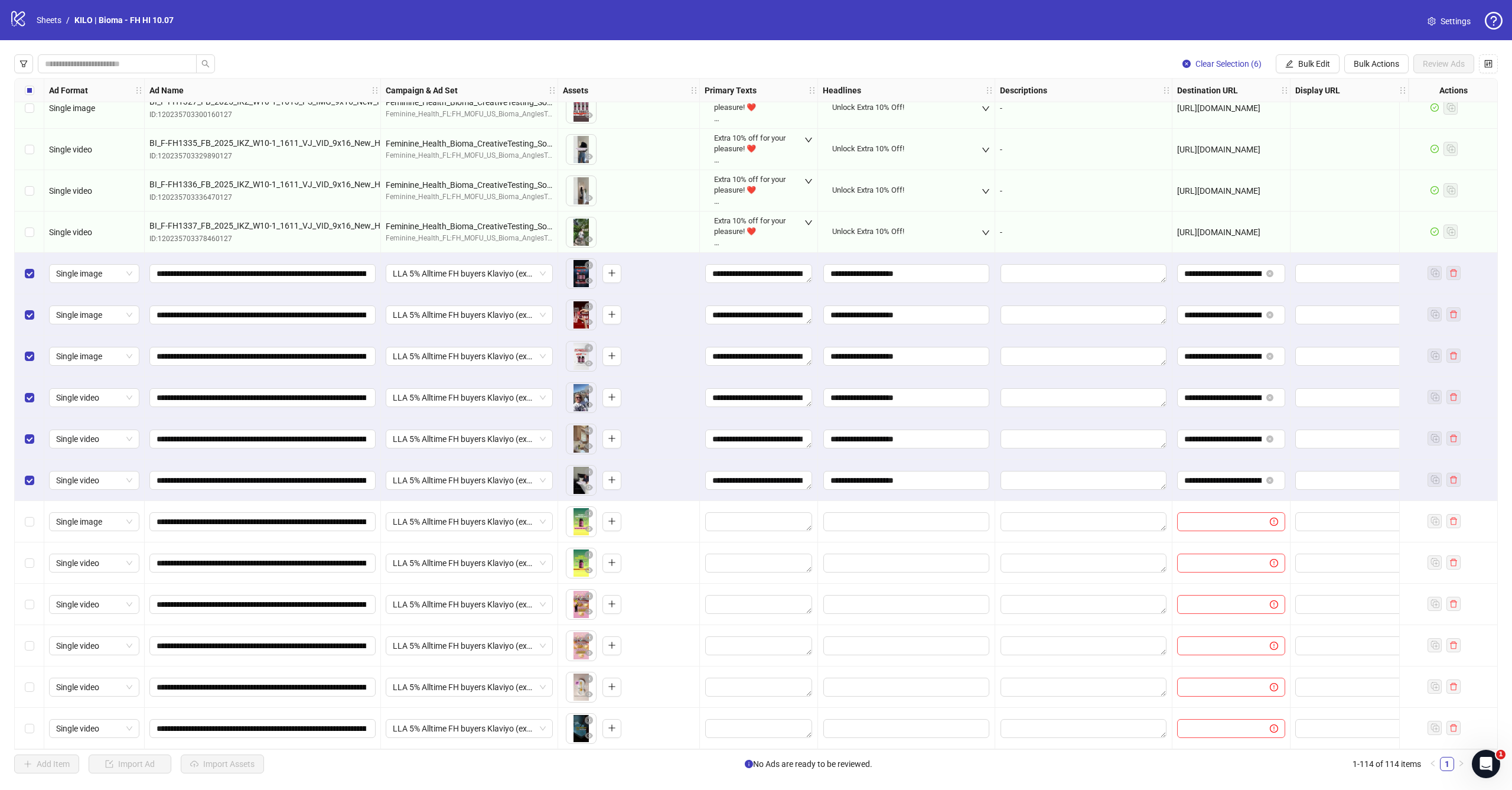
scroll to position [4071, 0]
click at [35, 269] on div "Select row 103" at bounding box center [29, 273] width 29 height 42
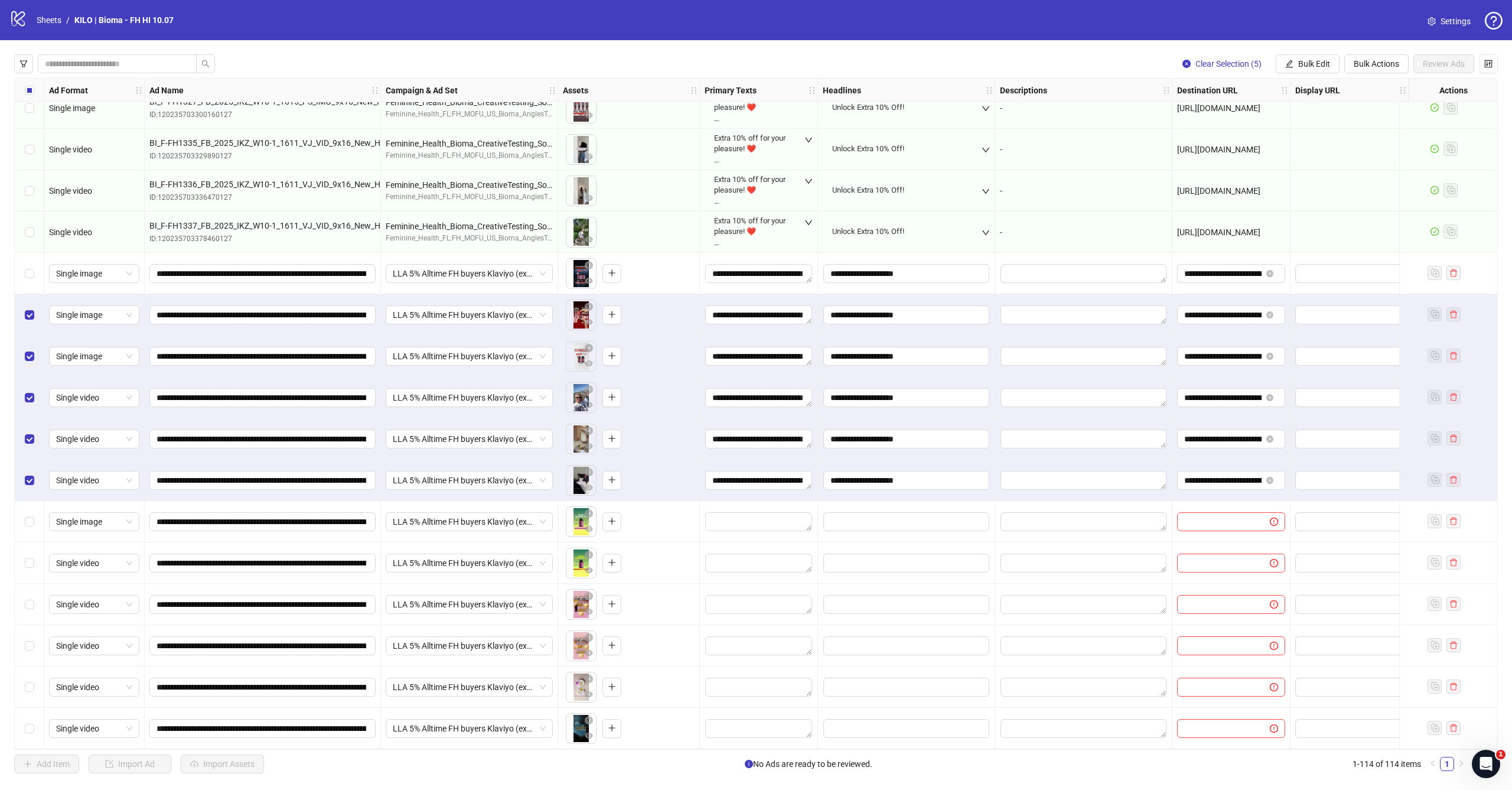
click at [35, 309] on div "Select row 104" at bounding box center [29, 315] width 29 height 42
click at [26, 349] on label "Select row 105" at bounding box center [29, 356] width 10 height 13
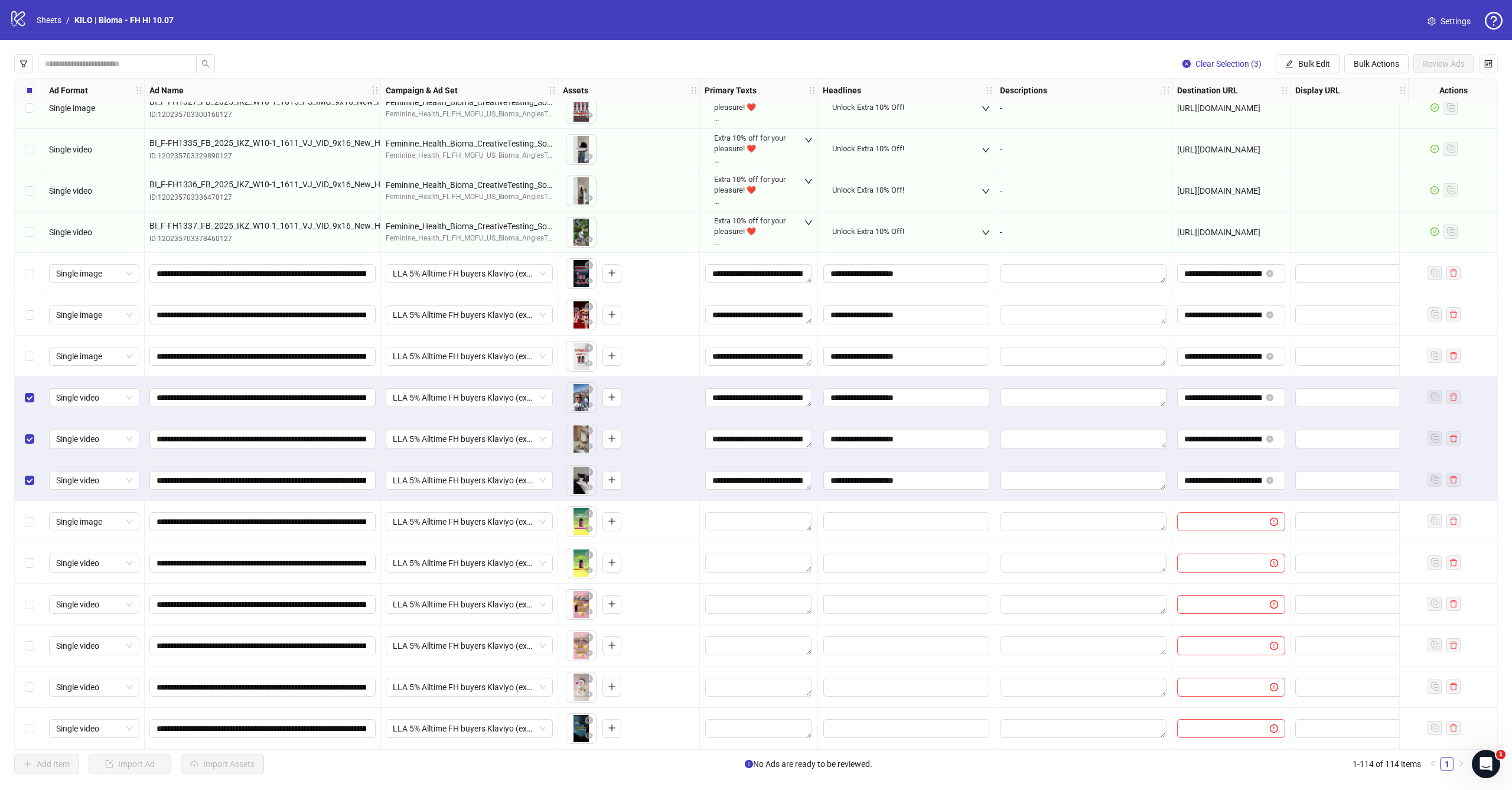
click at [26, 384] on div "Select row 106" at bounding box center [29, 397] width 29 height 42
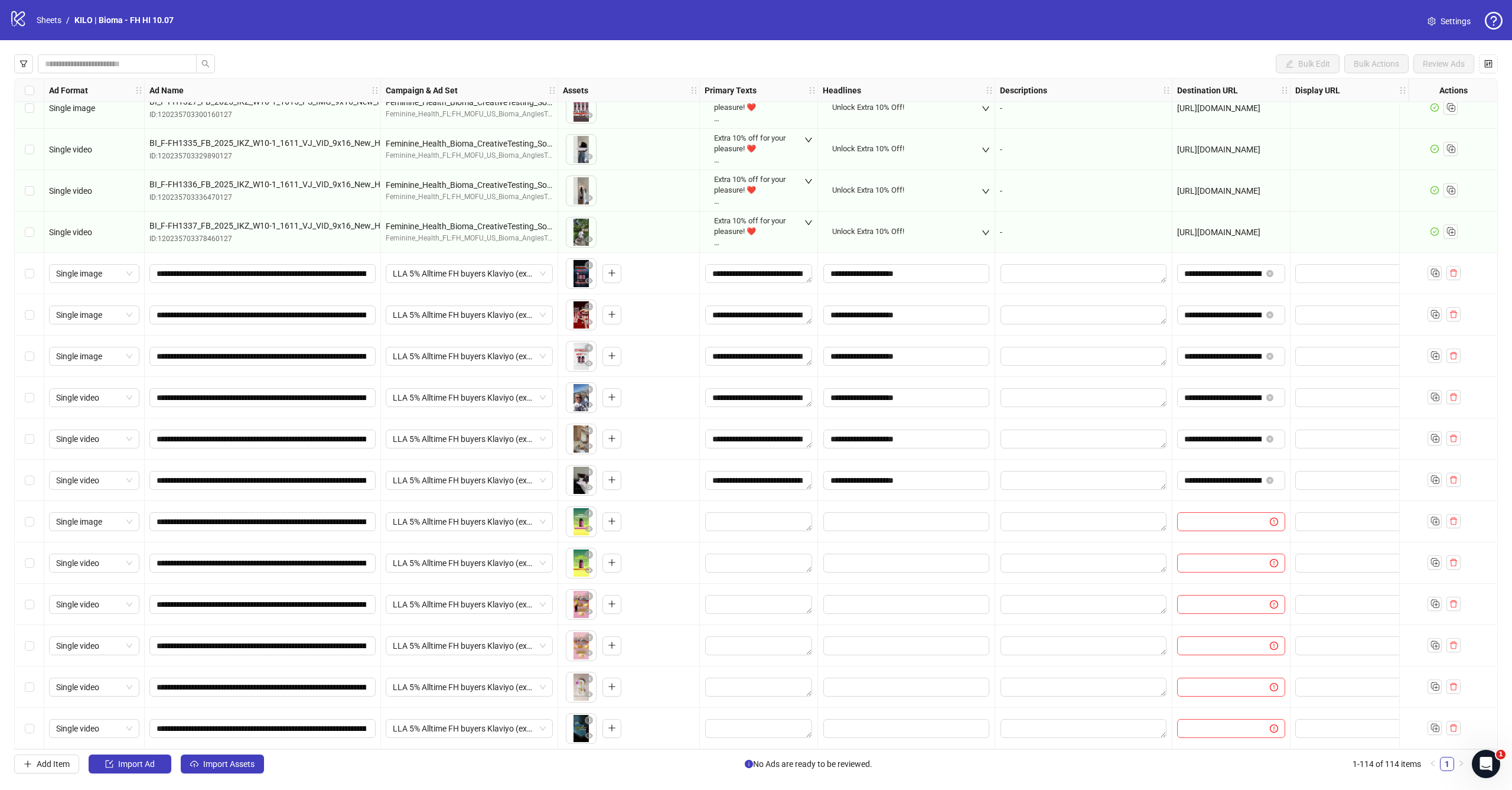
scroll to position [0, 0]
click at [27, 519] on span "Select row 109" at bounding box center [29, 521] width 10 height 10
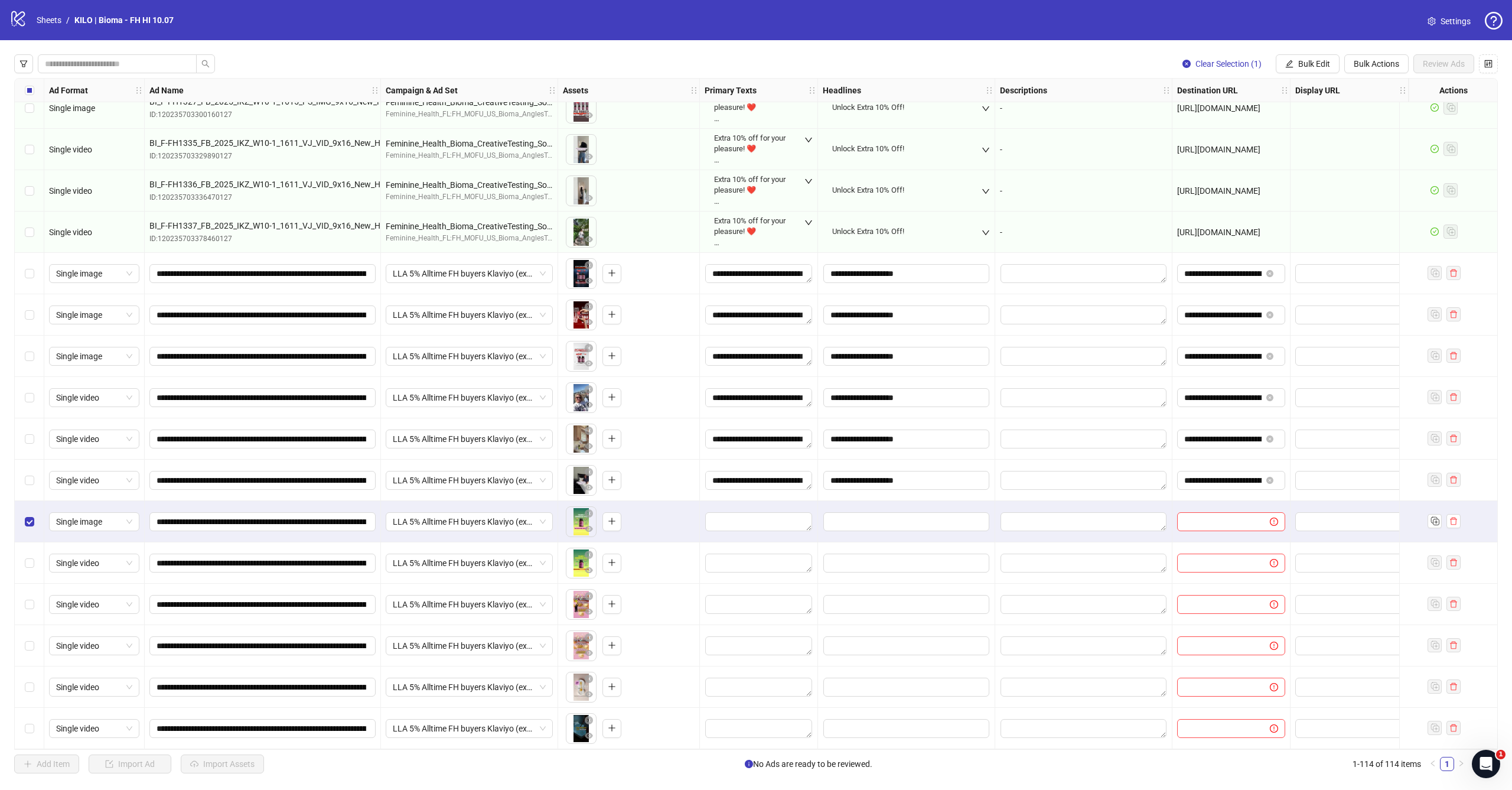
click at [27, 550] on div "Select row 110" at bounding box center [29, 562] width 29 height 42
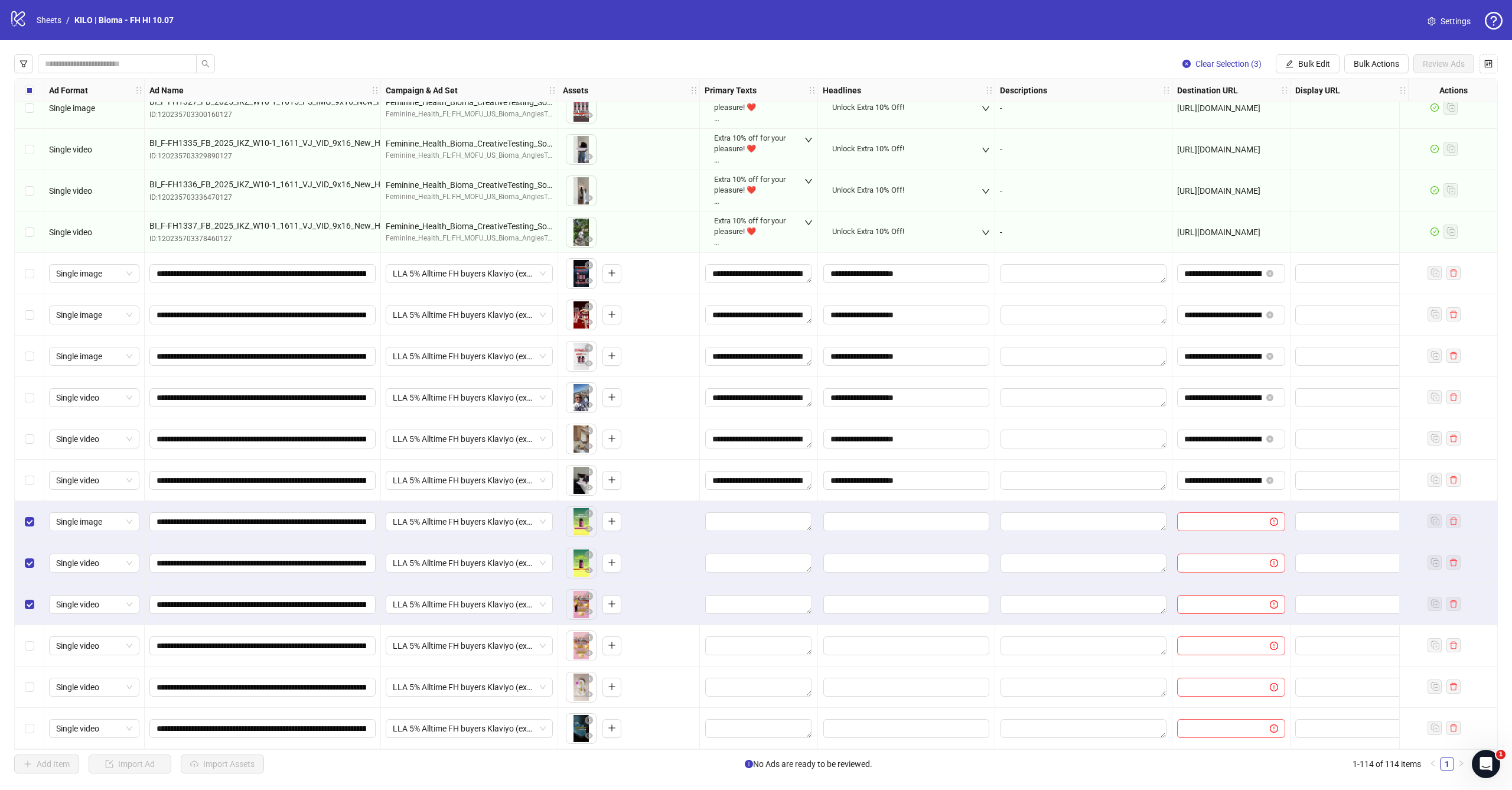
drag, startPoint x: 31, startPoint y: 648, endPoint x: 31, endPoint y: 669, distance: 21.0
click at [31, 648] on div "Select row 112" at bounding box center [29, 645] width 29 height 42
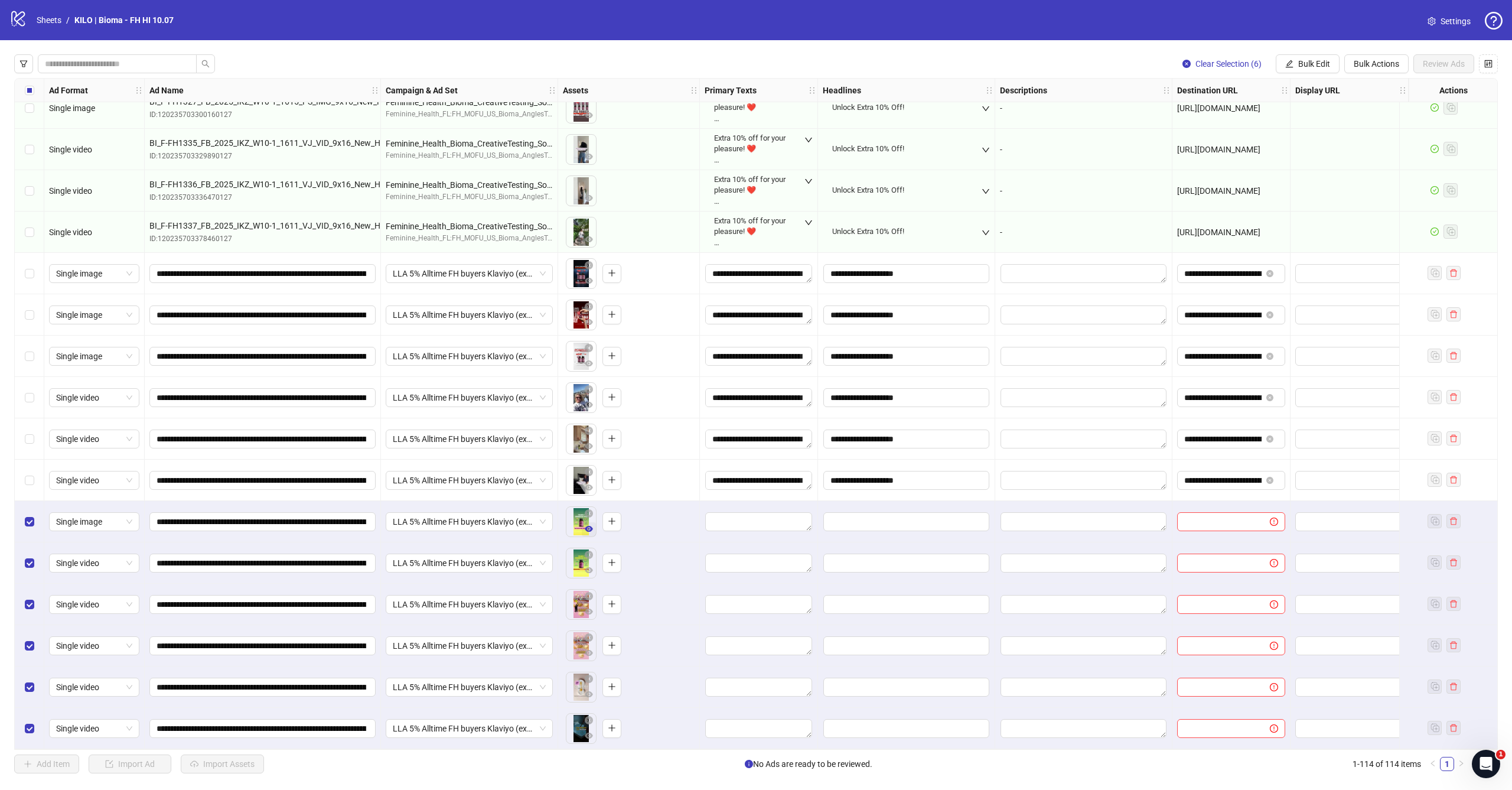
click at [590, 526] on icon "eye" at bounding box center [588, 528] width 8 height 6
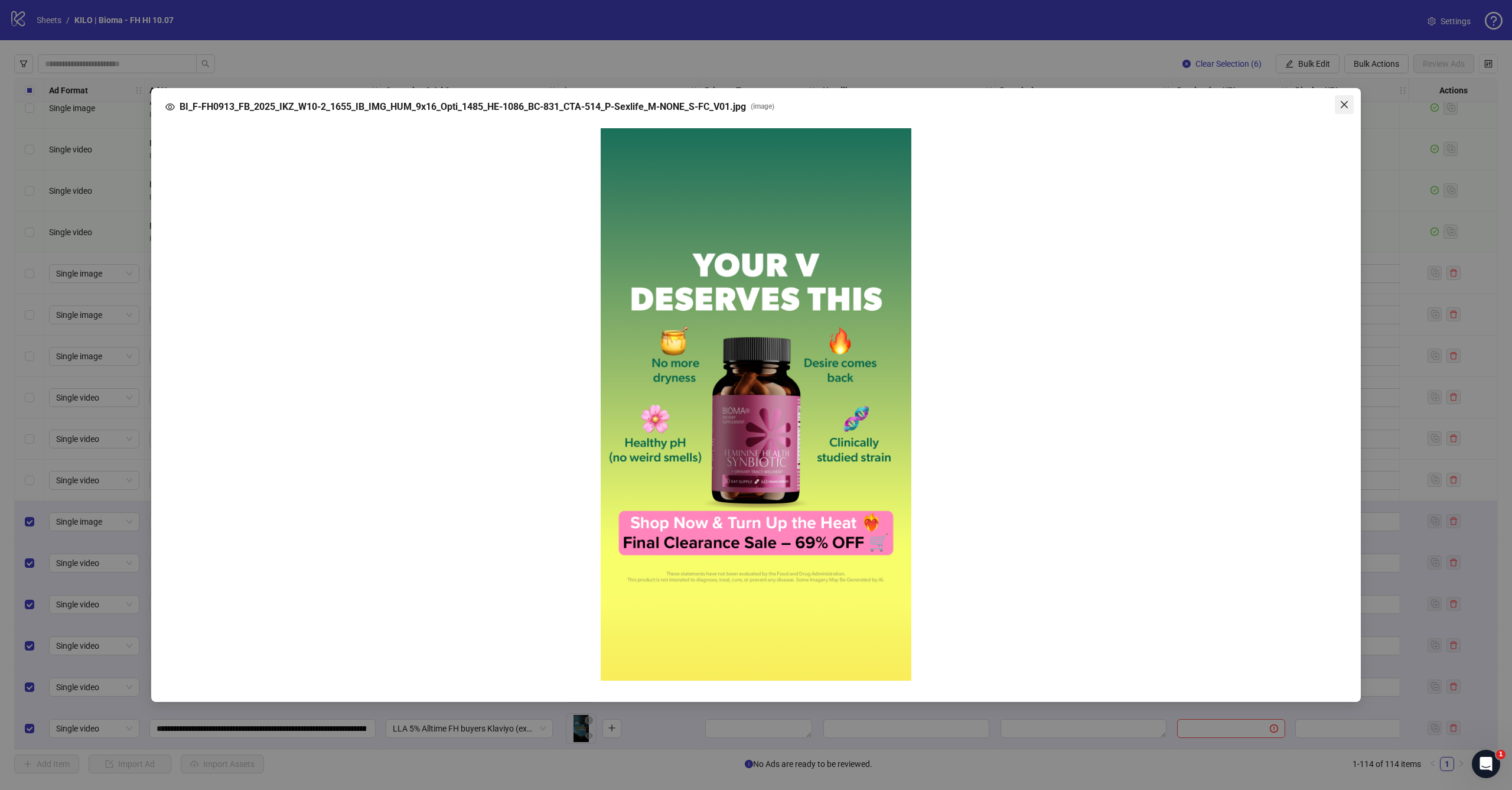
click at [1347, 106] on icon "close" at bounding box center [1344, 104] width 7 height 7
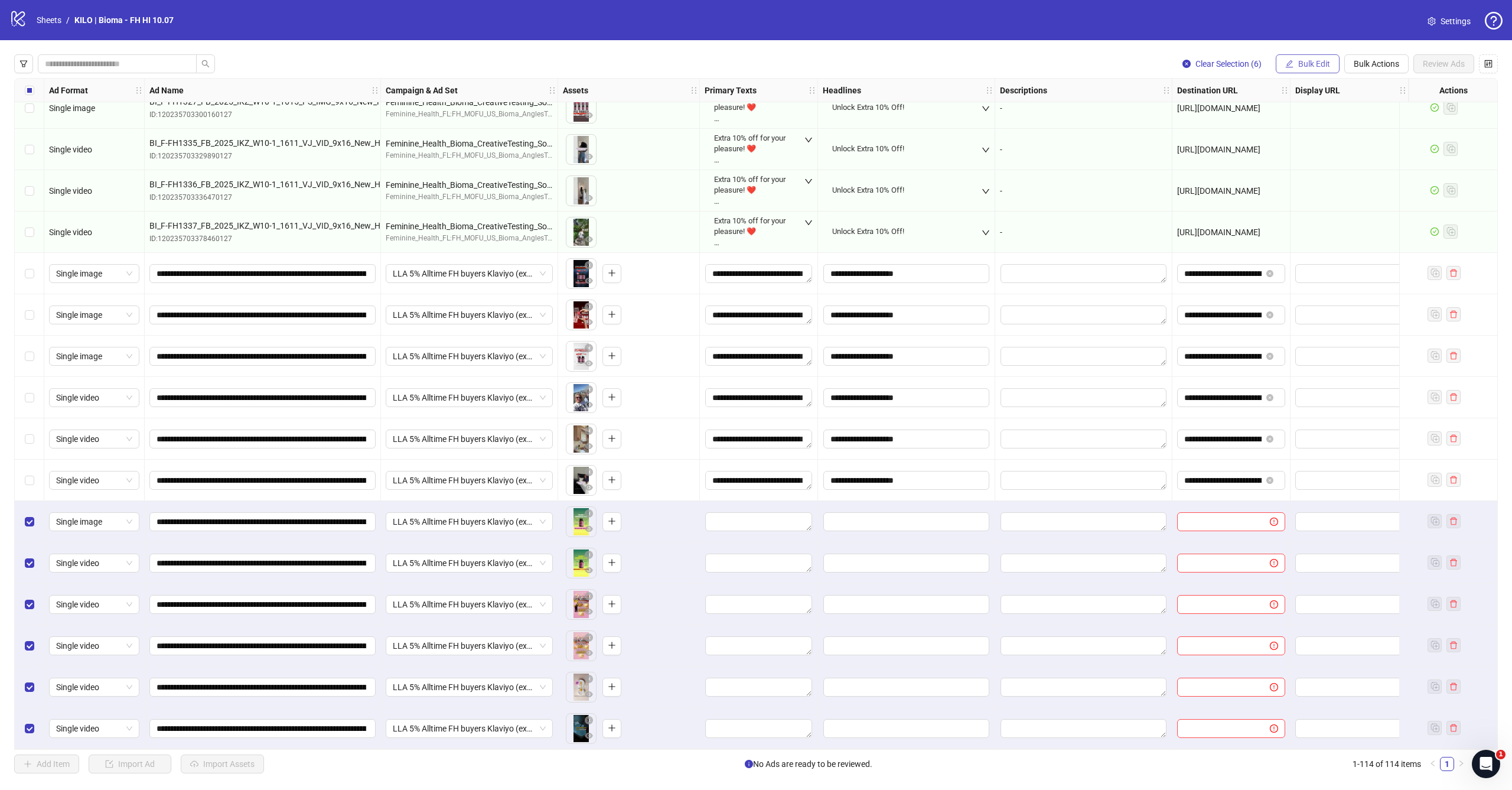
click at [1326, 63] on span "Bulk Edit" at bounding box center [1314, 64] width 32 height 10
click at [1315, 144] on span "Primary Texts" at bounding box center [1319, 144] width 70 height 13
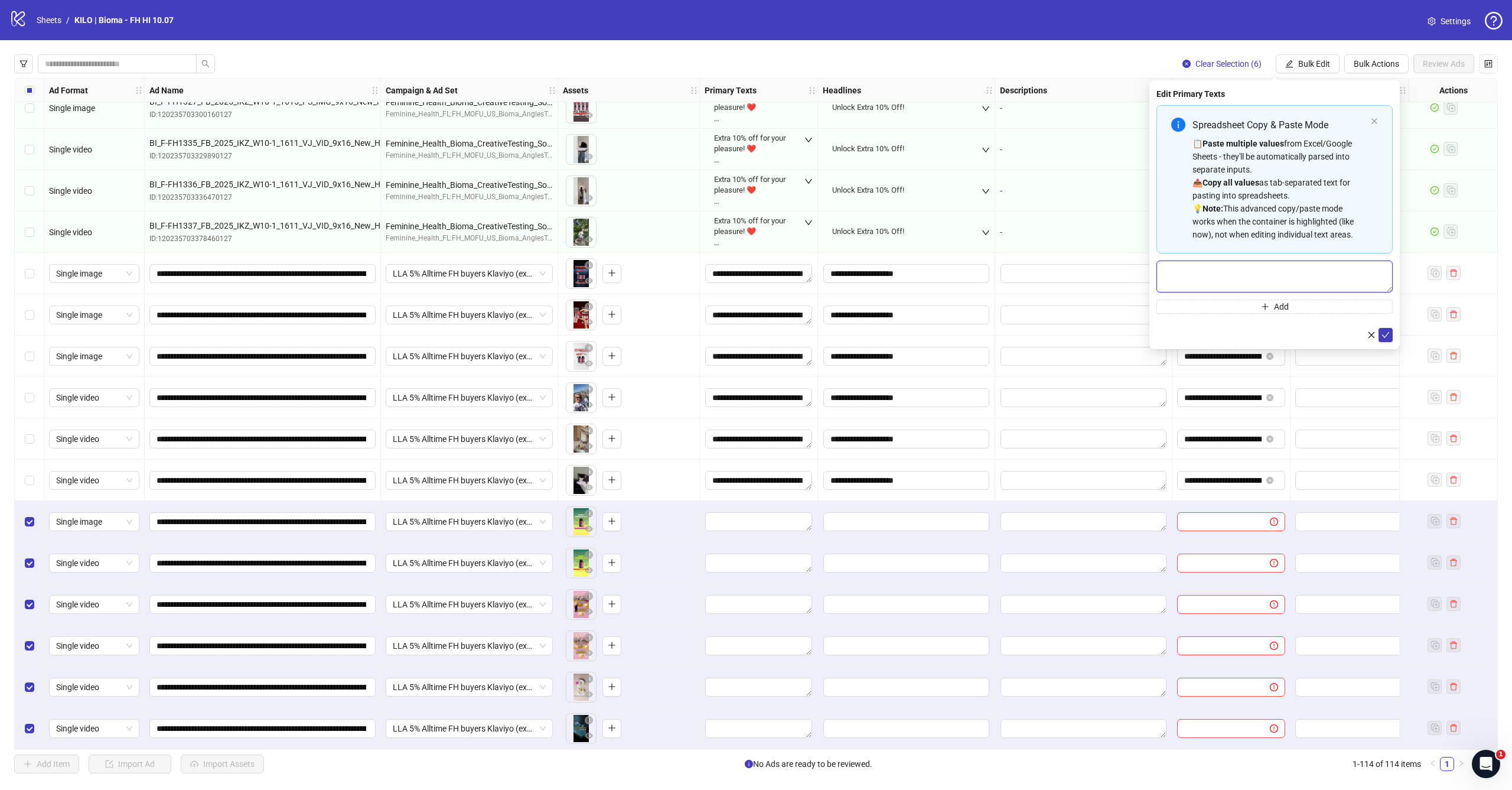
click at [1219, 271] on textarea "Multi-text input container - paste or copy values" at bounding box center [1274, 277] width 236 height 32
paste textarea "**********"
type textarea "**********"
click at [1385, 334] on icon "check" at bounding box center [1385, 334] width 8 height 8
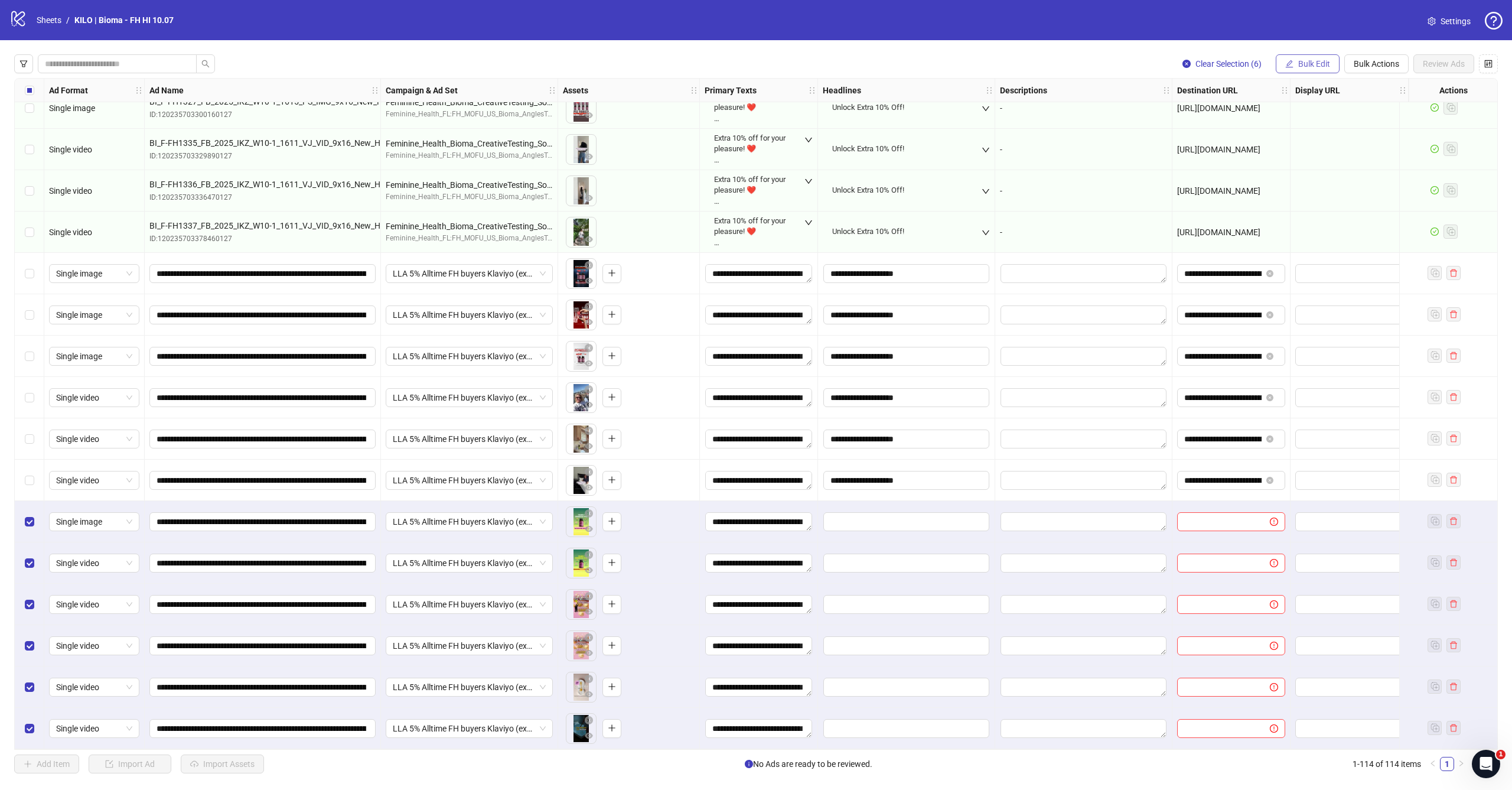
click at [1319, 64] on span "Bulk Edit" at bounding box center [1314, 64] width 32 height 10
click at [1296, 163] on span "Headlines" at bounding box center [1319, 163] width 70 height 13
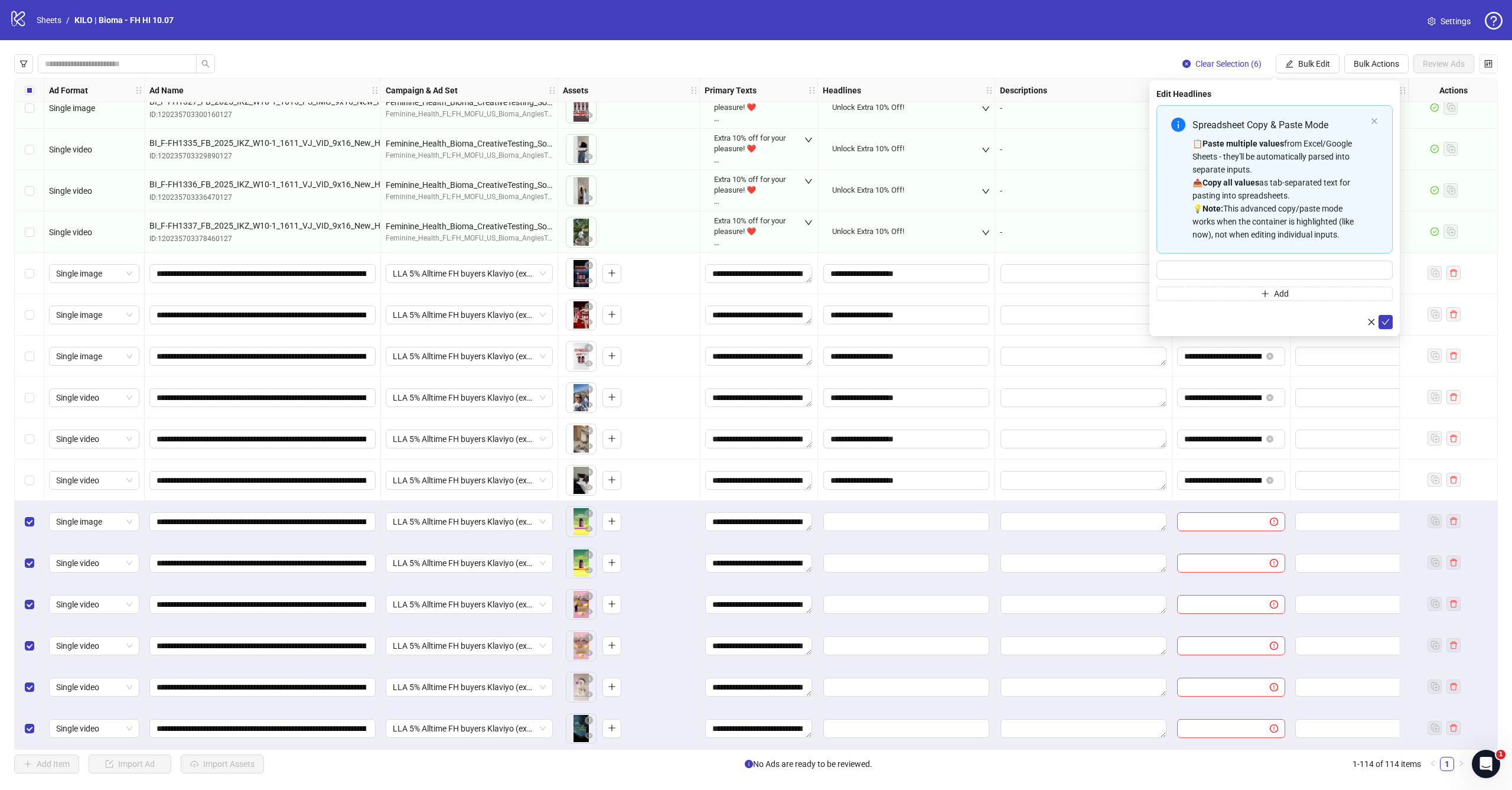
click at [1243, 260] on div "Spreadsheet Copy & Paste Mode 📋 Paste multiple values from Excel/Google Sheets …" at bounding box center [1274, 203] width 236 height 195
click at [1242, 264] on input "Multi-input container - paste or copy values" at bounding box center [1274, 270] width 236 height 19
paste input "**********"
type input "**********"
click at [1383, 319] on icon "check" at bounding box center [1385, 321] width 8 height 8
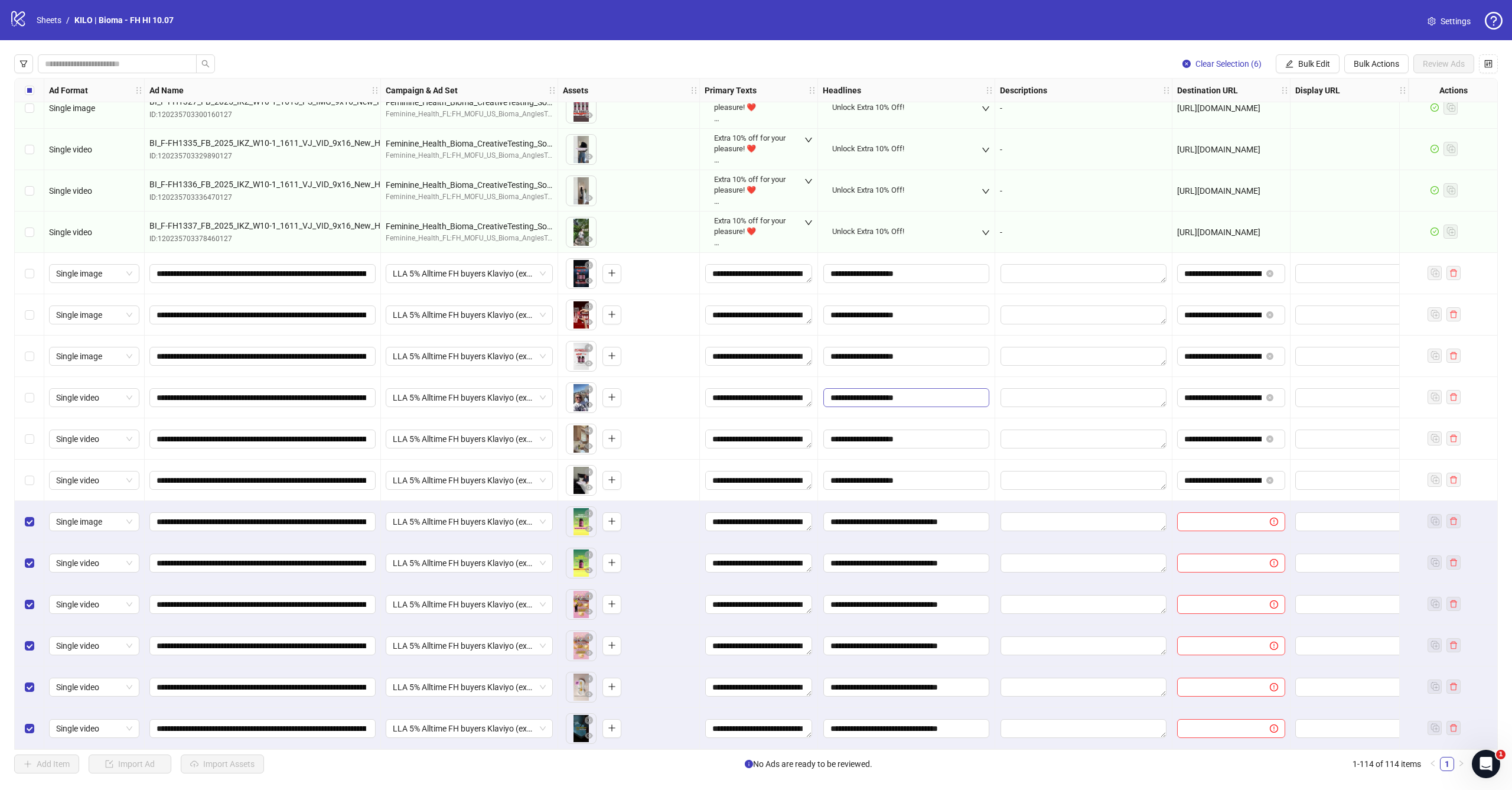
scroll to position [4071, 114]
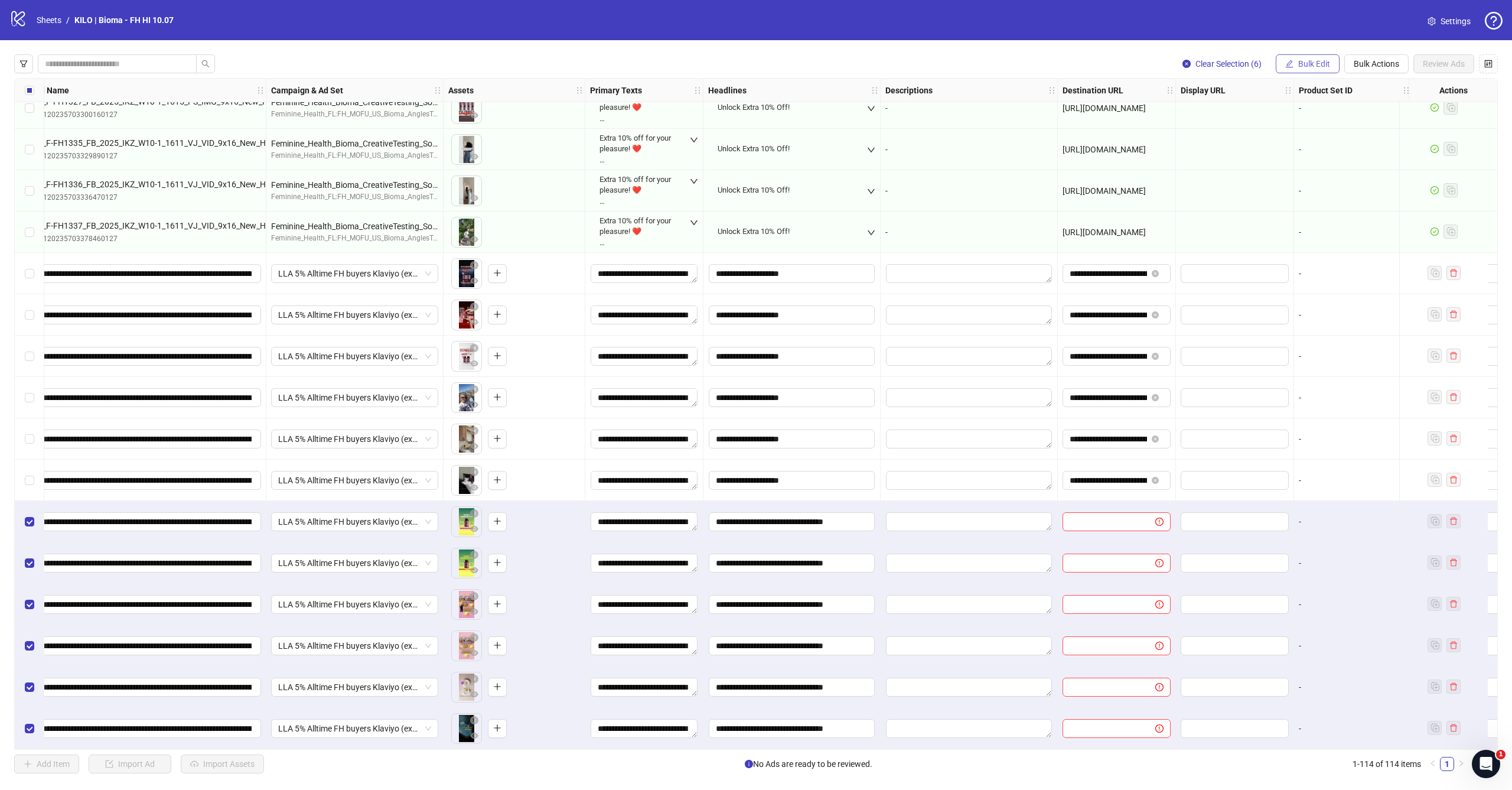
click at [1310, 65] on span "Bulk Edit" at bounding box center [1314, 64] width 32 height 10
click at [1291, 200] on span "Destination URL" at bounding box center [1319, 200] width 70 height 13
click at [1253, 118] on input "text" at bounding box center [1270, 114] width 213 height 13
paste input "**********"
type input "**********"
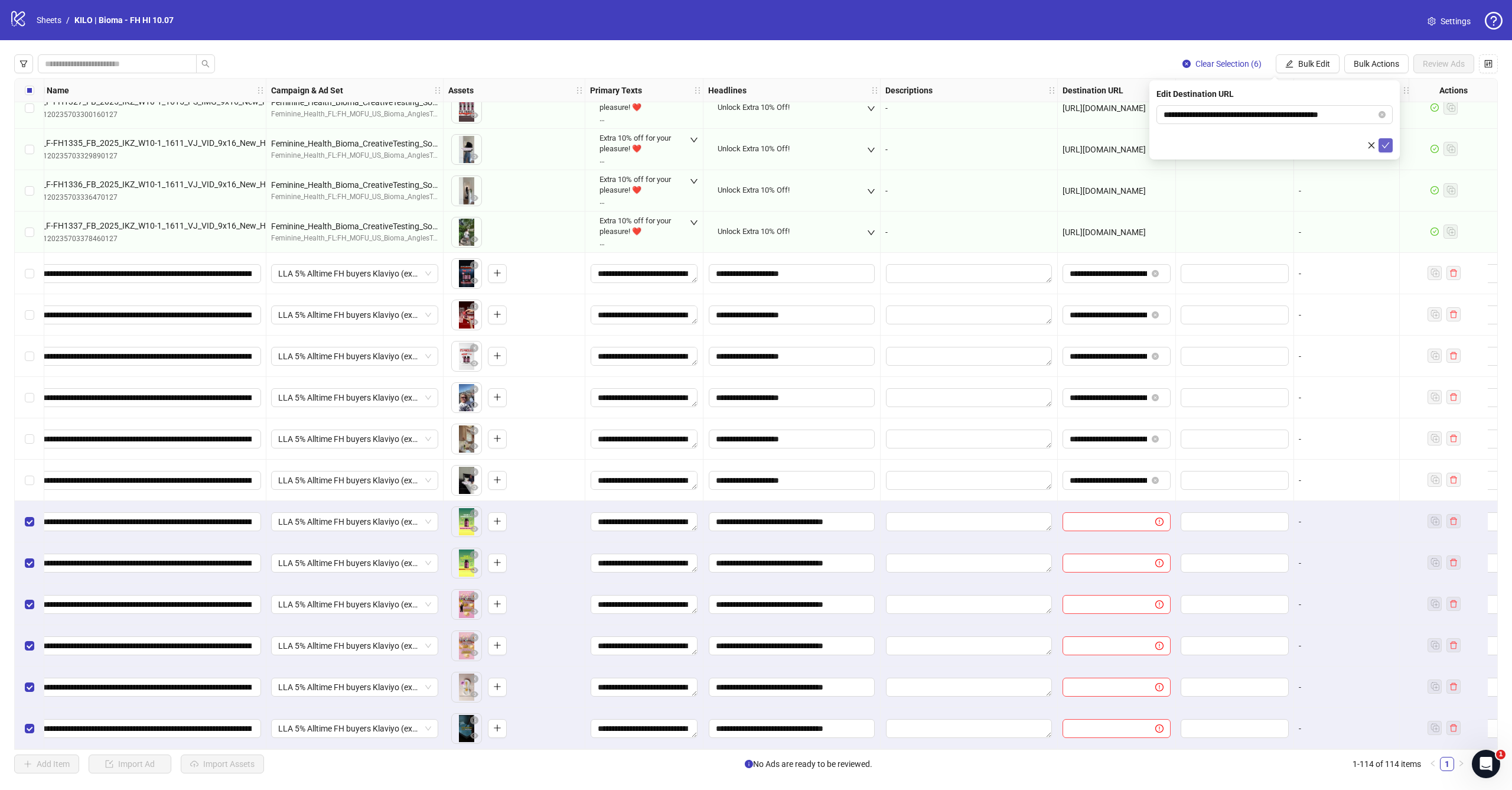
click at [1389, 145] on icon "check" at bounding box center [1385, 145] width 8 height 8
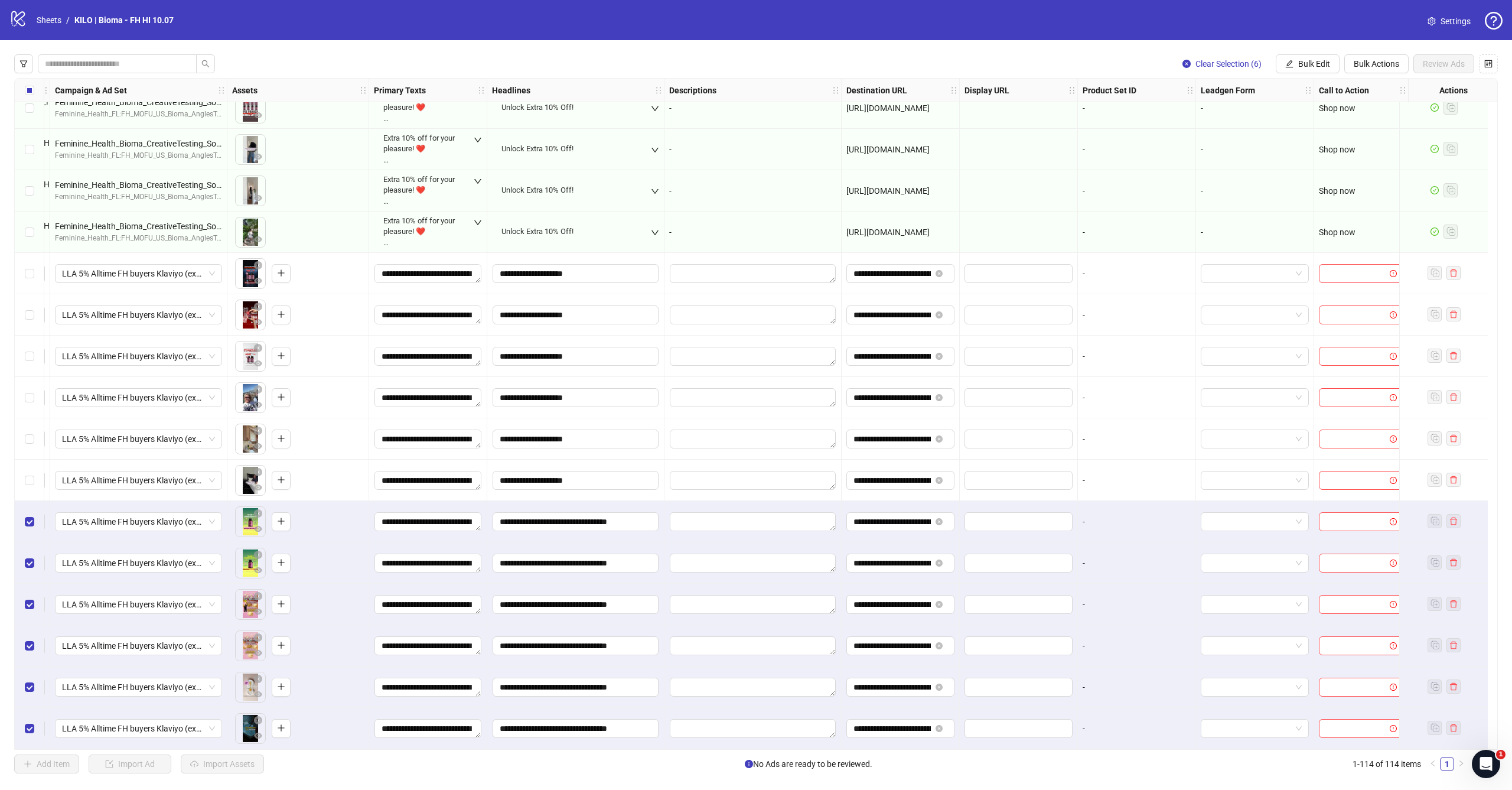
scroll to position [4071, 341]
click at [32, 271] on span "Select row 103" at bounding box center [29, 273] width 10 height 10
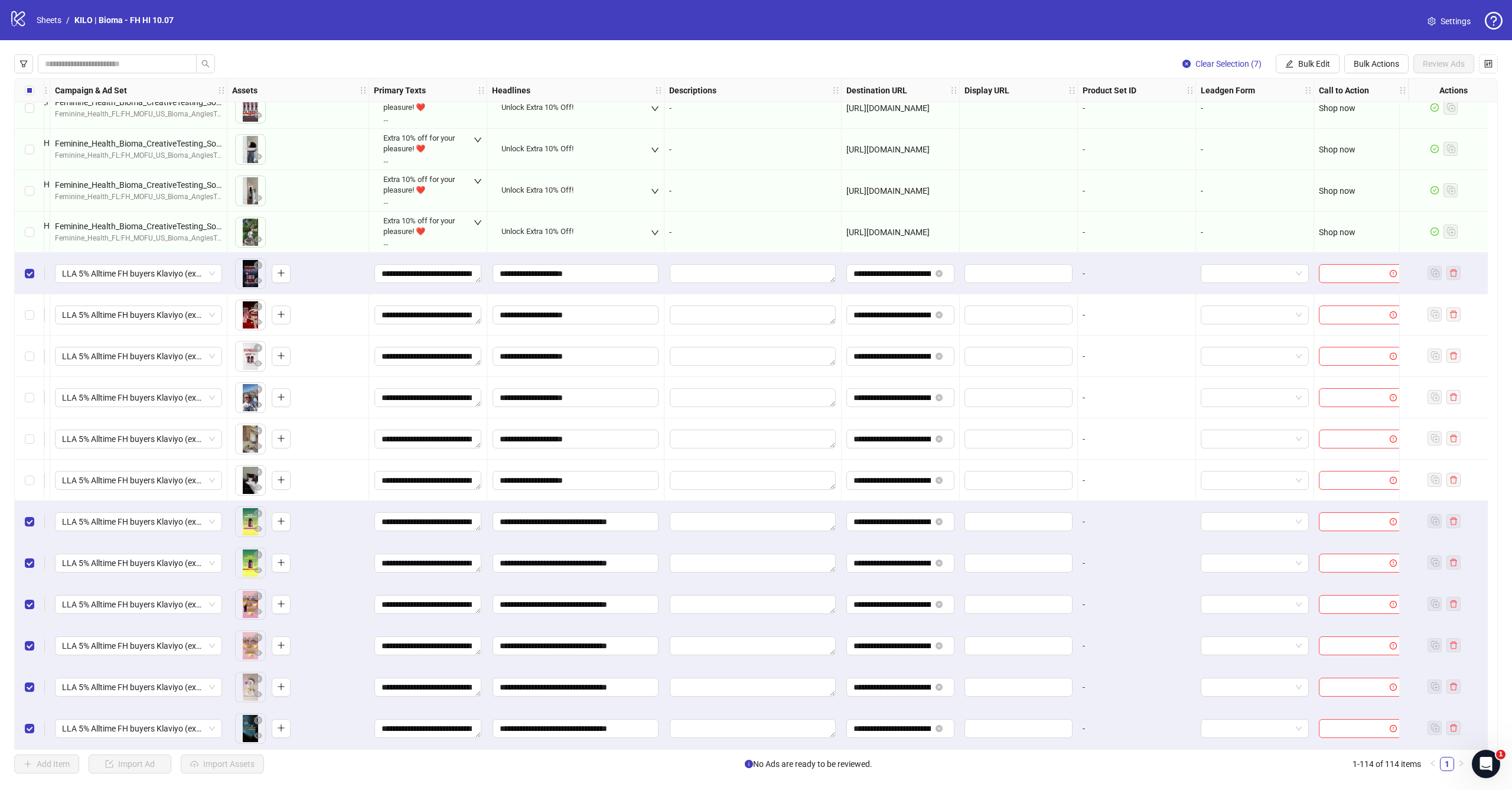
click at [32, 296] on div "Select row 104" at bounding box center [29, 315] width 29 height 42
click at [30, 335] on div "Select row 105" at bounding box center [29, 356] width 29 height 42
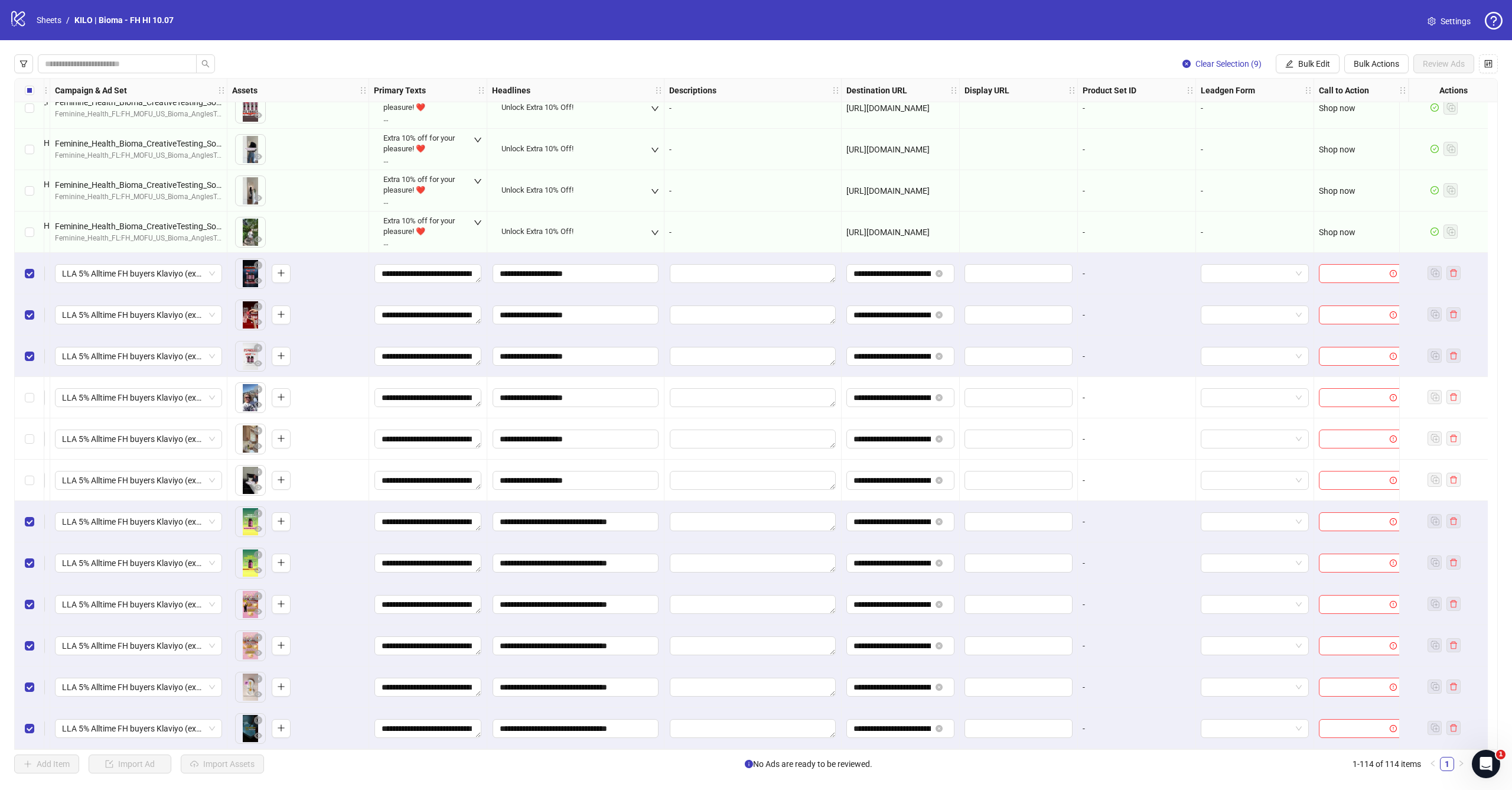
click at [23, 385] on div "Select row 106" at bounding box center [29, 397] width 29 height 42
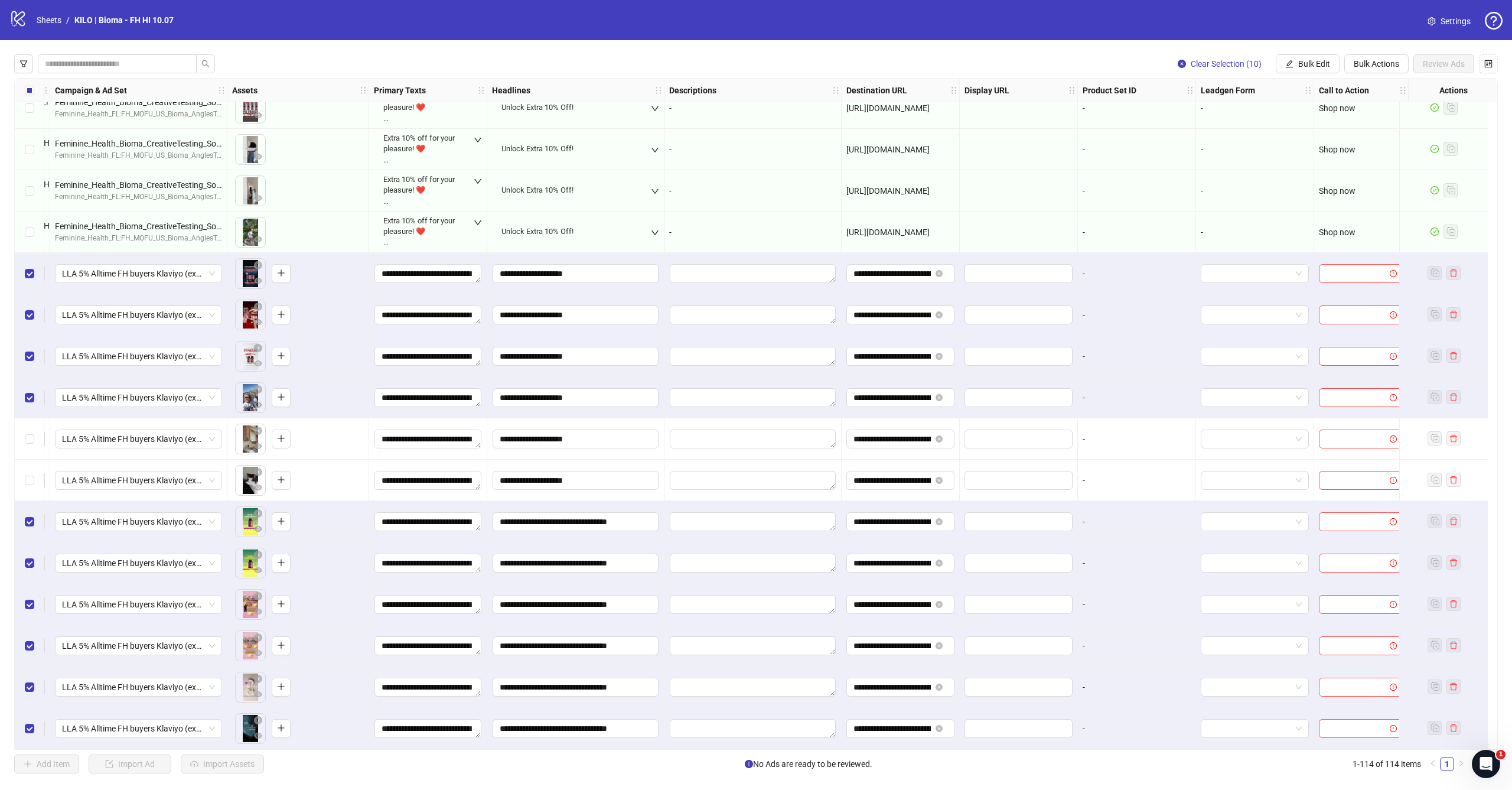
click at [23, 437] on div "Select row 107" at bounding box center [29, 439] width 29 height 42
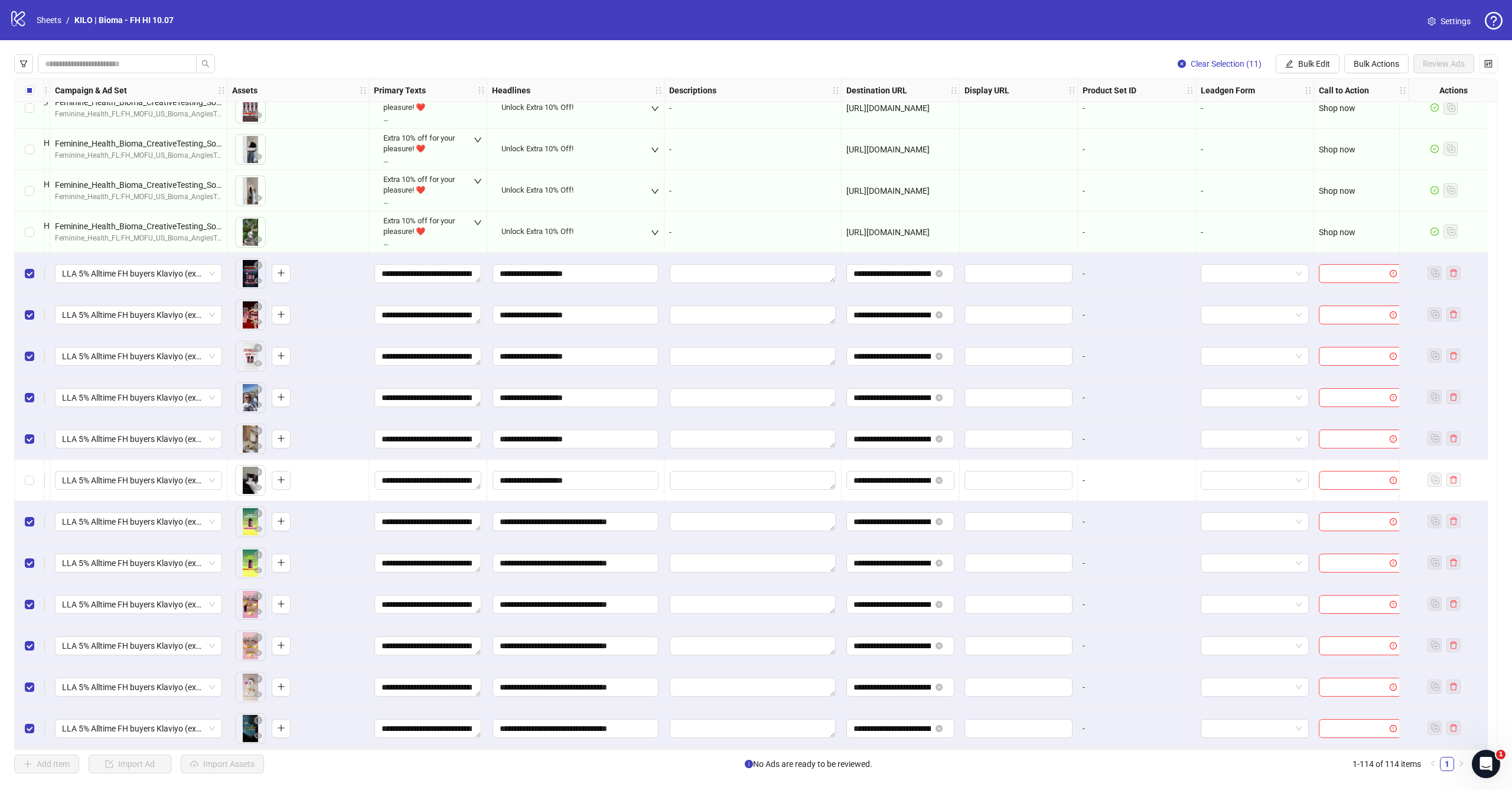
click at [22, 477] on div "Select row 108" at bounding box center [29, 480] width 29 height 42
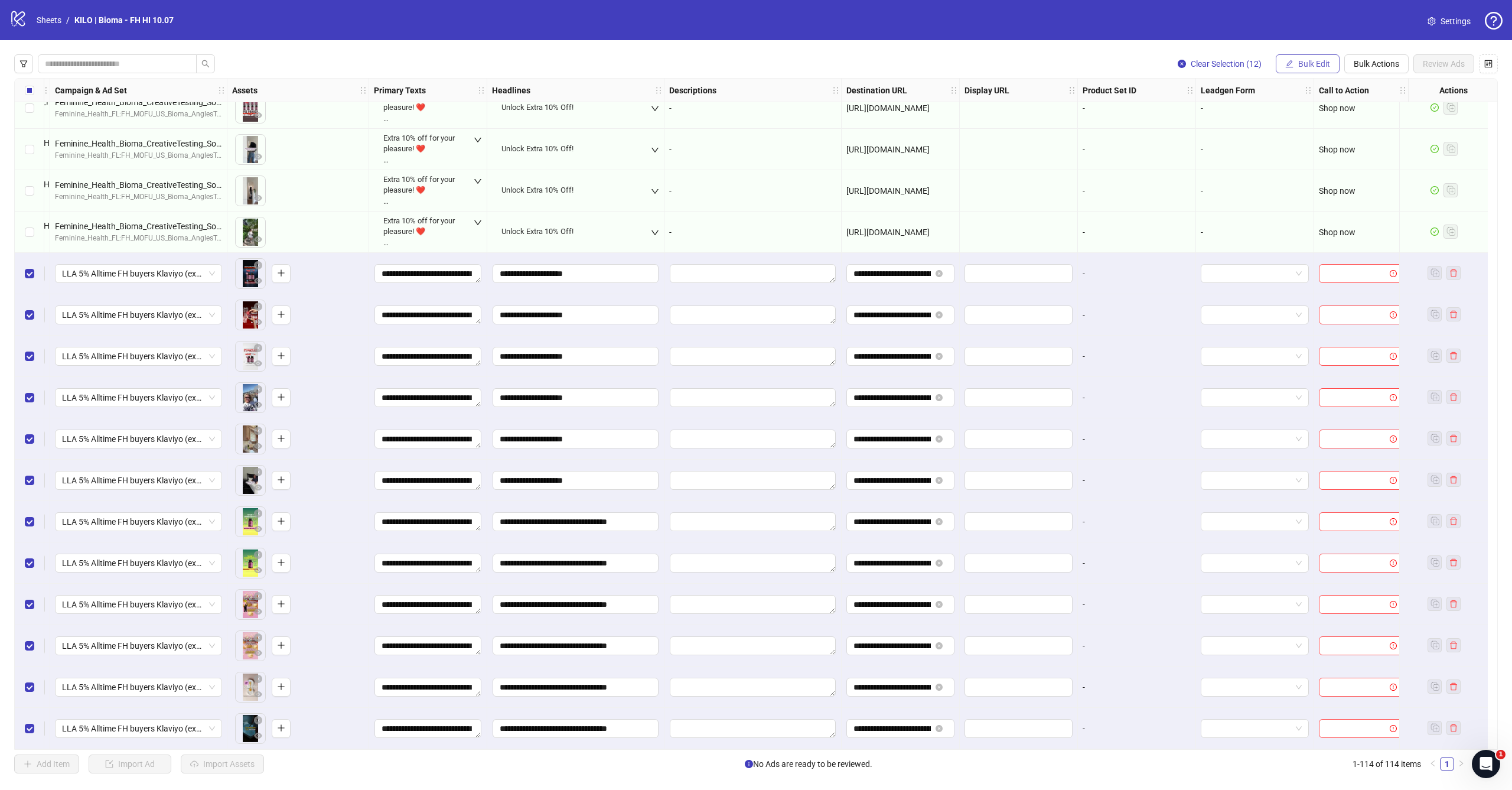
click at [1301, 70] on button "Bulk Edit" at bounding box center [1308, 63] width 64 height 19
click at [1292, 259] on span "Call to Action" at bounding box center [1319, 257] width 70 height 13
click at [1249, 112] on input "search" at bounding box center [1269, 114] width 211 height 18
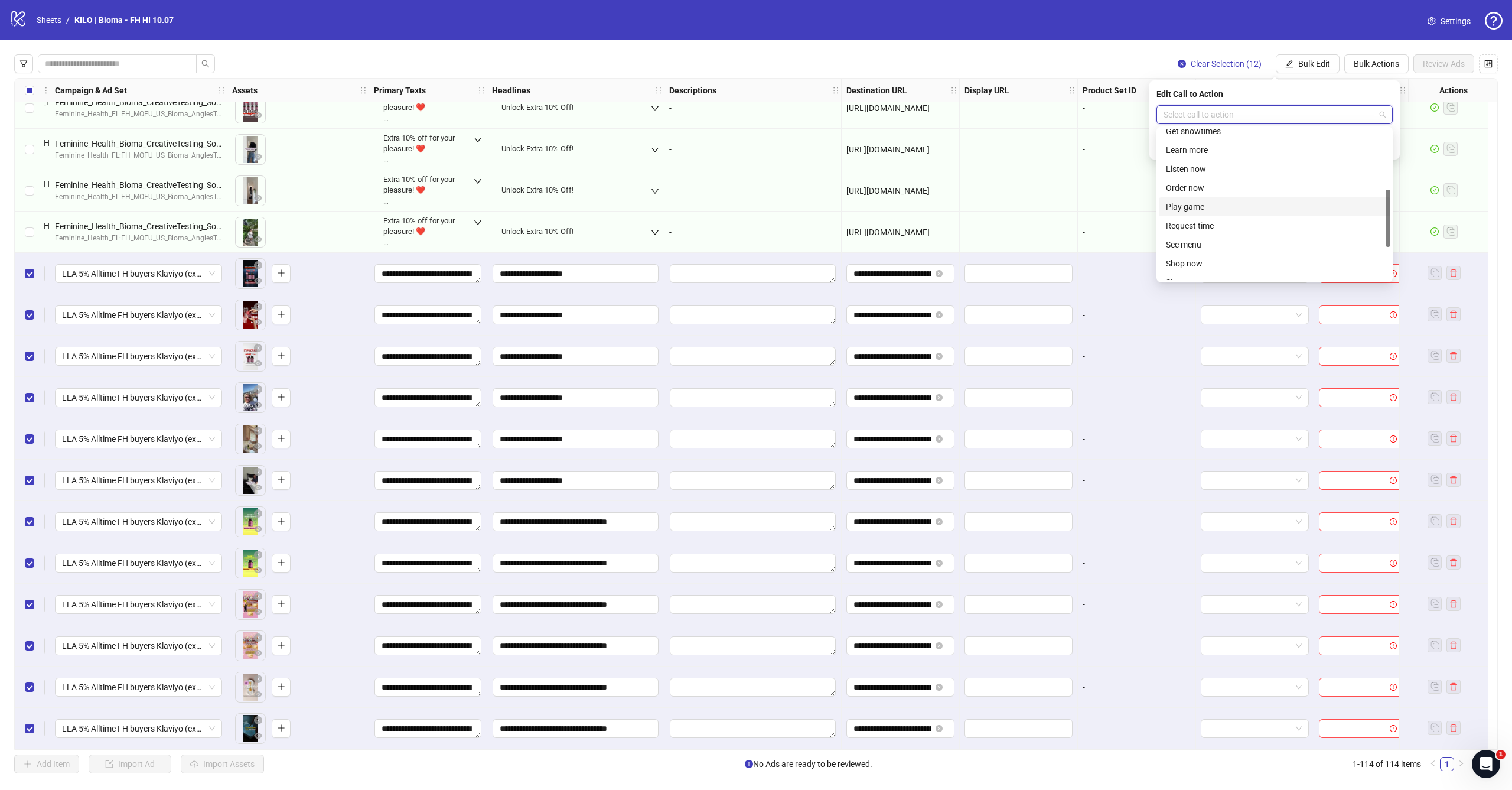
scroll to position [160, 0]
click at [1188, 257] on div "Shop now" at bounding box center [1274, 262] width 217 height 13
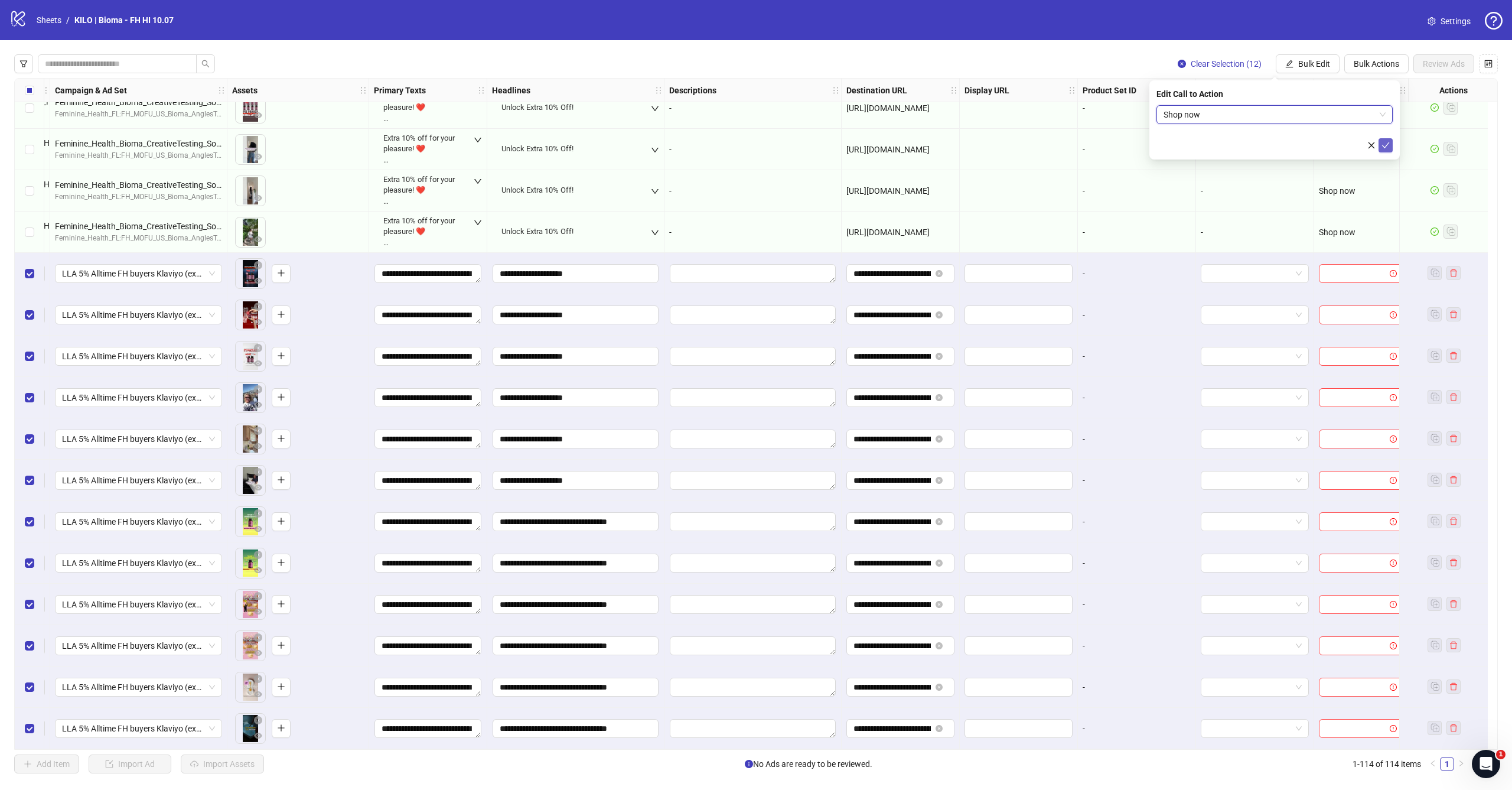
click at [1383, 146] on icon "check" at bounding box center [1385, 145] width 8 height 8
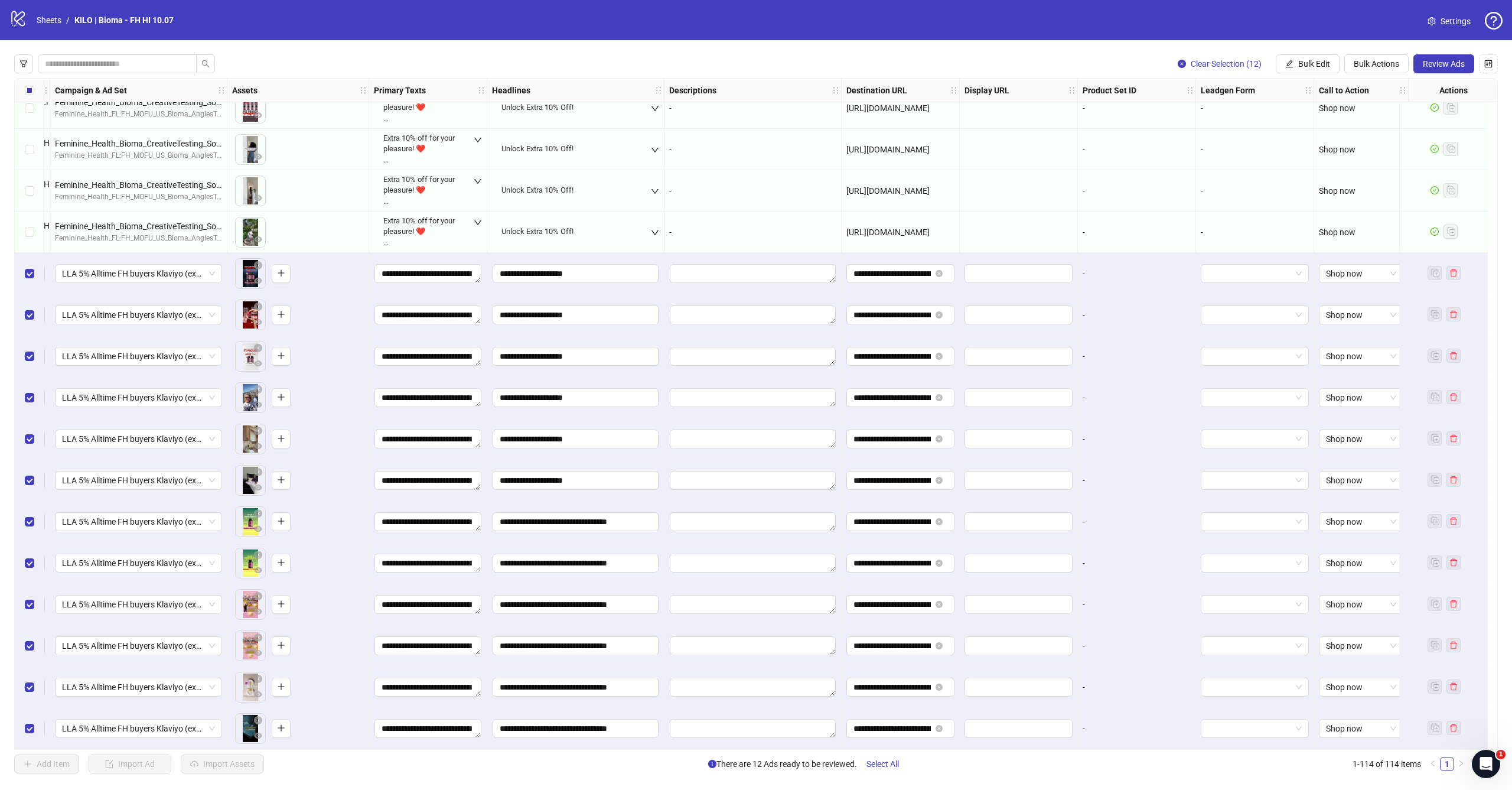
scroll to position [0, 0]
click at [1440, 65] on span "Review Ads" at bounding box center [1444, 64] width 42 height 10
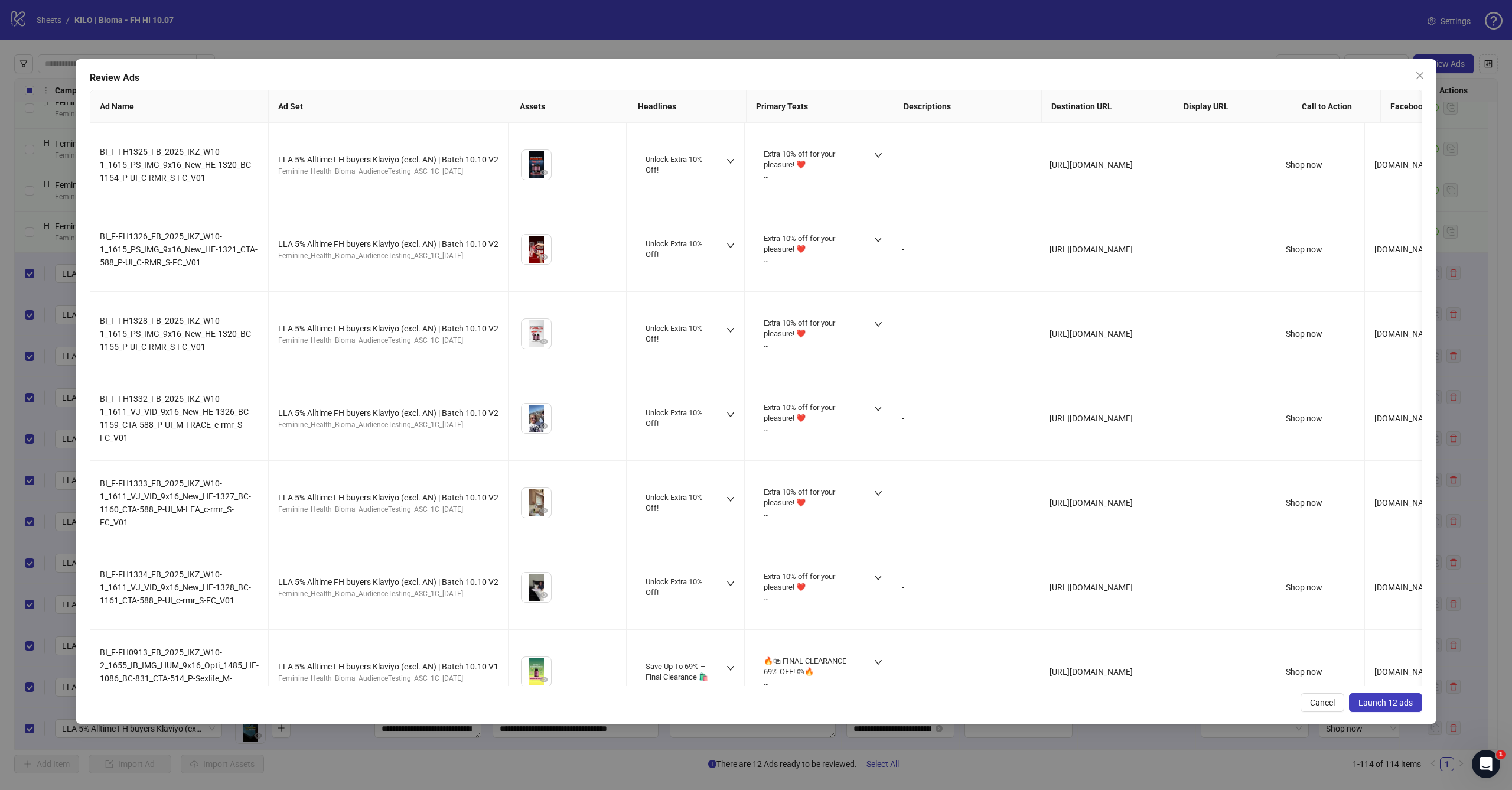
click at [1379, 705] on span "Launch 12 ads" at bounding box center [1385, 702] width 54 height 10
